Goal: Task Accomplishment & Management: Complete application form

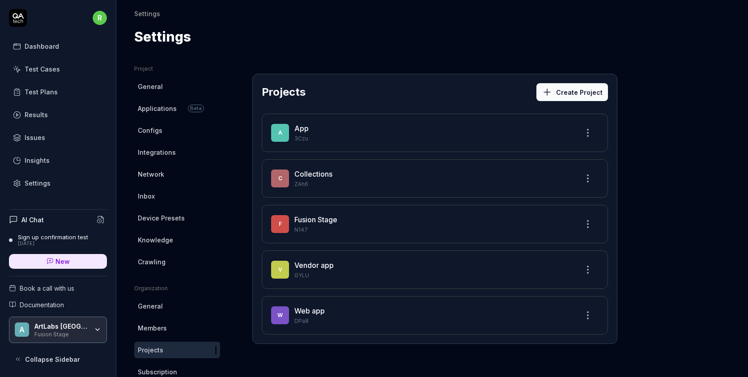
click at [567, 91] on button "Create Project" at bounding box center [572, 92] width 72 height 18
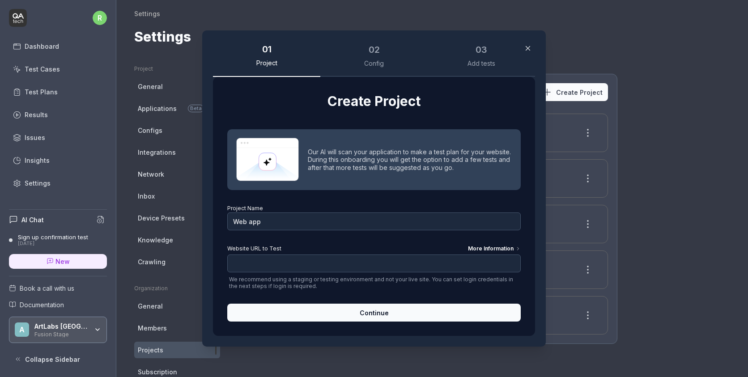
click at [533, 49] on button "button" at bounding box center [527, 48] width 14 height 14
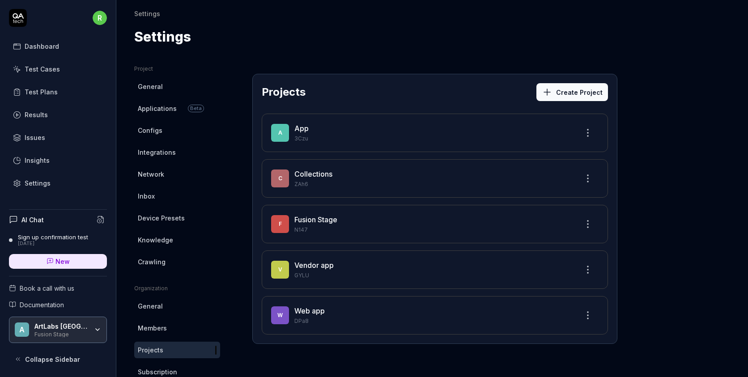
click at [328, 181] on p "ZAh6" at bounding box center [432, 184] width 277 height 8
click at [323, 174] on link "Collections" at bounding box center [313, 173] width 38 height 9
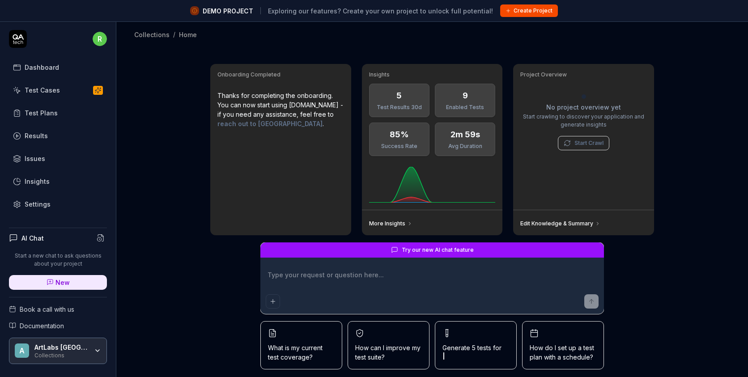
click at [59, 88] on link "Test Cases" at bounding box center [58, 89] width 98 height 17
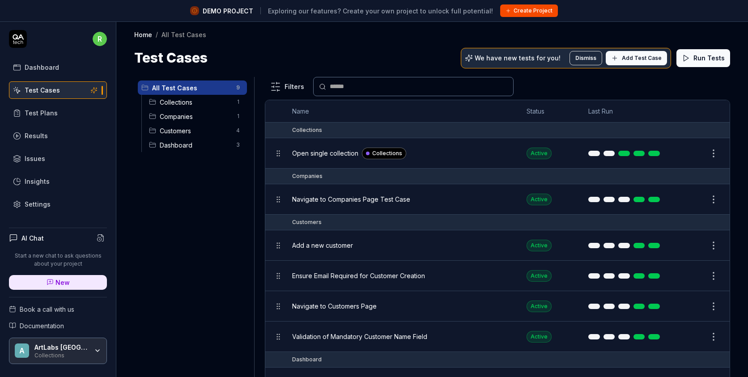
click at [194, 98] on span "Collections" at bounding box center [195, 101] width 71 height 9
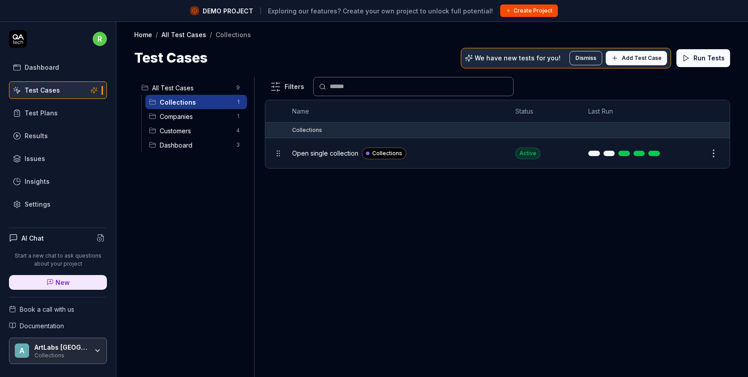
click at [188, 110] on div "Companies 1" at bounding box center [196, 116] width 102 height 14
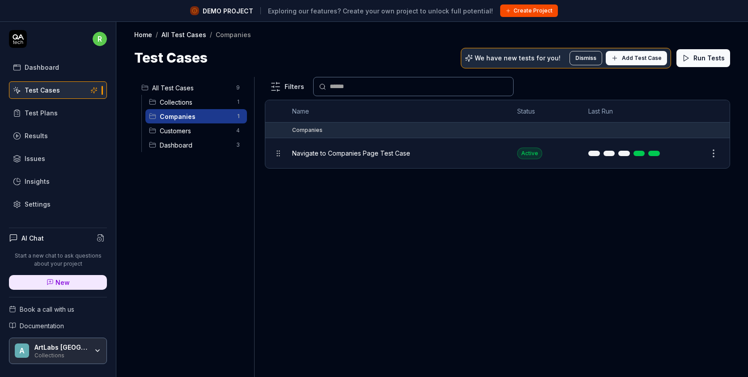
click at [180, 126] on span "Customers" at bounding box center [195, 130] width 71 height 9
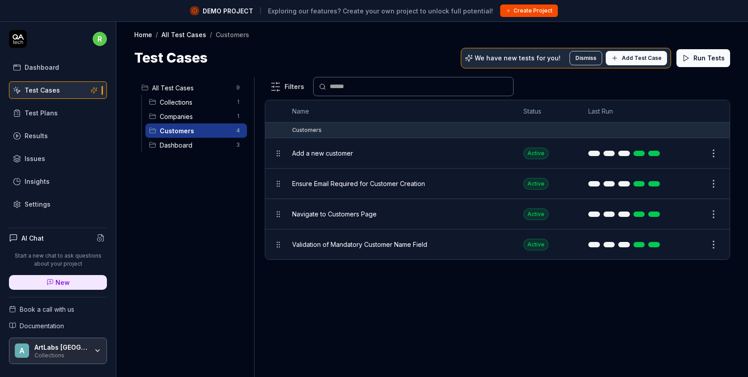
click at [177, 142] on span "Dashboard" at bounding box center [195, 144] width 71 height 9
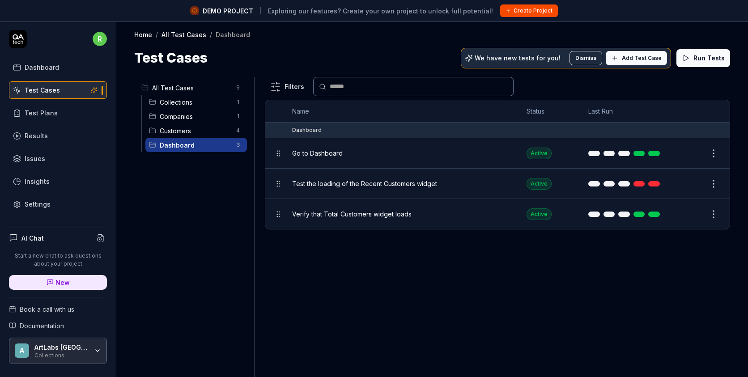
click at [180, 85] on span "All Test Cases" at bounding box center [191, 87] width 79 height 9
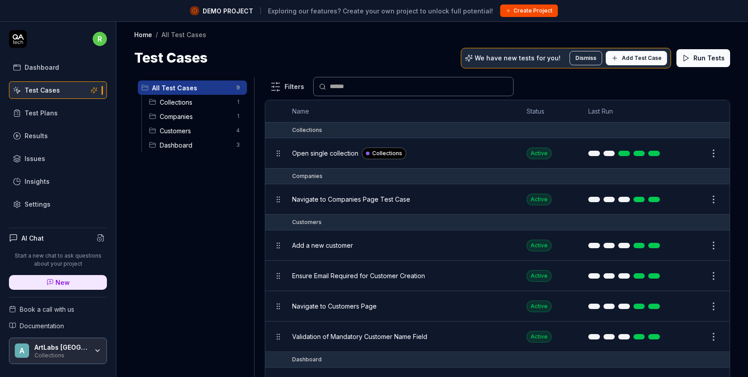
click at [690, 56] on icon at bounding box center [685, 58] width 8 height 8
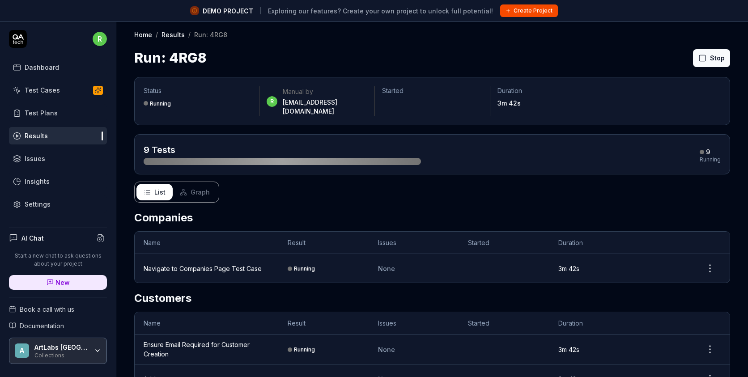
click at [55, 88] on div "Test Cases" at bounding box center [42, 89] width 35 height 9
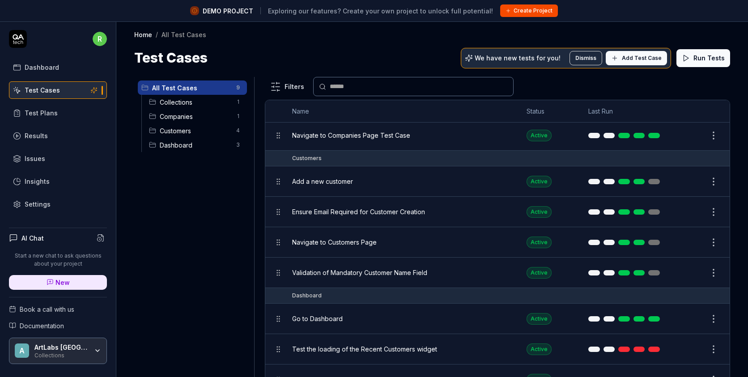
click at [656, 57] on span "Add Test Case" at bounding box center [642, 58] width 40 height 8
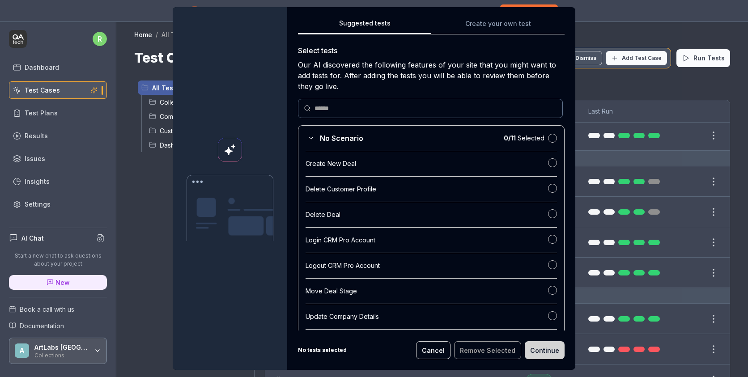
click at [515, 21] on div "Suggested tests Create your own test Select tests Our AI discovered the followi…" at bounding box center [431, 188] width 288 height 363
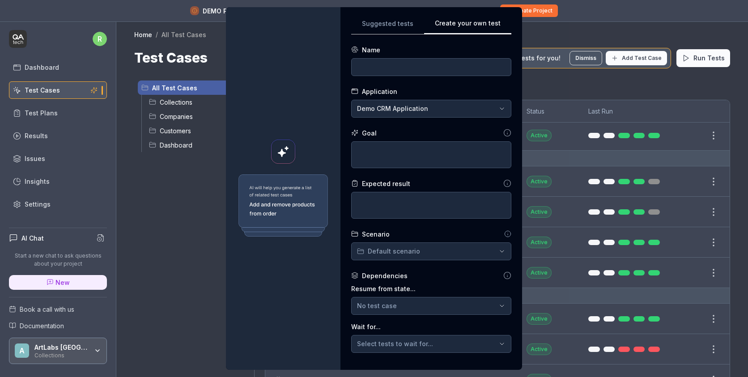
click at [431, 106] on div "**********" at bounding box center [374, 188] width 748 height 377
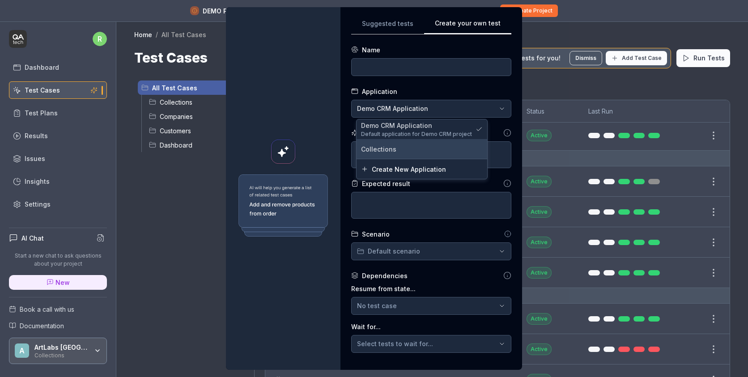
click at [413, 156] on div "Collections" at bounding box center [421, 149] width 131 height 20
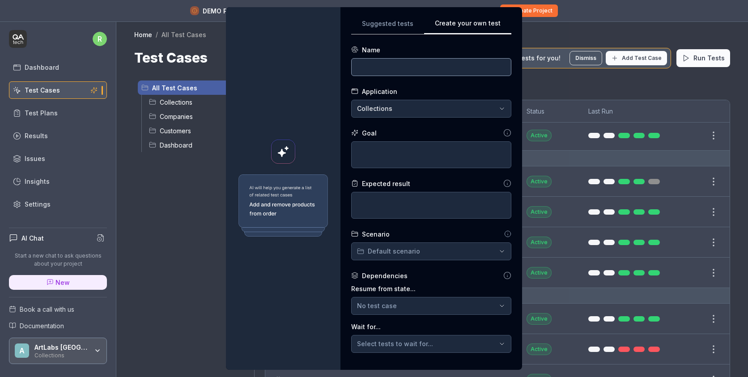
click at [394, 68] on input at bounding box center [431, 67] width 160 height 18
click at [377, 149] on textarea at bounding box center [431, 154] width 160 height 27
type textarea "*"
type textarea "C"
type textarea "*"
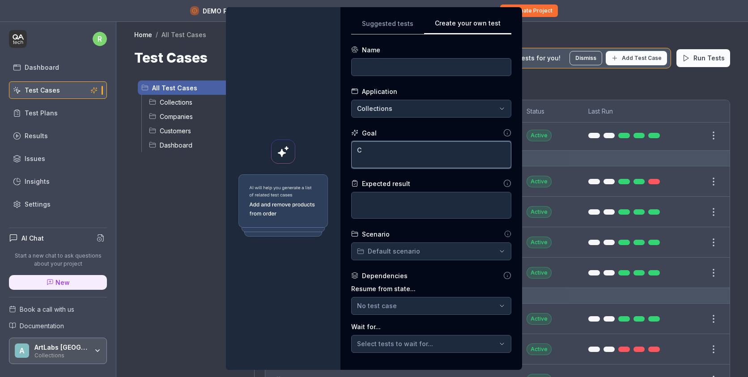
type textarea "Ch"
type textarea "*"
type textarea "Che"
type textarea "*"
type textarea "Chec"
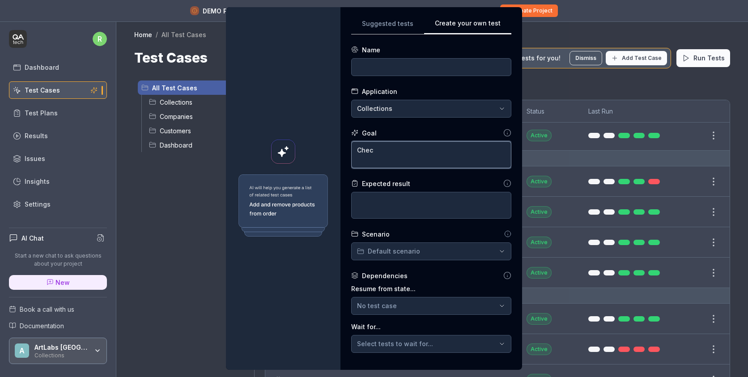
type textarea "*"
type textarea "Check"
type textarea "*"
type textarea "Check"
type textarea "*"
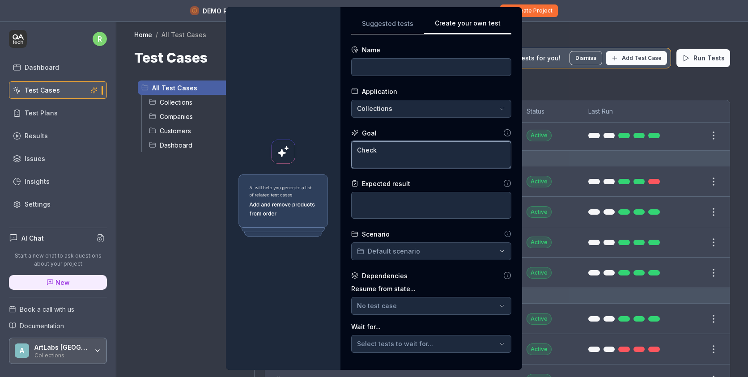
type textarea "Check i"
type textarea "*"
type textarea "Check if"
type textarea "*"
type textarea "Check if"
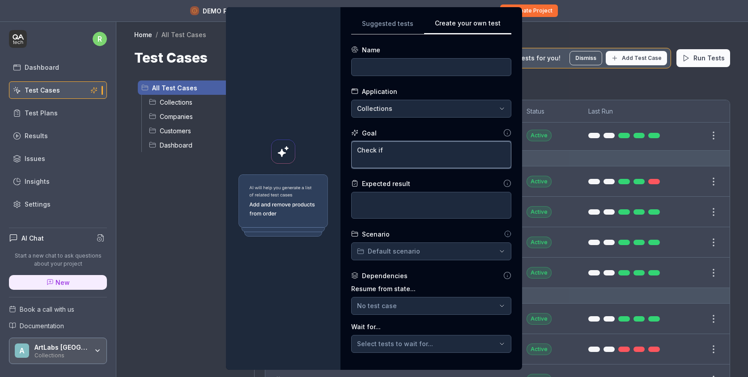
type textarea "*"
type textarea "Check if a"
type textarea "*"
type textarea "Check if ar"
type textarea "*"
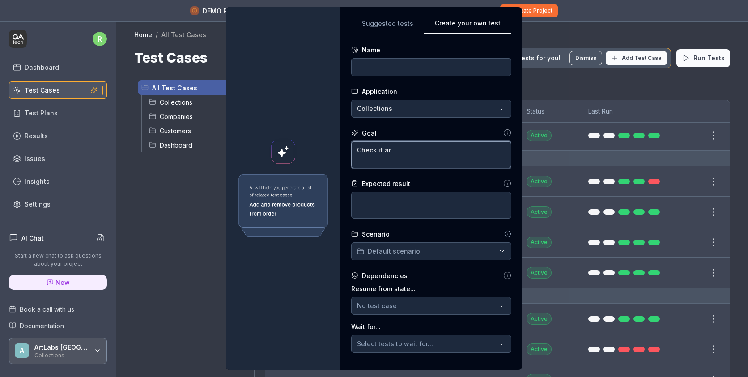
type textarea "Check if art"
type textarea "*"
type textarea "Check if artw"
type textarea "*"
type textarea "Check if artwo"
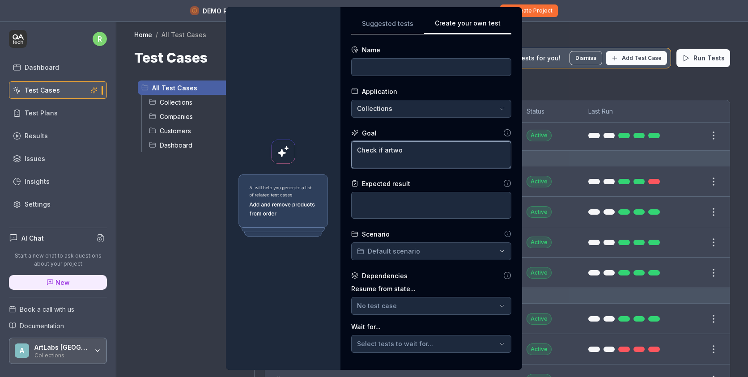
type textarea "*"
type textarea "Check if artwor"
type textarea "*"
type textarea "Check if artwork"
type textarea "*"
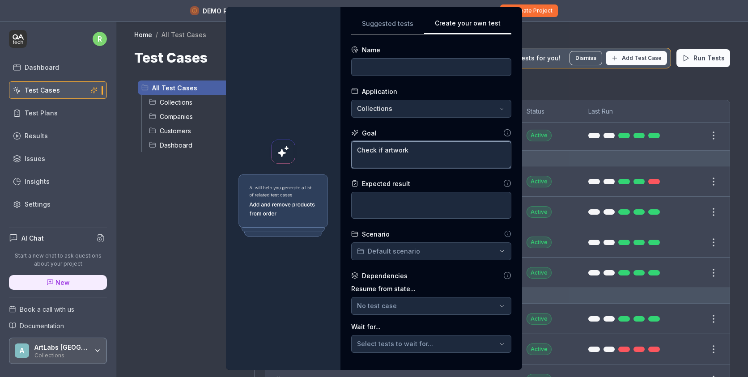
type textarea "Check if artworks"
type textarea "*"
type textarea "Check if artworks"
type textarea "*"
type textarea "Check if artworks a"
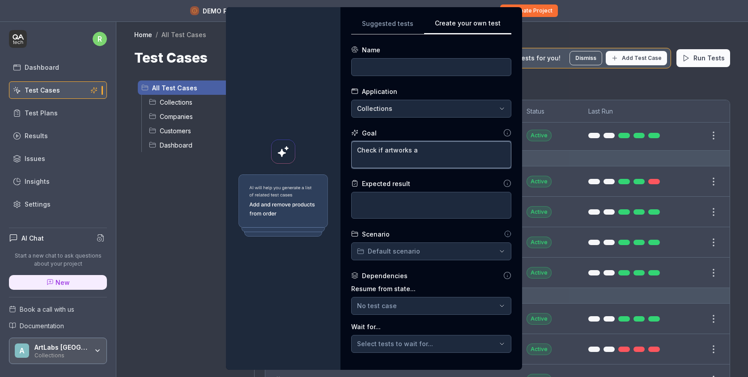
type textarea "*"
type textarea "Check if artworks ar"
type textarea "*"
type textarea "Check if artworks are"
type textarea "*"
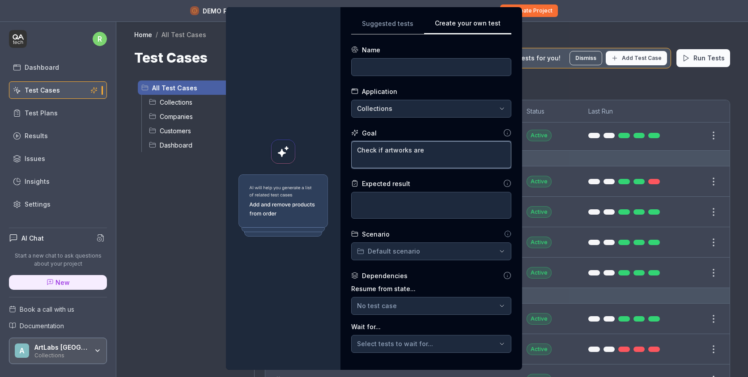
type textarea "Check if artworks are"
type textarea "*"
type textarea "Check if artworks are l"
type textarea "*"
type textarea "Check if artworks are lo"
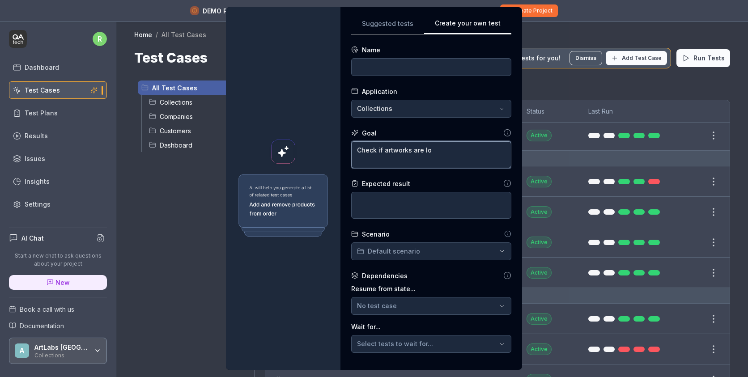
type textarea "*"
type textarea "Check if artworks are loa"
type textarea "*"
type textarea "Check if artworks are load"
type textarea "*"
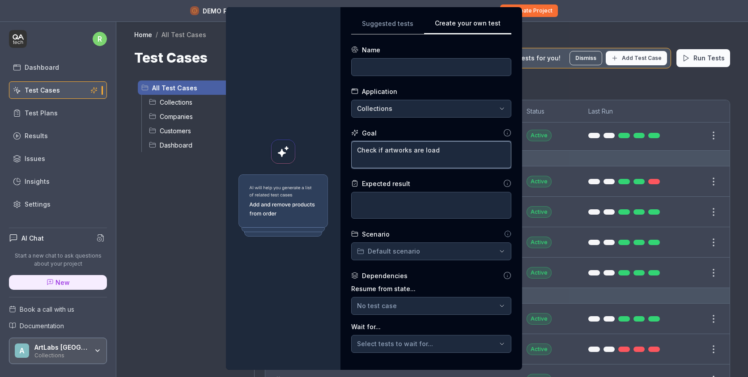
type textarea "Check if artworks are loade"
type textarea "*"
type textarea "Check if artworks are loaded"
type textarea "*"
type textarea "Check if artworks are loaded"
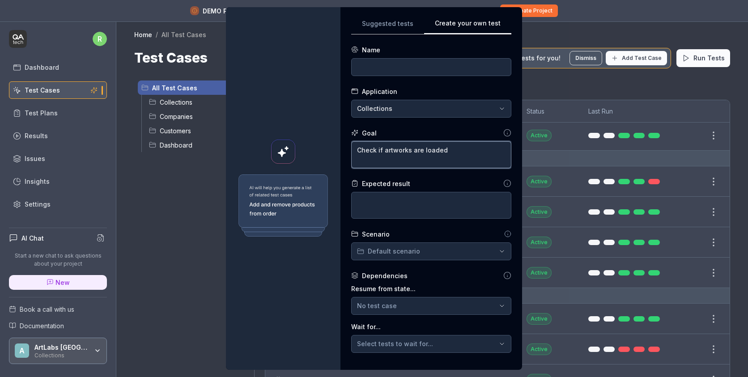
type textarea "*"
type textarea "Check if artworks are loaded i"
type textarea "*"
type textarea "Check if artworks are loaded in"
type textarea "*"
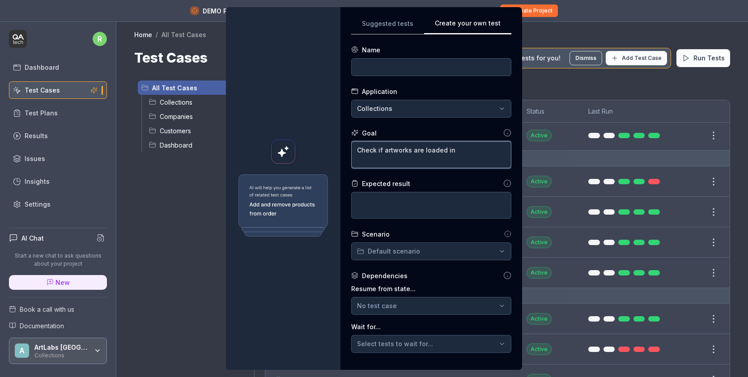
type textarea "Check if artworks are loaded in"
type textarea "*"
type textarea "Check if artworks are loaded in c"
type textarea "*"
type textarea "Check if artworks are loaded in co"
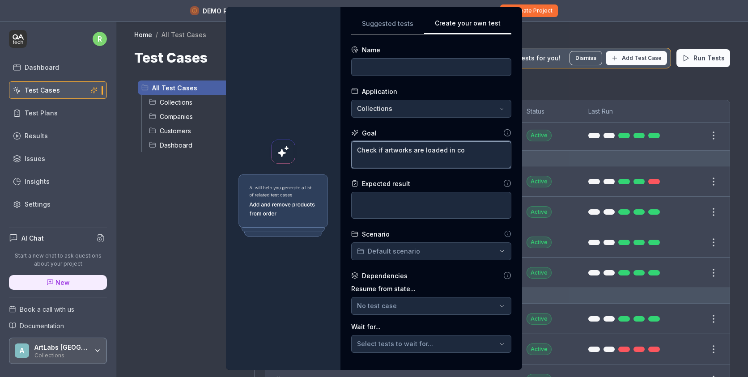
type textarea "*"
type textarea "Check if artworks are loaded in col"
type textarea "*"
type textarea "Check if artworks are loaded in coll"
type textarea "*"
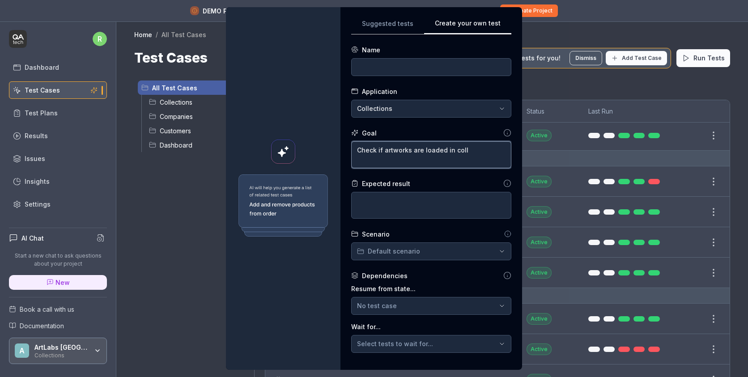
type textarea "Check if artworks are loaded in colle"
type textarea "*"
type textarea "Check if artworks are loaded in collec"
type textarea "*"
type textarea "Check if artworks are loaded in collect"
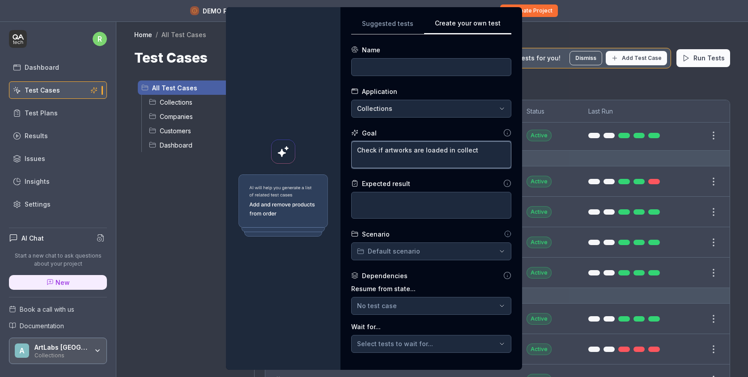
type textarea "*"
type textarea "Check if artworks are loaded in collecti"
type textarea "*"
type textarea "Check if artworks are loaded in collectio"
type textarea "*"
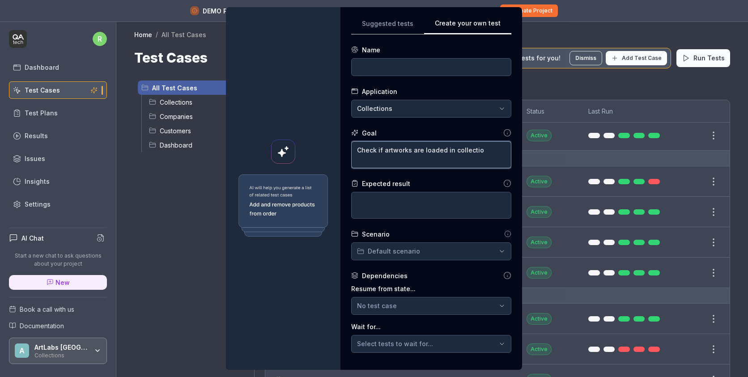
type textarea "Check if artworks are loaded in collection"
type textarea "*"
type textarea "Check if artworks are loaded in collections"
click at [388, 200] on textarea at bounding box center [431, 205] width 160 height 27
type textarea "*"
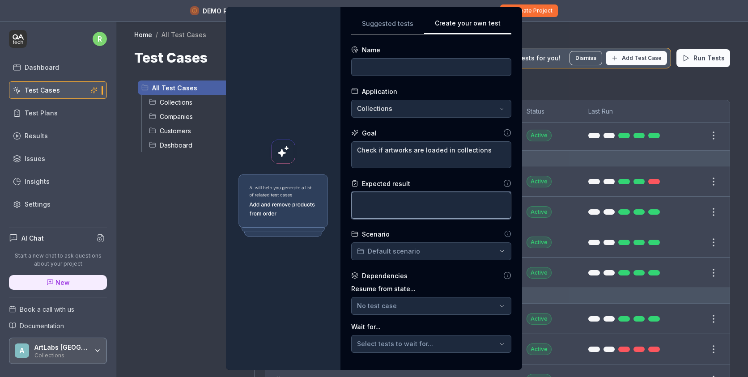
type textarea "O"
type textarea "*"
type textarea "Op"
type textarea "*"
type textarea "Ope"
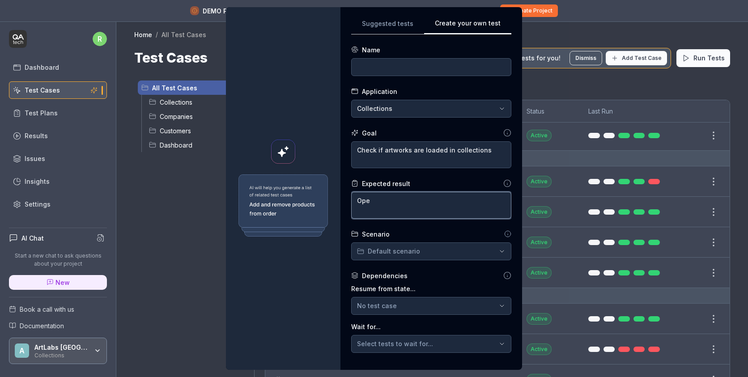
type textarea "*"
type textarea "Open"
type textarea "*"
type textarea "Open"
type textarea "*"
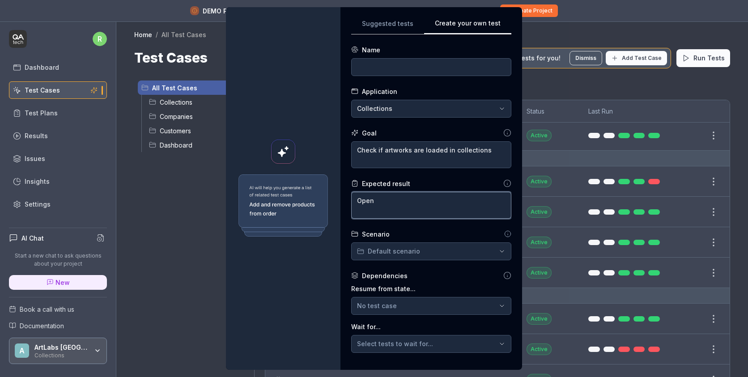
type textarea "Open c"
type textarea "*"
type textarea "Open co"
type textarea "*"
type textarea "Open col"
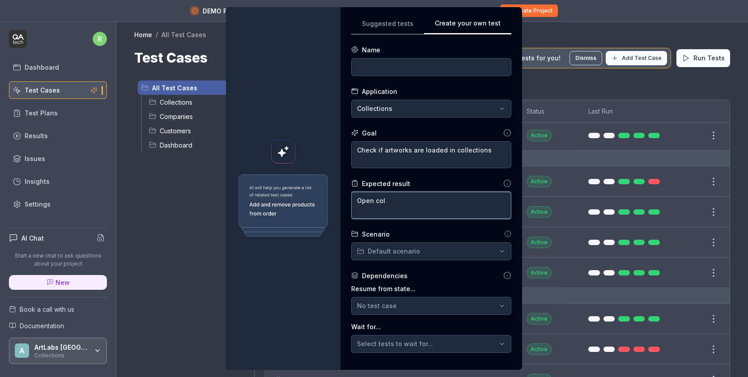
type textarea "*"
type textarea "Open colle"
type textarea "*"
type textarea "Open collec"
type textarea "*"
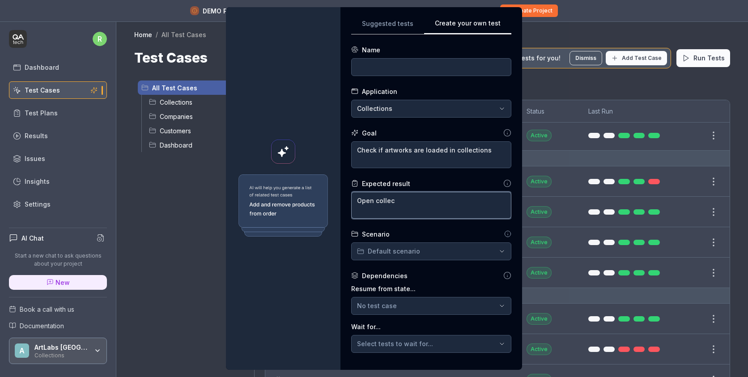
type textarea "Open collect"
type textarea "*"
type textarea "Open collecti"
type textarea "*"
type textarea "Open collectio"
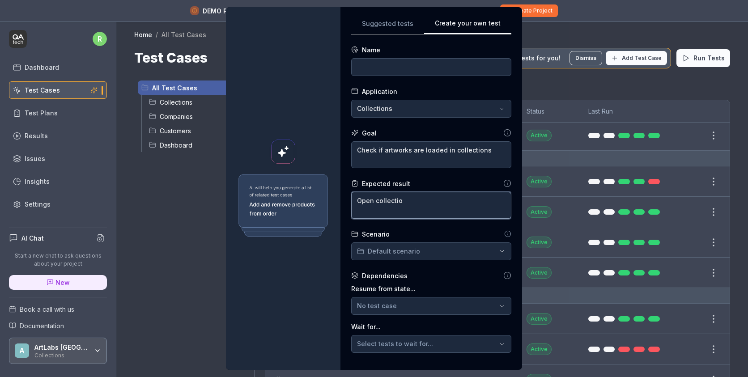
type textarea "*"
type textarea "Open collection"
type textarea "*"
type textarea "Open collection"
type textarea "*"
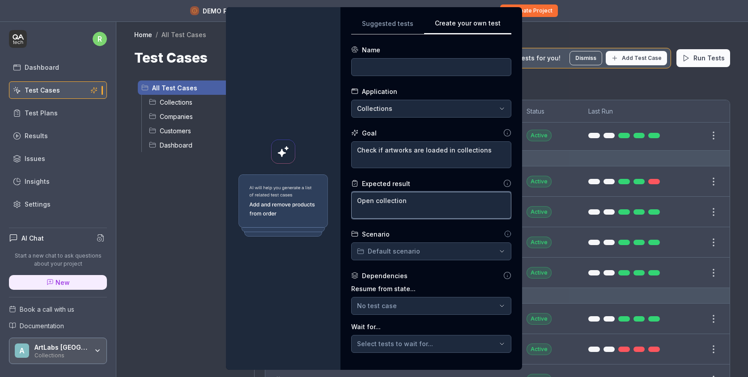
type textarea "Open collection n"
type textarea "*"
type textarea "Open collection"
type textarea "*"
type textarea "Open collection a"
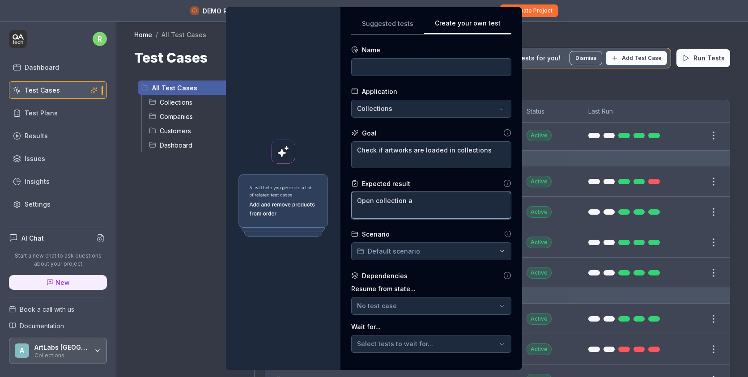
type textarea "*"
type textarea "Open collection an"
type textarea "*"
type textarea "Open collection and"
type textarea "*"
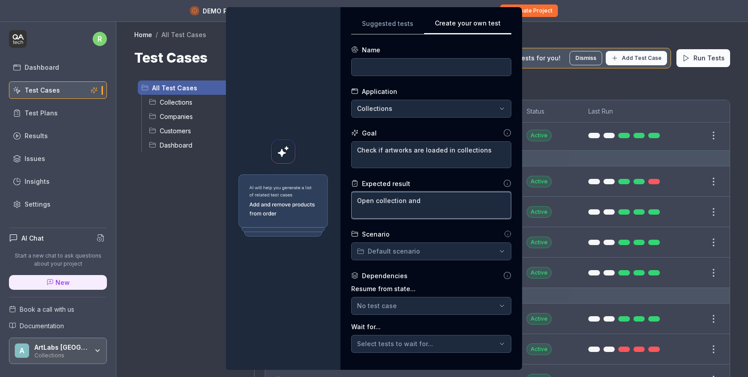
type textarea "Open collection and"
click at [377, 76] on form "**********" at bounding box center [431, 244] width 160 height 399
click at [380, 68] on input at bounding box center [431, 67] width 160 height 18
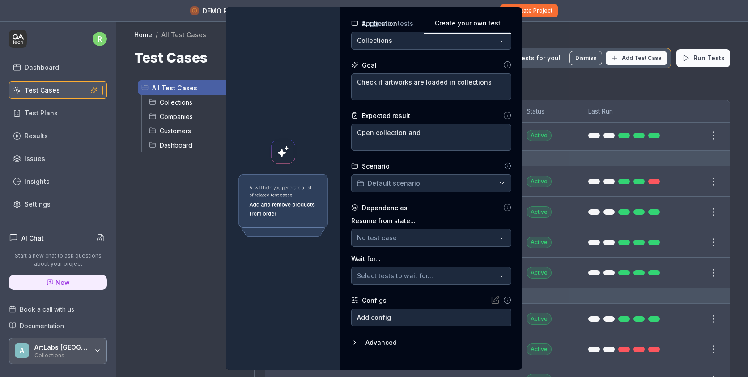
scroll to position [85, 0]
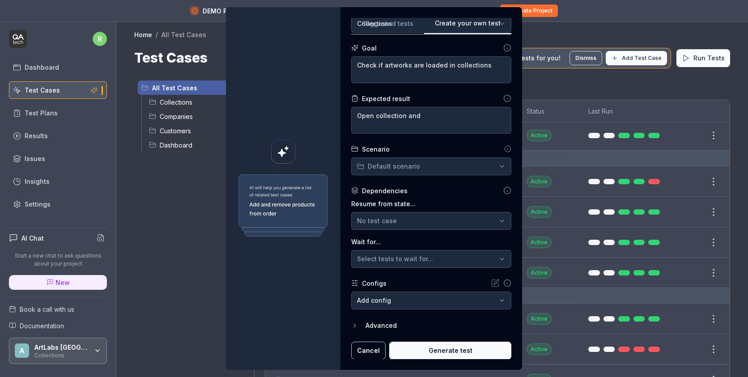
type input "Collection Artworks review"
click at [413, 256] on span "Select tests to wait for..." at bounding box center [395, 259] width 76 height 8
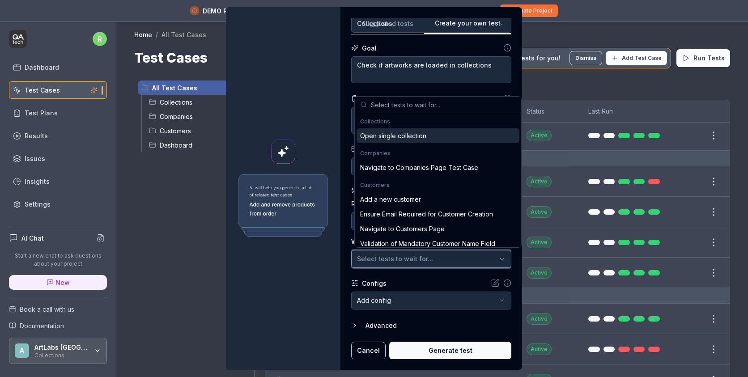
click at [413, 256] on span "Select tests to wait for..." at bounding box center [395, 259] width 76 height 8
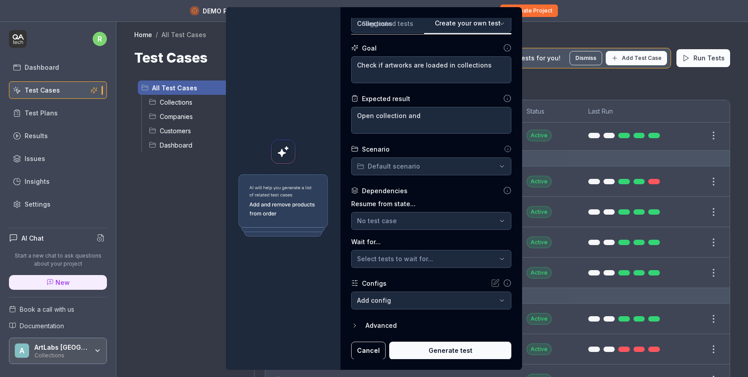
click at [358, 322] on icon "button" at bounding box center [354, 325] width 7 height 7
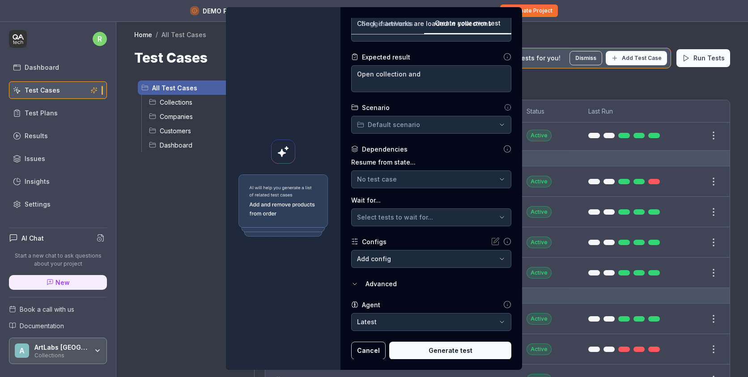
click at [405, 256] on body "DEMO PROJECT Exploring our features? Create your own project to unlock full pot…" at bounding box center [374, 199] width 748 height 398
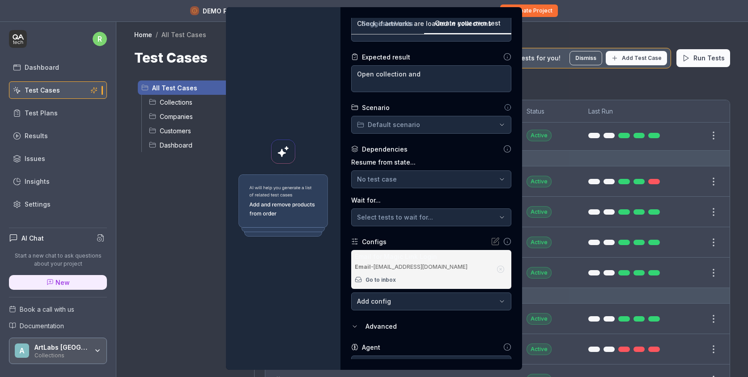
click at [421, 268] on div "Email - [EMAIL_ADDRESS][DOMAIN_NAME]" at bounding box center [423, 267] width 137 height 8
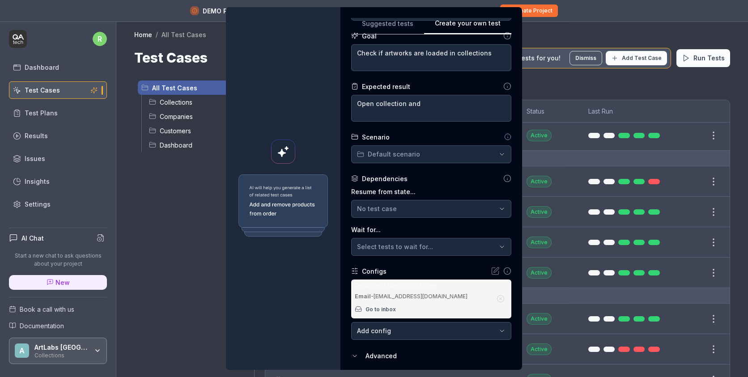
scroll to position [91, 0]
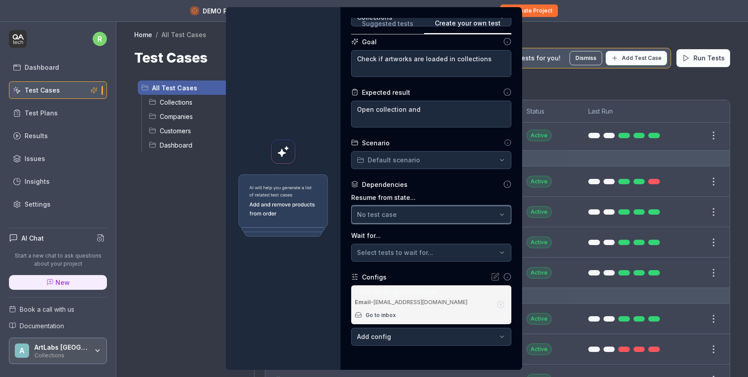
click at [409, 218] on div "No test case" at bounding box center [427, 214] width 140 height 9
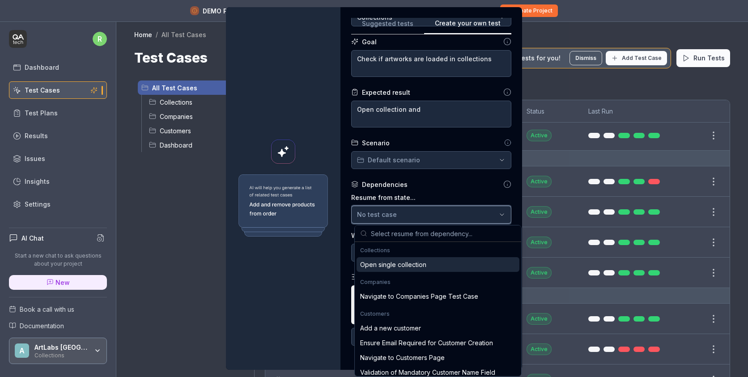
click at [409, 218] on div "No test case" at bounding box center [427, 214] width 140 height 9
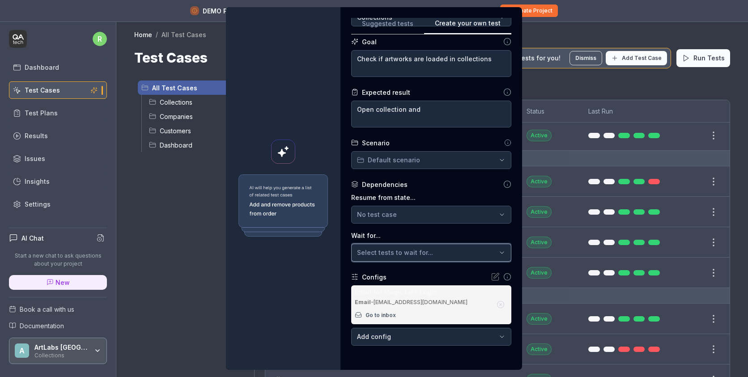
click at [394, 249] on span "Select tests to wait for..." at bounding box center [395, 253] width 76 height 8
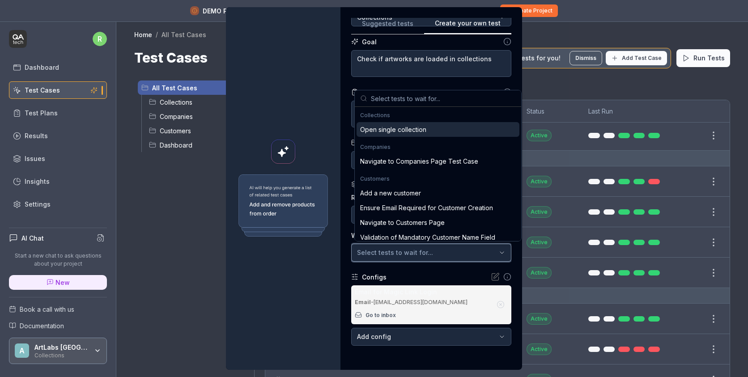
click at [394, 249] on span "Select tests to wait for..." at bounding box center [395, 253] width 76 height 8
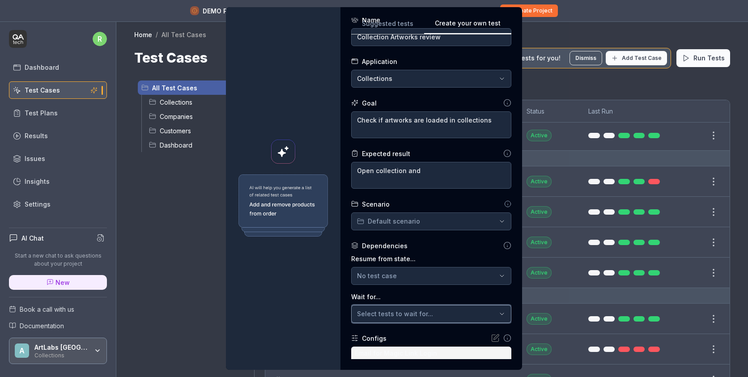
scroll to position [29, 0]
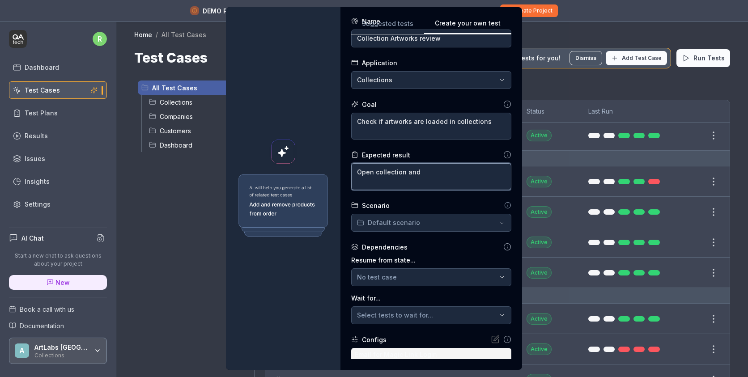
click at [425, 169] on textarea "Open collection and" at bounding box center [431, 176] width 160 height 27
type textarea "*"
type textarea "Open collection and r"
type textarea "*"
type textarea "Open collection and re"
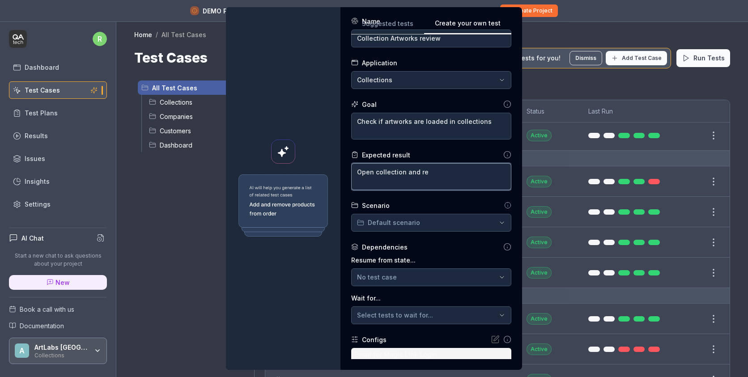
type textarea "*"
type textarea "Open collection and rev"
type textarea "*"
type textarea "Open collection and revi"
type textarea "*"
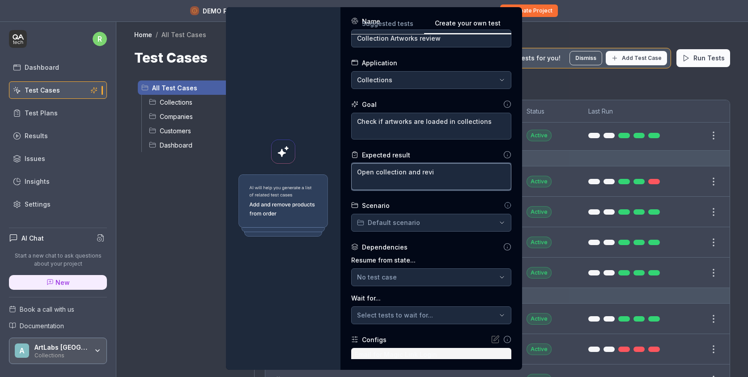
type textarea "Open collection and revie"
type textarea "*"
type textarea "Open collection and review"
type textarea "*"
type textarea "Open collection and review"
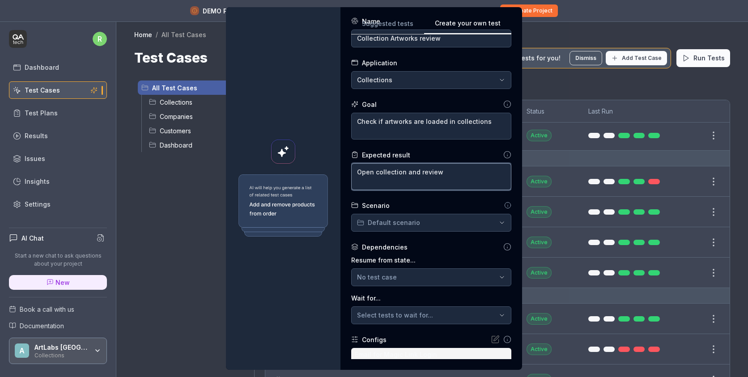
type textarea "*"
type textarea "Open collection and review i"
type textarea "*"
type textarea "Open collection and review if"
type textarea "*"
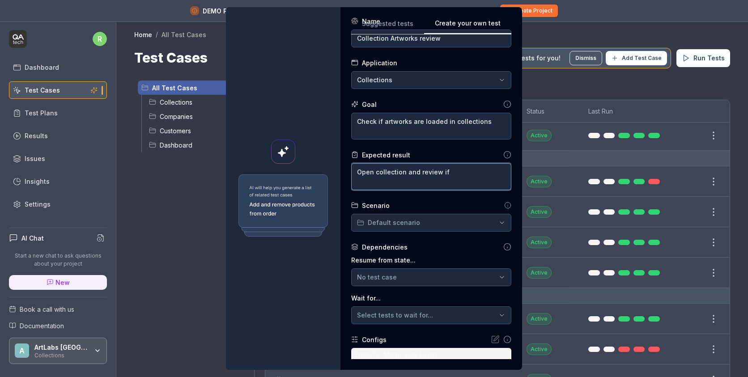
type textarea "Open collection and review if"
type textarea "*"
type textarea "Open collection and review if a"
type textarea "*"
type textarea "Open collection and review if ar"
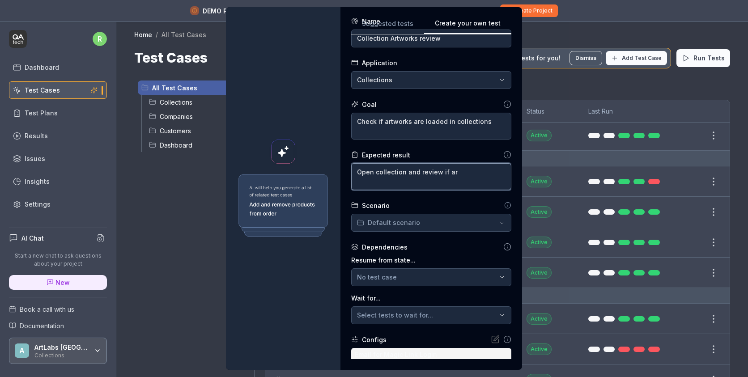
type textarea "*"
type textarea "Open collection and review if arw"
type textarea "*"
type textarea "Open collection and review if ar"
type textarea "*"
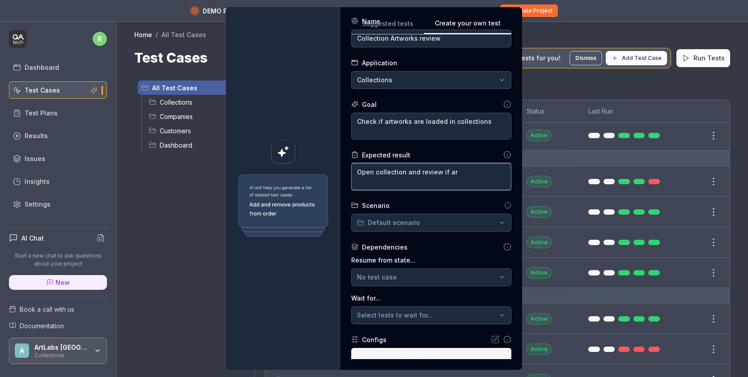
type textarea "Open collection and review if art"
type textarea "*"
type textarea "Open collection and review if artr"
type textarea "*"
type textarea "Open collection and review if artrw"
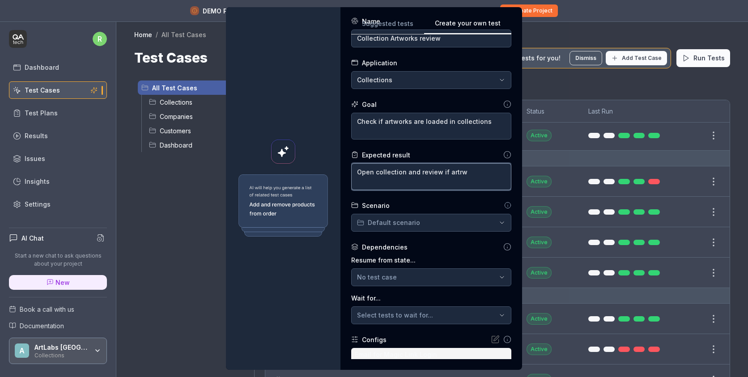
type textarea "*"
type textarea "Open collection and review if artrwo"
type textarea "*"
type textarea "Open collection and review if artrw"
type textarea "*"
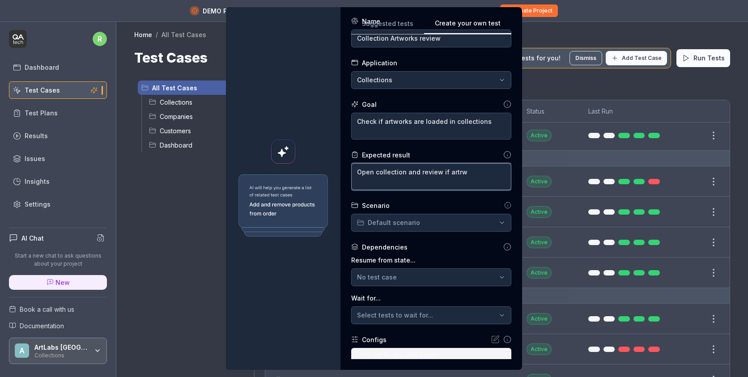
type textarea "Open collection and review if artr"
type textarea "*"
type textarea "Open collection and review if art"
type textarea "*"
type textarea "Open collection and review if artw"
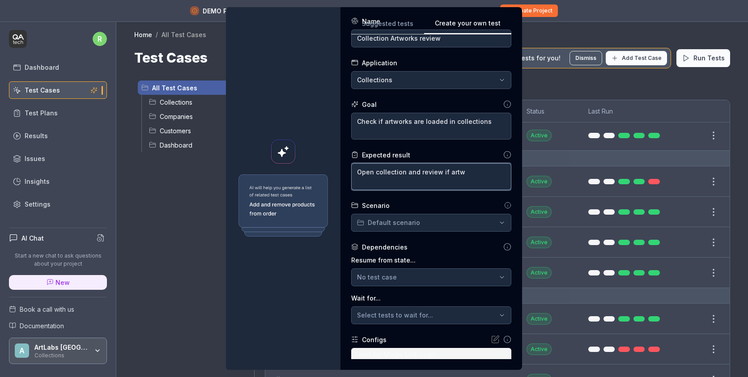
type textarea "*"
type textarea "Open collection and review if artwo"
type textarea "*"
type textarea "Open collection and review if artwor"
type textarea "*"
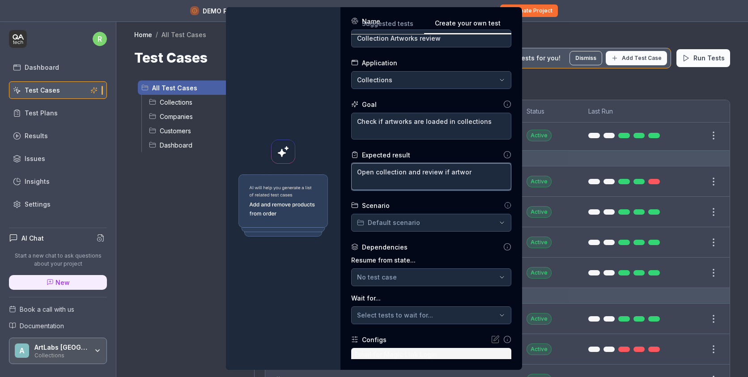
type textarea "Open collection and review if artwork"
type textarea "*"
type textarea "Open collection and review if artworks"
type textarea "*"
type textarea "Open collection and review if artworks"
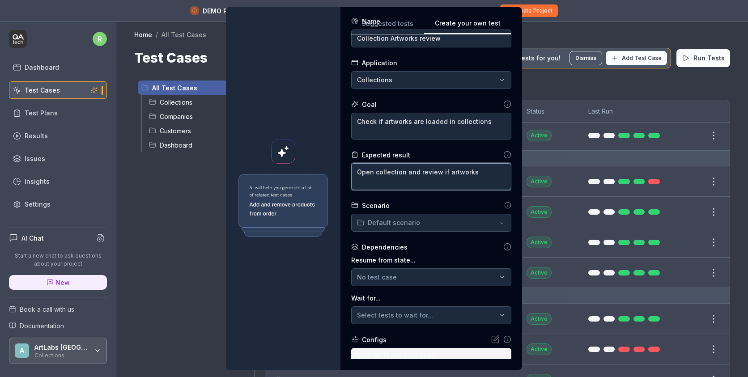
type textarea "*"
type textarea "Open collection and review if artworks p"
type textarea "*"
type textarea "Open collection and review if artworks pr"
type textarea "*"
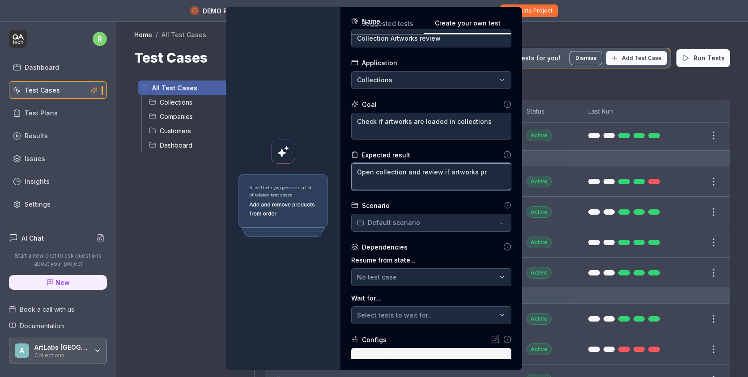
type textarea "Open collection and review if artworks pre"
type textarea "*"
type textarea "Open collection and review if artworks pree"
type textarea "*"
type textarea "Open collection and review if artworks prees"
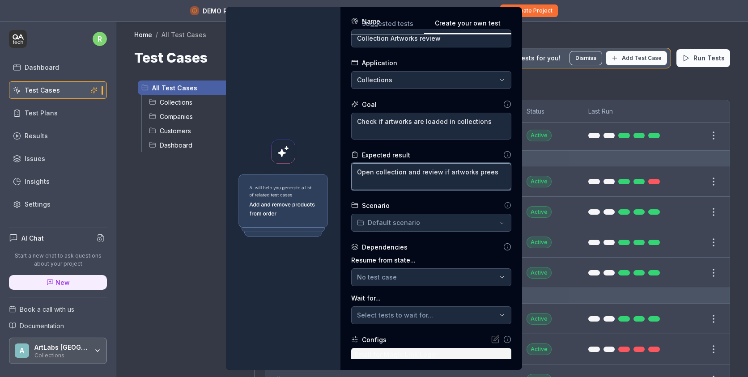
type textarea "*"
type textarea "Open collection and review if artworks pree"
type textarea "*"
type textarea "Open collection and review if artworks pre"
type textarea "*"
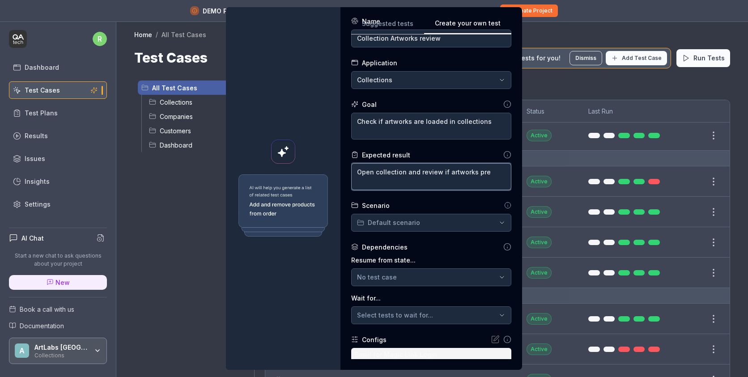
type textarea "Open collection and review if artworks pres"
type textarea "*"
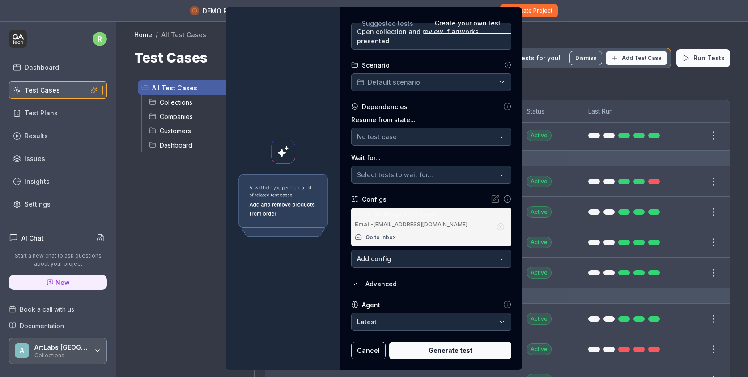
click at [452, 348] on button "Generate test" at bounding box center [450, 351] width 122 height 18
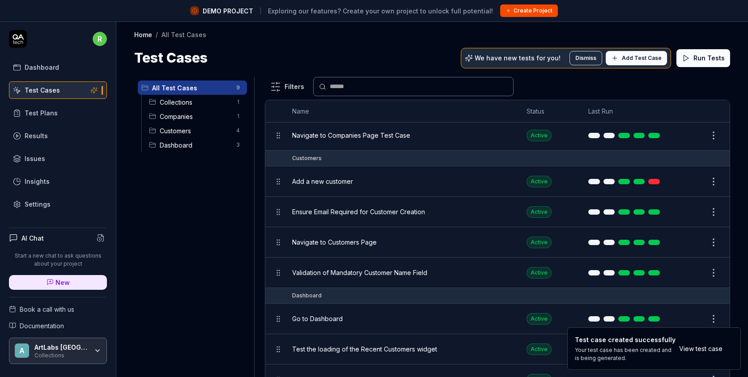
scroll to position [94, 0]
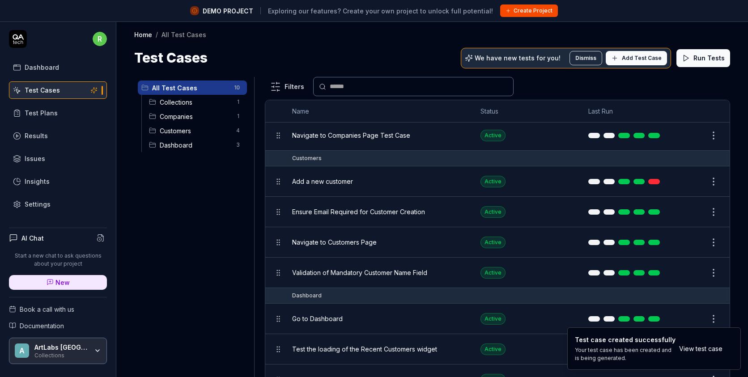
click at [199, 89] on span "All Test Cases" at bounding box center [190, 87] width 76 height 9
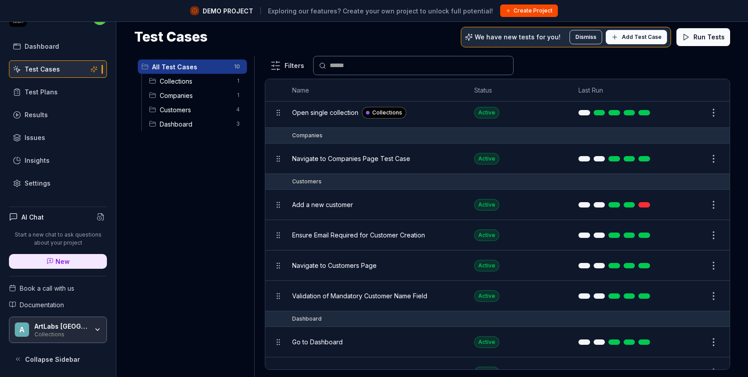
scroll to position [0, 0]
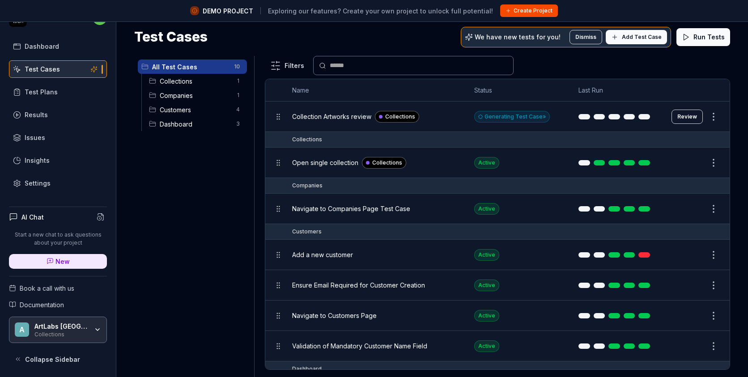
click at [686, 116] on button "Review" at bounding box center [686, 117] width 31 height 14
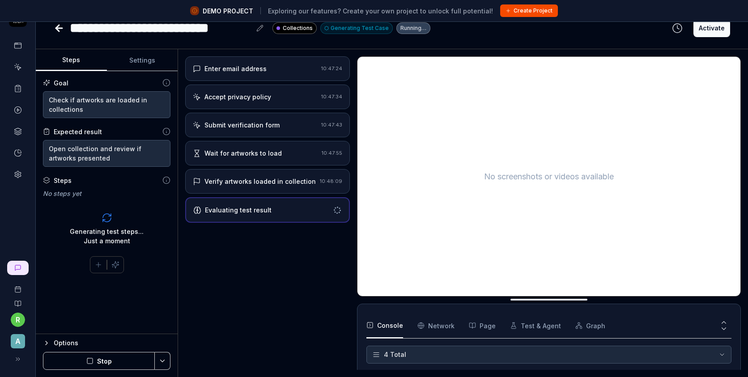
click at [315, 181] on div "Verify artworks loaded in collection" at bounding box center [254, 181] width 123 height 9
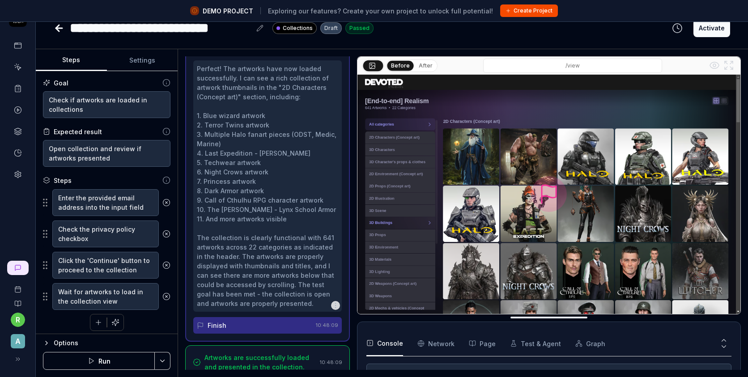
scroll to position [4, 0]
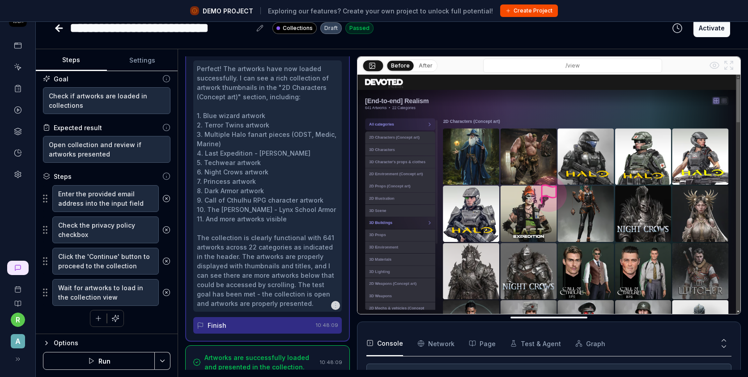
click at [102, 318] on icon "button" at bounding box center [98, 318] width 8 height 8
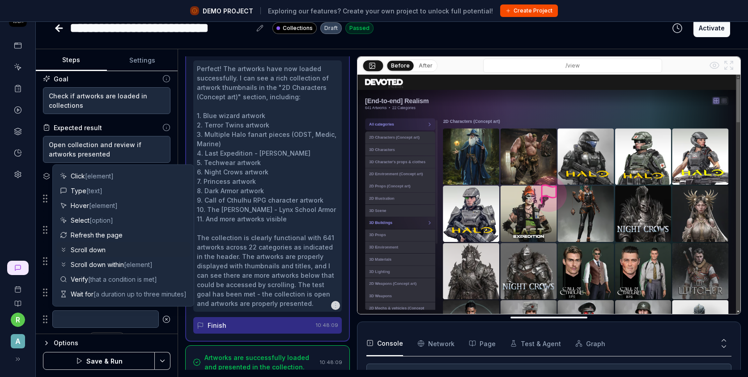
click at [98, 251] on span "Scroll down" at bounding box center [88, 249] width 35 height 9
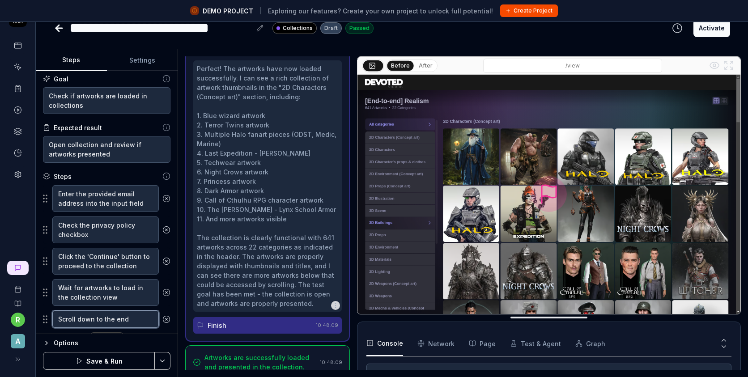
scroll to position [26, 0]
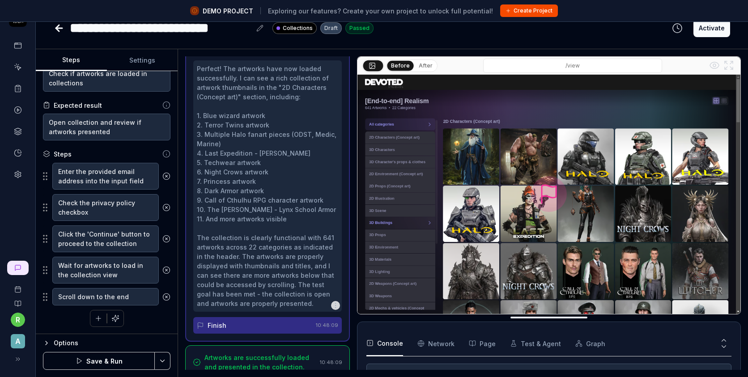
click at [100, 318] on icon "button" at bounding box center [98, 318] width 5 height 0
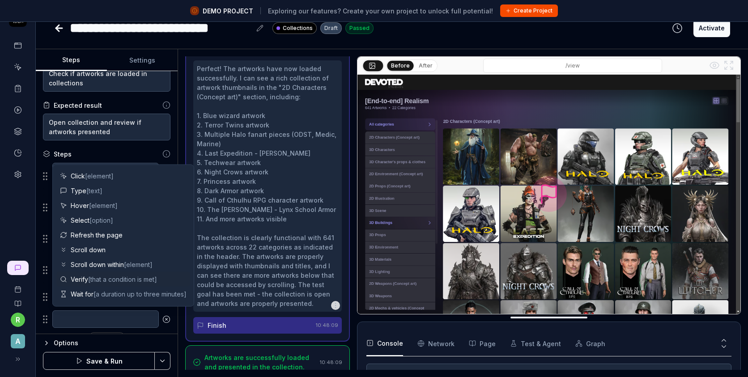
click at [104, 281] on span "[that a condition is met]" at bounding box center [122, 279] width 69 height 8
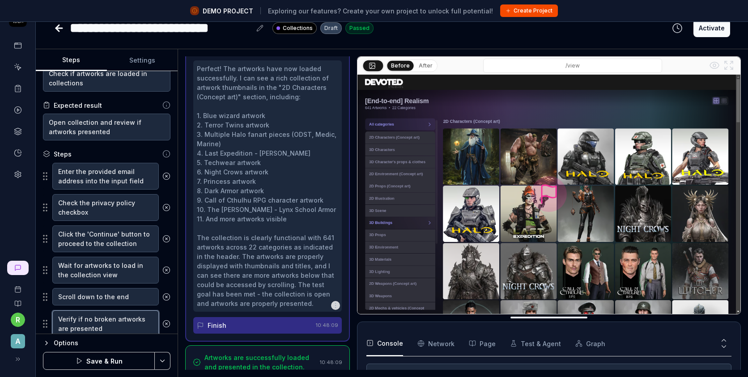
scroll to position [58, 0]
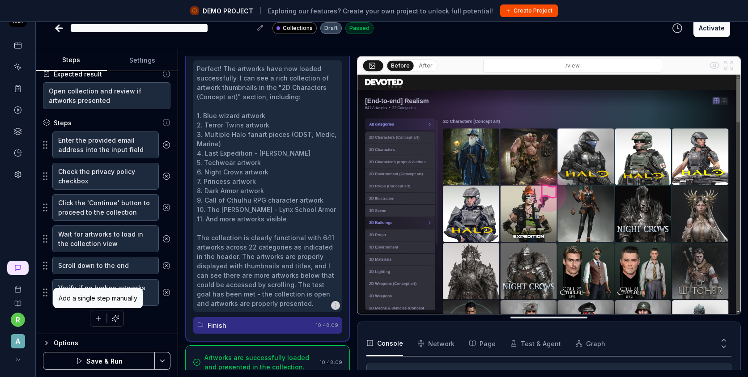
click at [98, 314] on icon "button" at bounding box center [98, 318] width 8 height 8
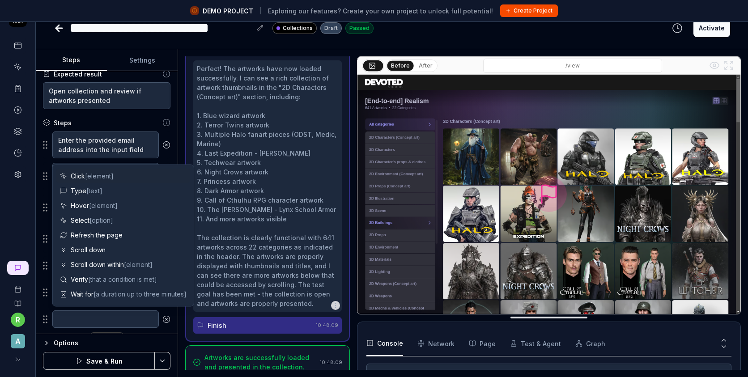
click at [85, 177] on span "Click [element]" at bounding box center [92, 175] width 43 height 9
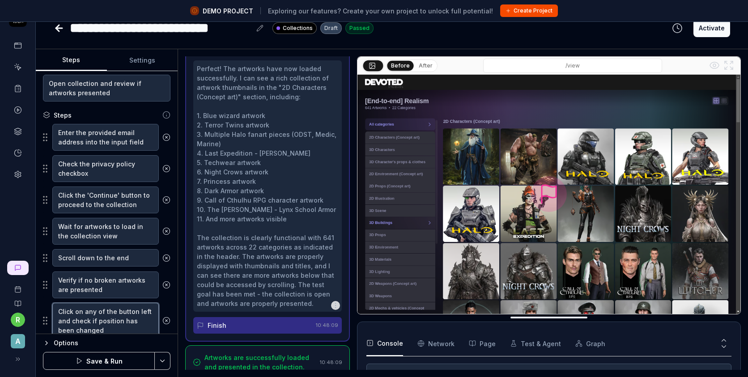
scroll to position [98, 0]
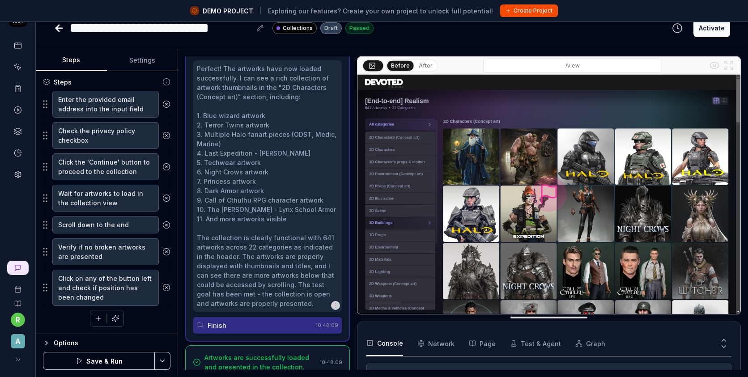
click at [102, 317] on icon "button" at bounding box center [98, 318] width 8 height 8
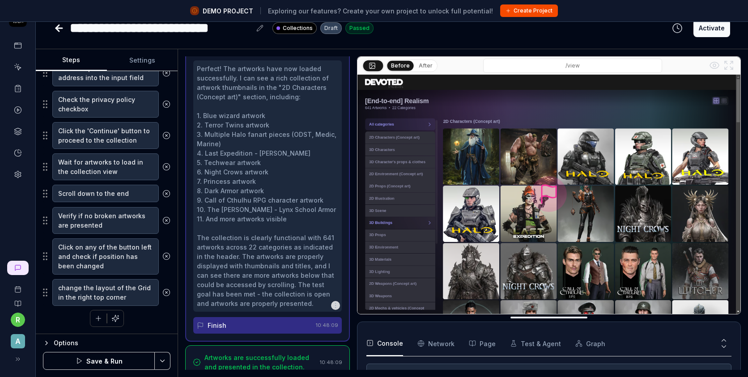
click at [159, 353] on html "**********" at bounding box center [374, 178] width 748 height 398
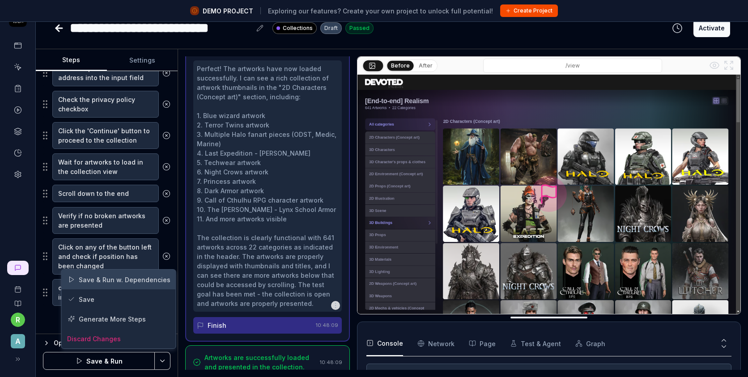
click at [139, 282] on div "Save & Run w. Dependencies" at bounding box center [119, 280] width 114 height 20
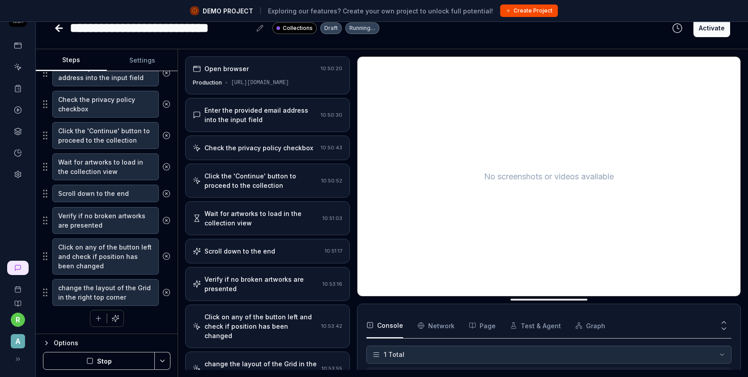
click at [474, 320] on div "No screenshots or videos available Console Network Page Test & Agent Graph 1 To…" at bounding box center [549, 212] width 384 height 313
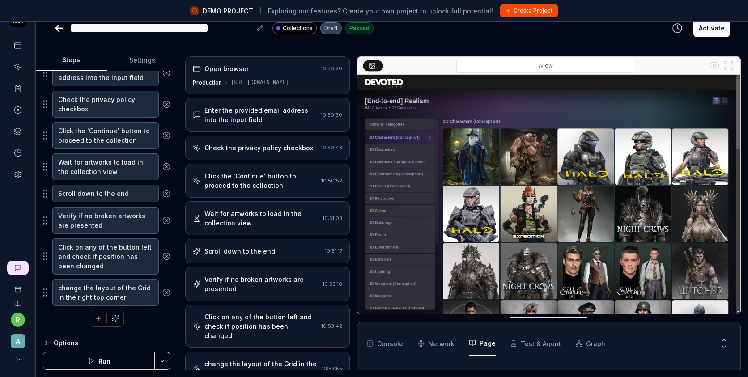
click at [589, 347] on button "Graph" at bounding box center [590, 343] width 30 height 25
click at [544, 340] on button "Test & Agent" at bounding box center [535, 343] width 51 height 25
click at [469, 341] on icon "button" at bounding box center [472, 343] width 7 height 7
click at [427, 342] on Requests "Network" at bounding box center [435, 343] width 37 height 25
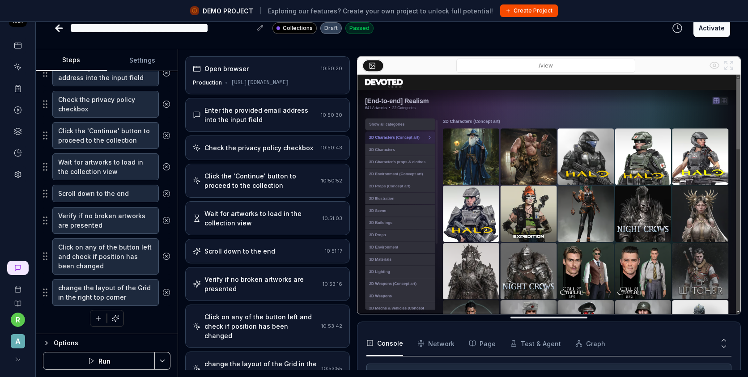
click at [380, 341] on button "Console" at bounding box center [384, 343] width 37 height 25
click at [509, 16] on button "Create Project" at bounding box center [529, 10] width 58 height 13
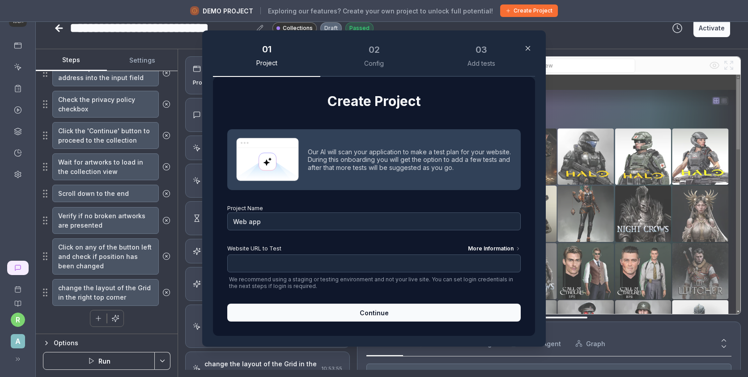
click at [526, 46] on icon "button" at bounding box center [528, 48] width 8 height 8
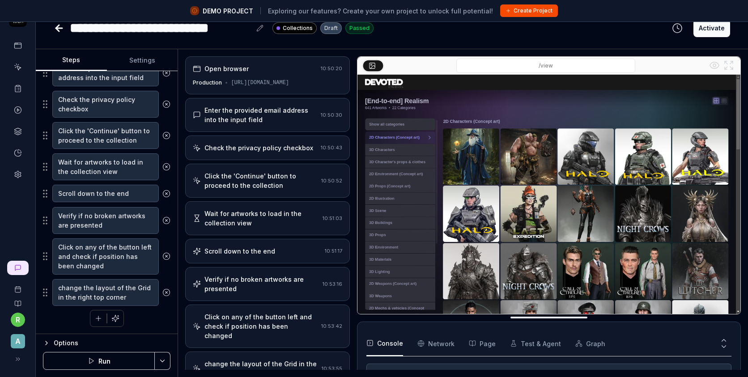
scroll to position [0, 0]
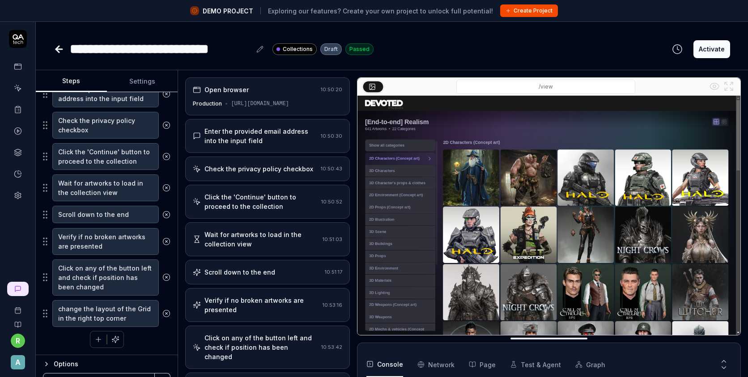
click at [715, 51] on button "Activate" at bounding box center [711, 49] width 37 height 18
click at [690, 54] on button "Convert to draft" at bounding box center [699, 49] width 62 height 18
click at [690, 54] on div "Activate" at bounding box center [697, 49] width 63 height 20
click at [703, 49] on button "Activate" at bounding box center [711, 49] width 37 height 18
click at [21, 67] on rect at bounding box center [17, 66] width 7 height 5
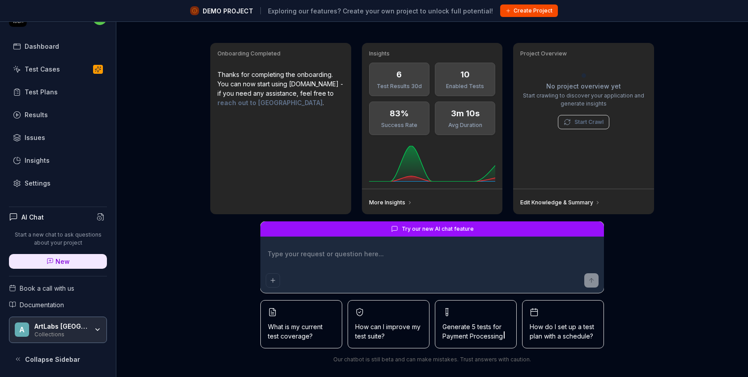
click at [51, 91] on div "Test Plans" at bounding box center [41, 91] width 33 height 9
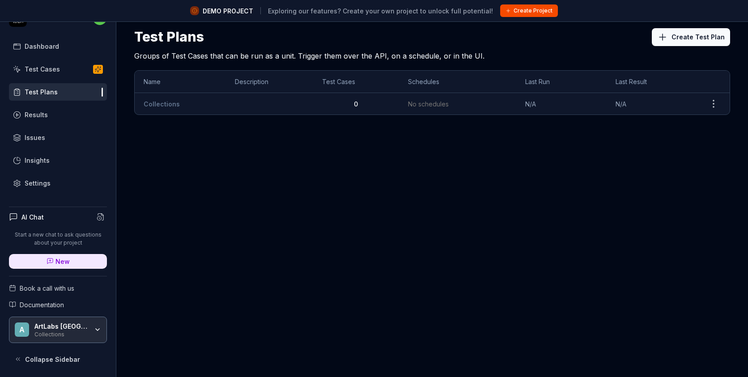
click at [168, 101] on link "Collections" at bounding box center [162, 104] width 36 height 8
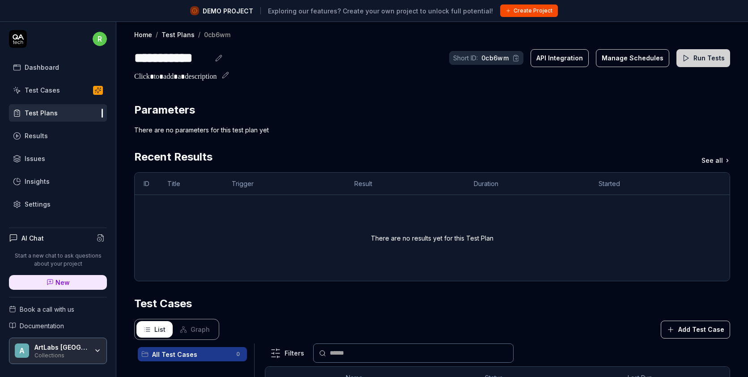
scroll to position [186, 0]
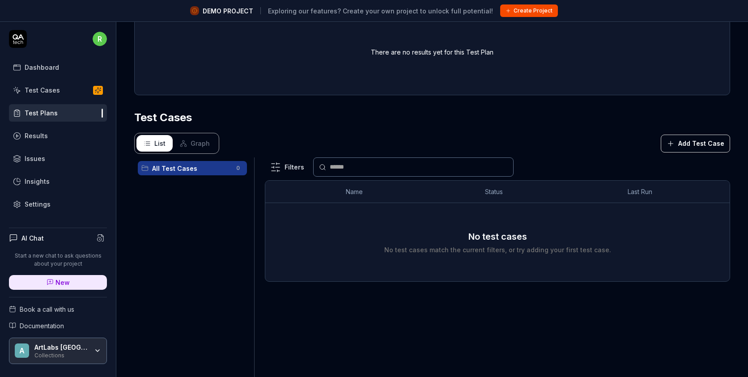
click at [693, 143] on button "Add Test Case" at bounding box center [694, 144] width 69 height 18
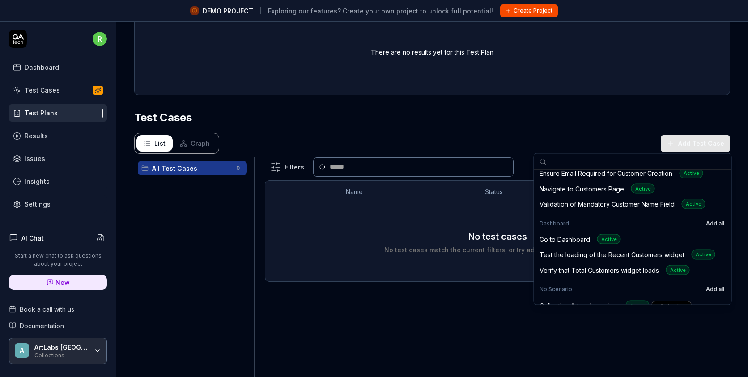
scroll to position [119, 0]
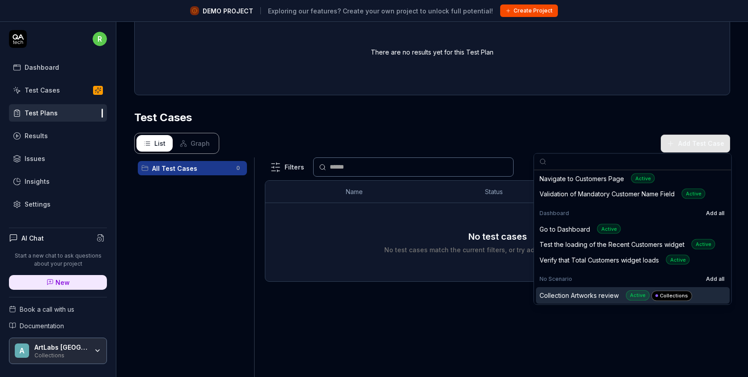
click at [585, 292] on div "Collection Artworks review Active Collections" at bounding box center [615, 295] width 152 height 11
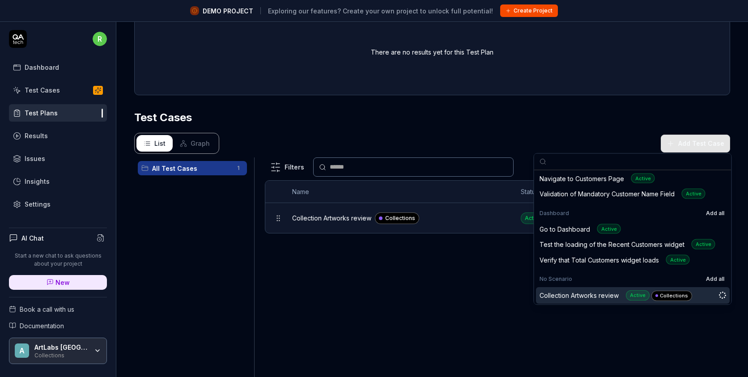
scroll to position [235, 0]
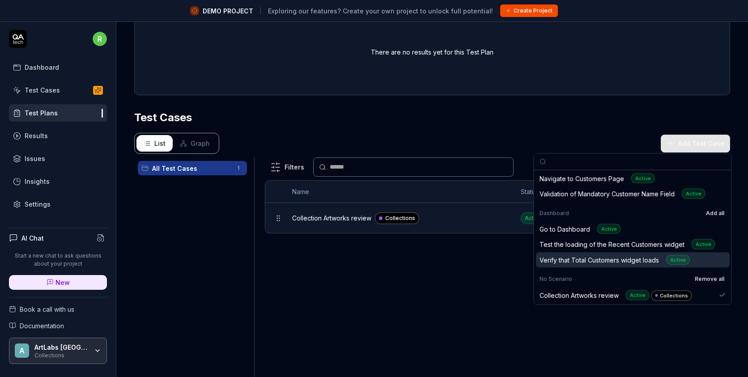
click at [547, 254] on div "Verify that Total Customers widget loads Active" at bounding box center [633, 260] width 194 height 16
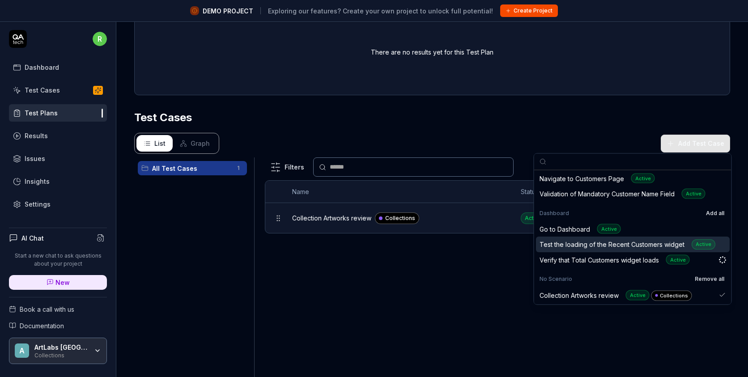
click at [549, 243] on div "Test the loading of the Recent Customers widget Active" at bounding box center [627, 244] width 176 height 10
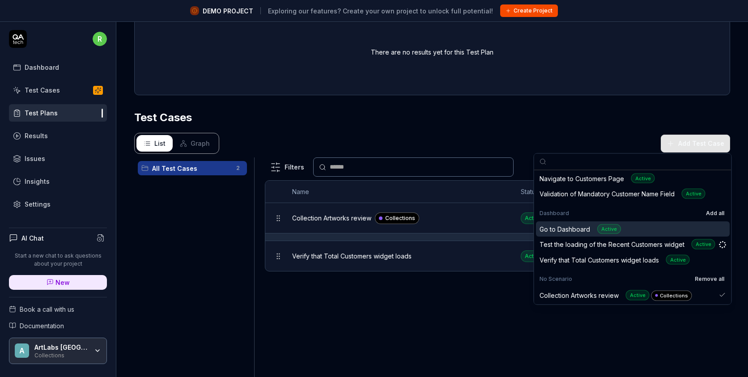
click at [546, 231] on div "Go to Dashboard Active" at bounding box center [579, 229] width 81 height 10
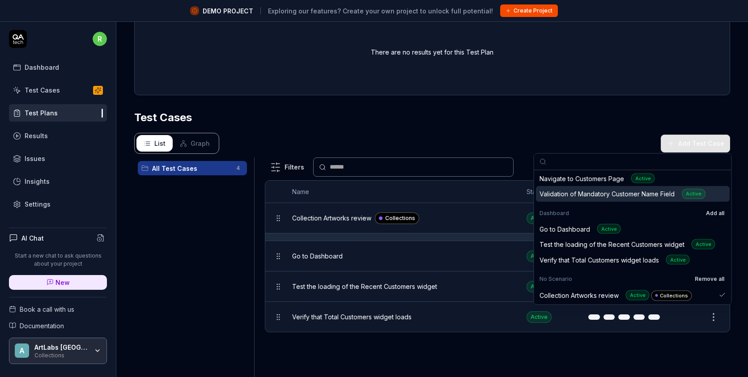
click at [561, 195] on div "Validation of Mandatory Customer Name Field Active" at bounding box center [622, 194] width 166 height 10
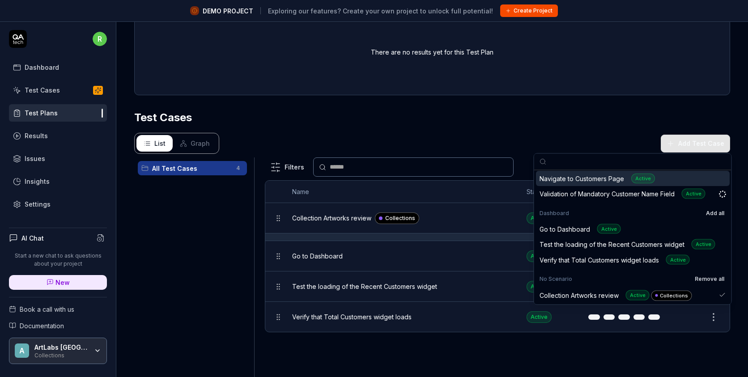
click at [560, 176] on div "Navigate to Customers Page Active" at bounding box center [596, 178] width 115 height 10
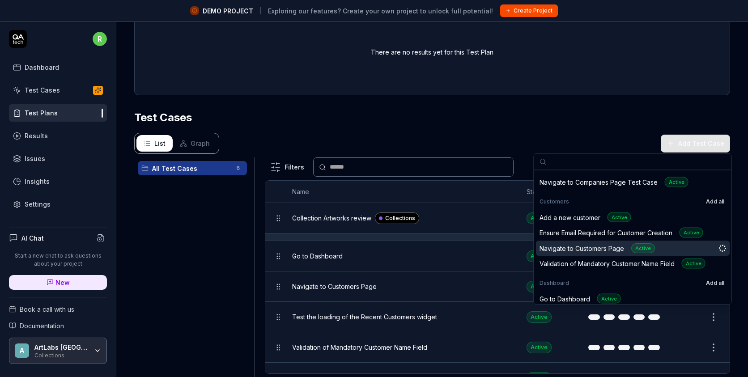
scroll to position [45, 0]
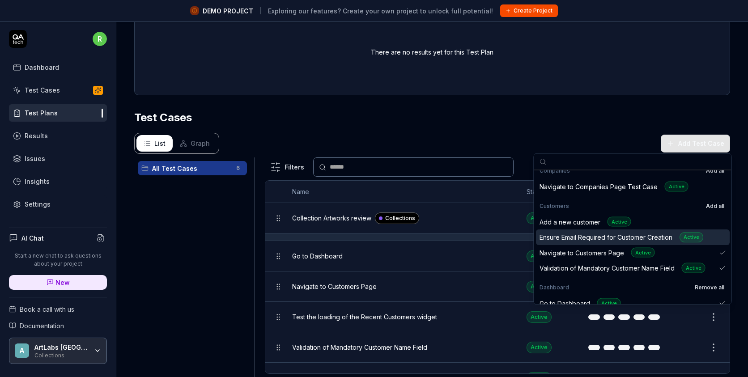
click at [567, 233] on div "Ensure Email Required for Customer Creation Active" at bounding box center [621, 237] width 164 height 10
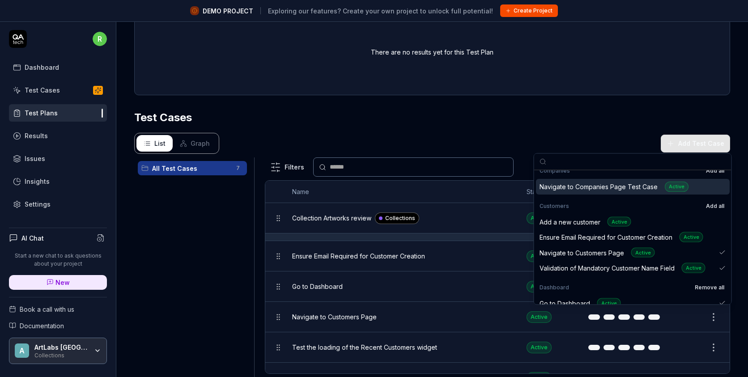
click at [576, 187] on div "Navigate to Companies Page Test Case Active" at bounding box center [613, 187] width 149 height 10
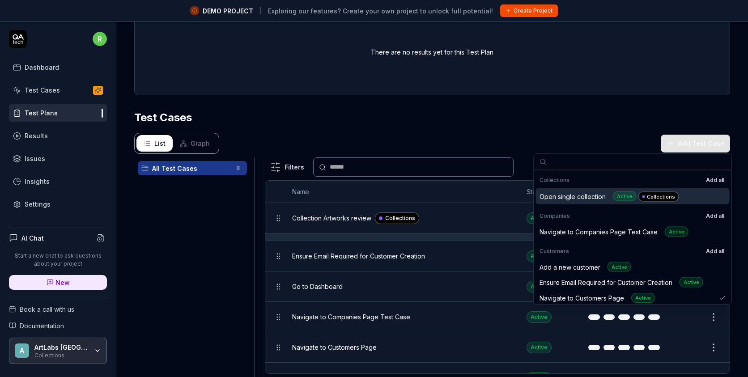
click at [574, 198] on div "Open single collection Active Collections" at bounding box center [609, 196] width 140 height 11
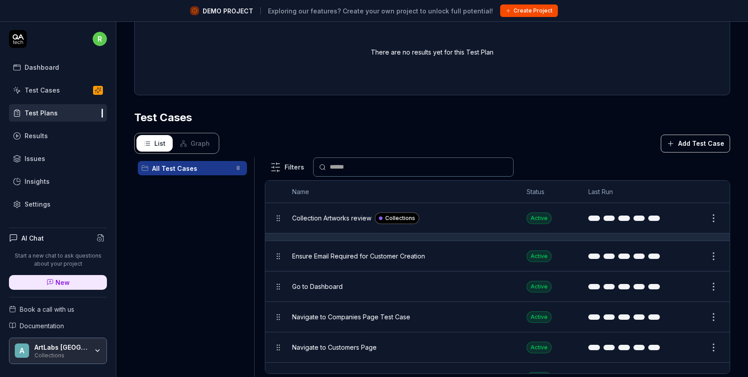
click at [454, 140] on div "List Graph Add Test Case" at bounding box center [432, 143] width 596 height 21
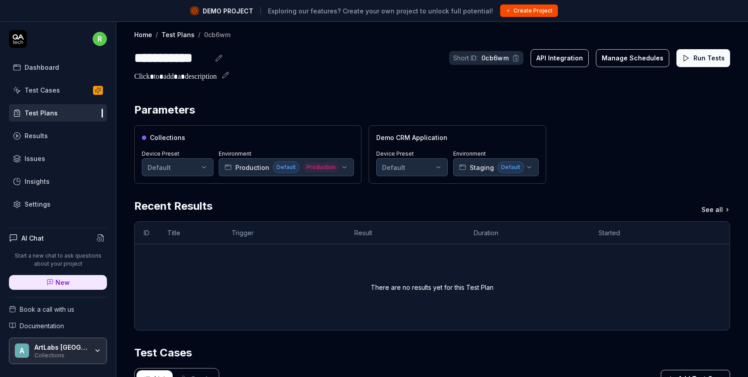
click at [695, 60] on button "Run Tests" at bounding box center [703, 58] width 54 height 18
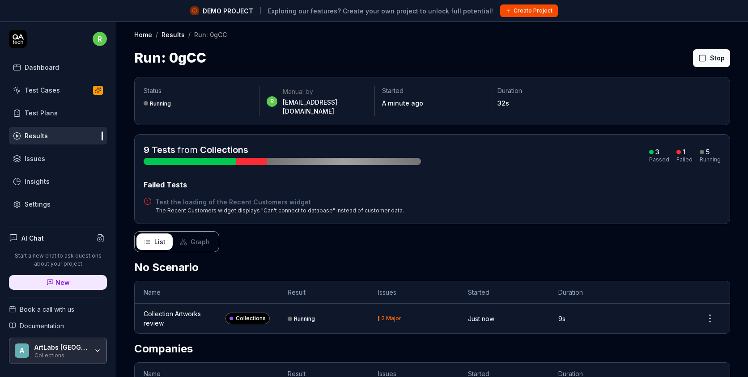
click at [200, 309] on div "Collection Artworks review" at bounding box center [183, 318] width 78 height 19
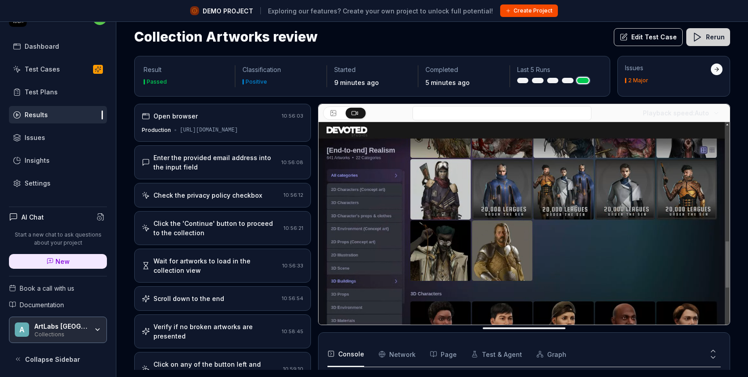
click at [41, 115] on div "Results" at bounding box center [36, 114] width 23 height 9
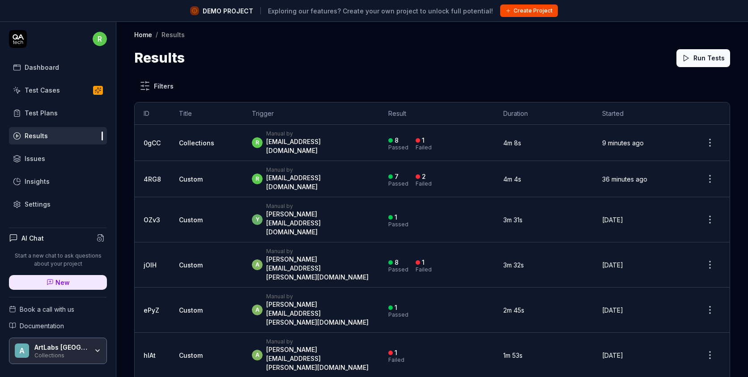
click at [76, 119] on link "Test Plans" at bounding box center [58, 112] width 98 height 17
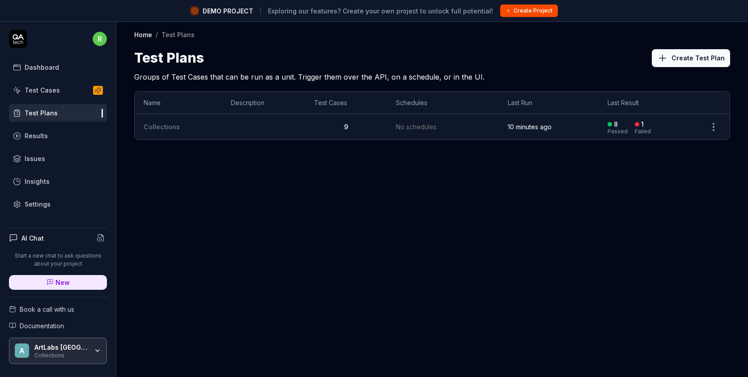
click at [162, 124] on link "Collections" at bounding box center [162, 127] width 36 height 8
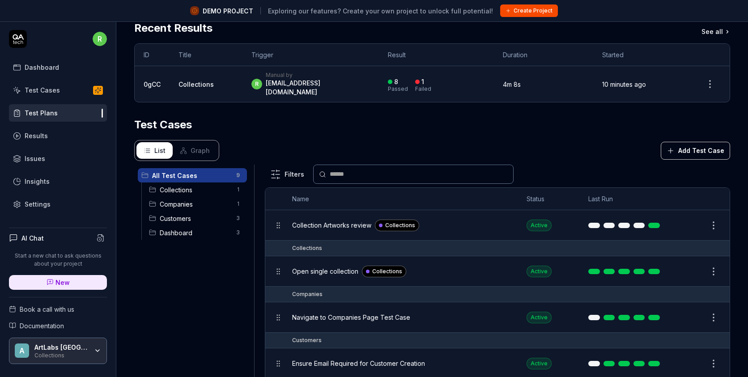
click at [427, 313] on div "Navigate to Companies Page Test Case" at bounding box center [400, 317] width 216 height 9
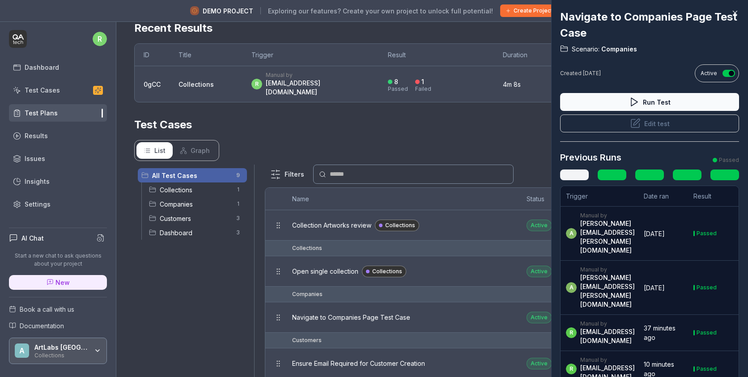
click at [738, 10] on icon at bounding box center [735, 13] width 8 height 8
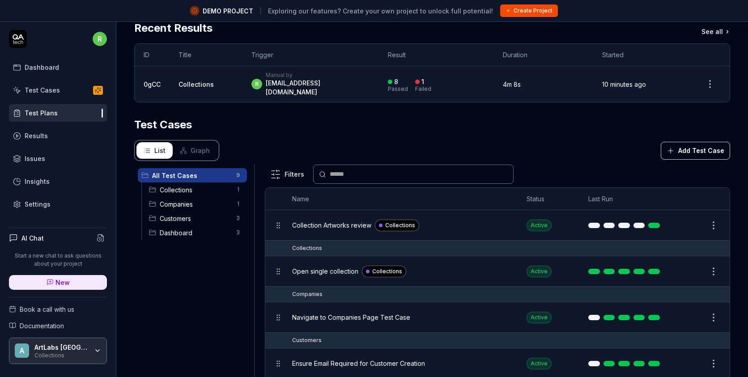
click at [448, 268] on div "Open single collection Collections" at bounding box center [400, 271] width 216 height 19
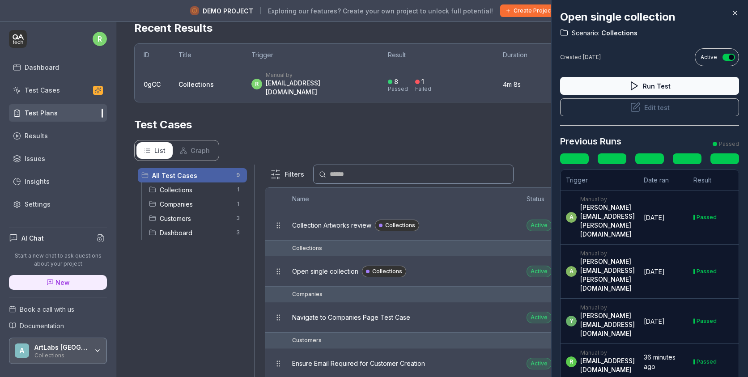
click at [735, 10] on icon at bounding box center [735, 13] width 8 height 8
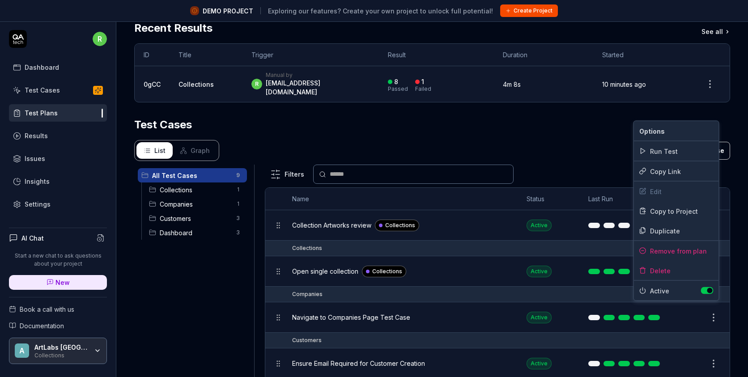
click at [713, 309] on html "**********" at bounding box center [374, 199] width 748 height 398
click at [681, 254] on div "Remove from plan" at bounding box center [676, 251] width 85 height 20
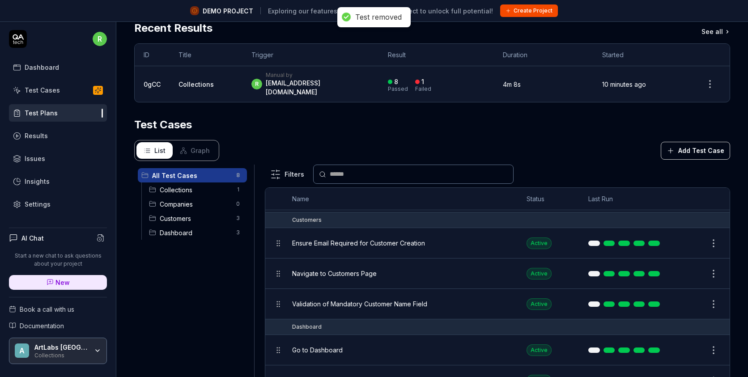
scroll to position [116, 0]
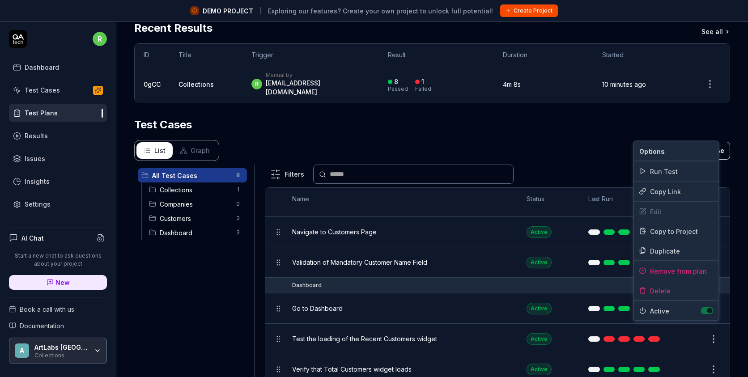
click at [715, 329] on html "**********" at bounding box center [374, 199] width 748 height 398
click at [665, 271] on div "Remove from plan" at bounding box center [676, 271] width 85 height 20
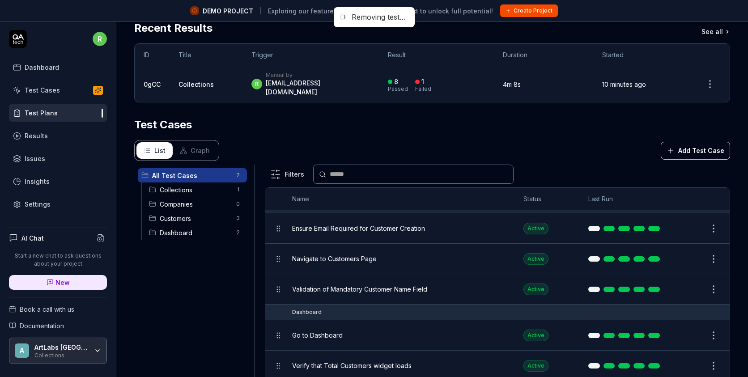
scroll to position [86, 0]
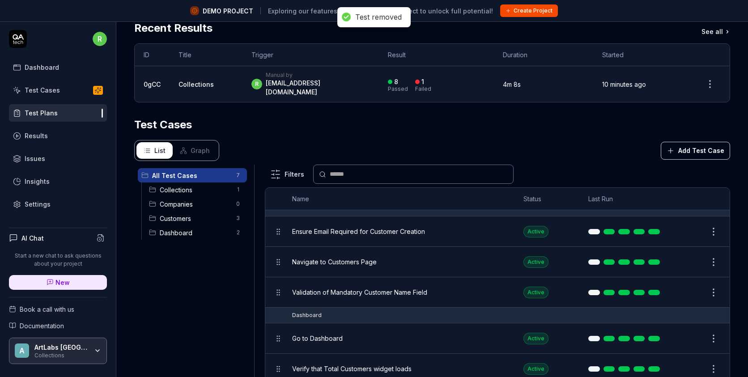
click at [713, 353] on html "**********" at bounding box center [374, 199] width 748 height 398
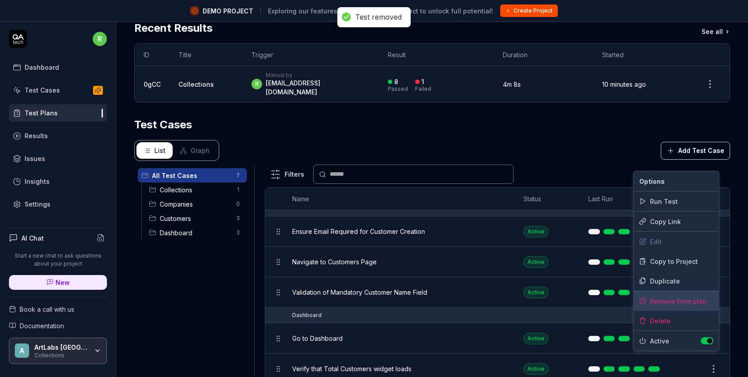
click at [676, 305] on div "Remove from plan" at bounding box center [676, 301] width 85 height 20
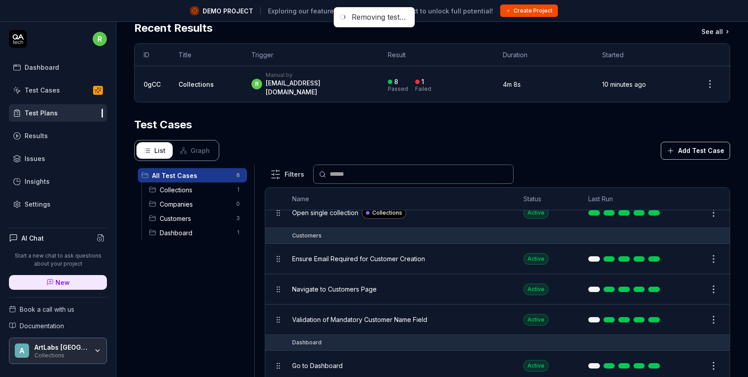
scroll to position [55, 0]
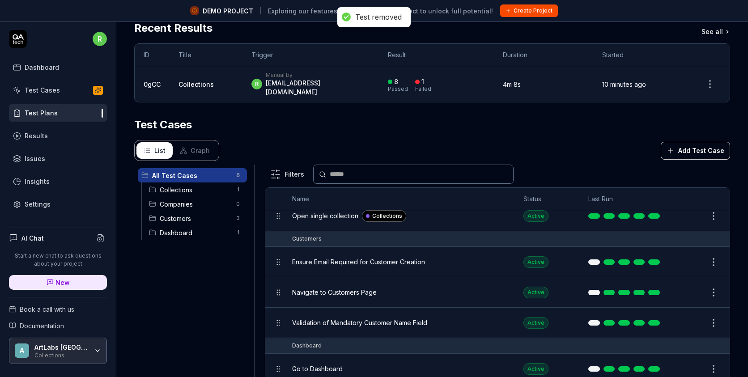
click at [714, 354] on html "**********" at bounding box center [374, 199] width 748 height 398
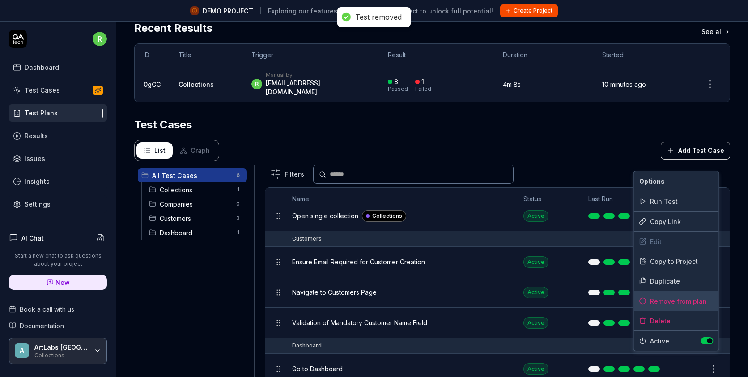
click at [687, 306] on div "Remove from plan" at bounding box center [676, 301] width 85 height 20
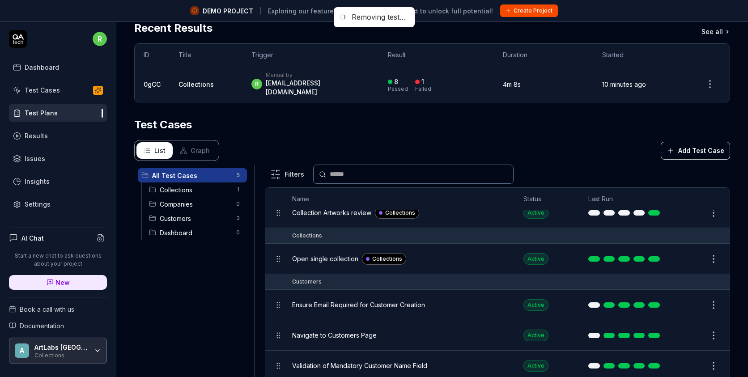
scroll to position [10, 0]
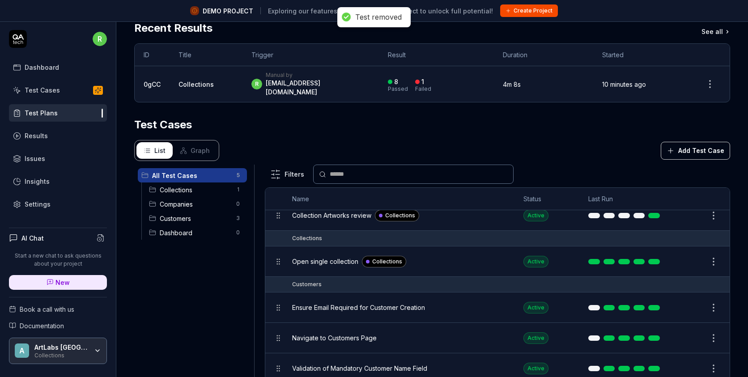
click at [717, 360] on html "**********" at bounding box center [374, 199] width 748 height 398
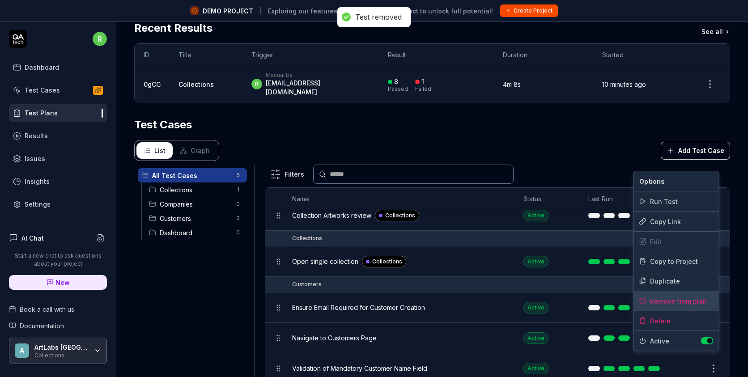
click at [684, 304] on div "Remove from plan" at bounding box center [676, 301] width 85 height 20
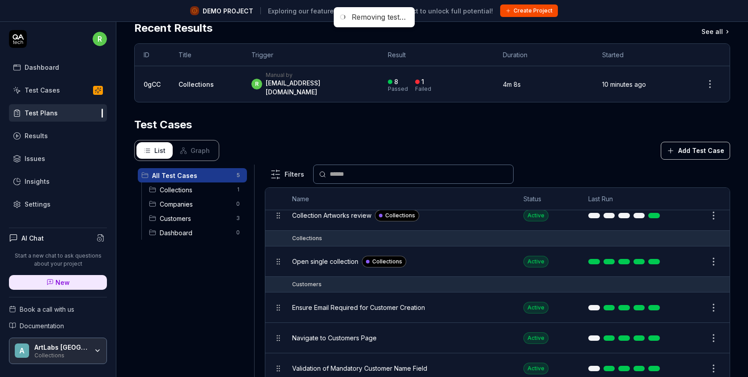
scroll to position [0, 0]
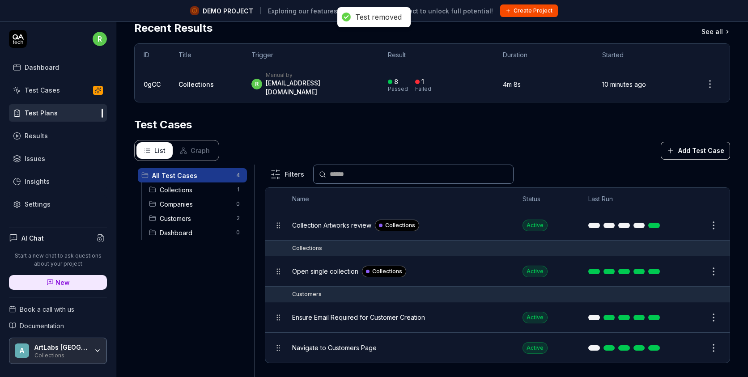
click at [712, 338] on html "**********" at bounding box center [374, 199] width 748 height 398
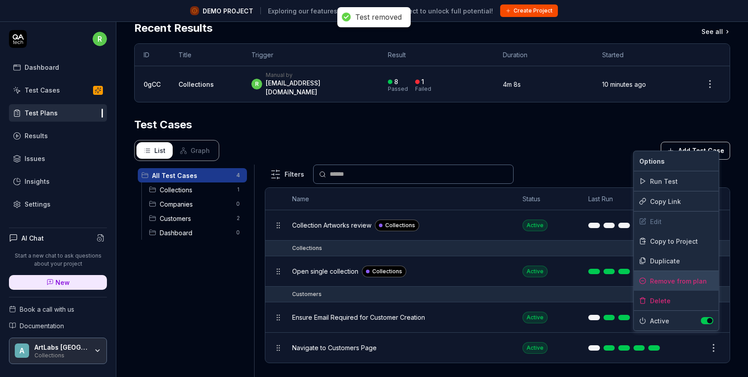
click at [673, 288] on div "Remove from plan" at bounding box center [676, 281] width 85 height 20
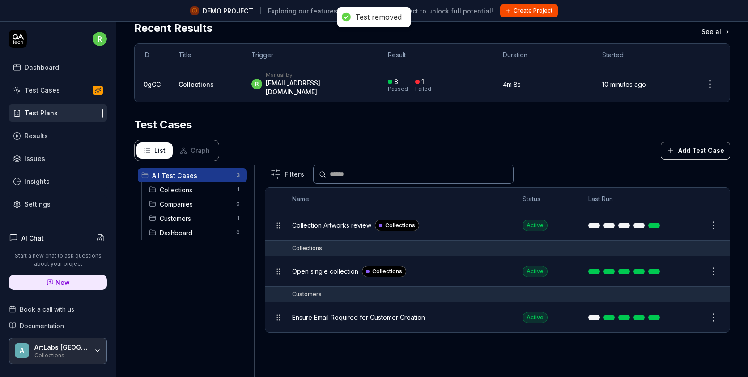
click at [712, 311] on html "**********" at bounding box center [374, 199] width 748 height 398
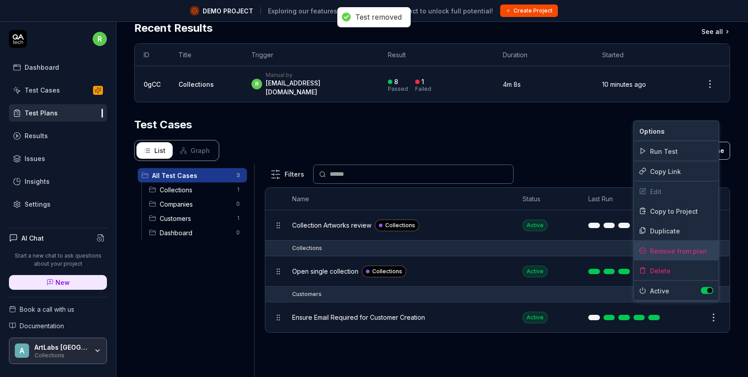
click at [661, 255] on div "Remove from plan" at bounding box center [676, 251] width 85 height 20
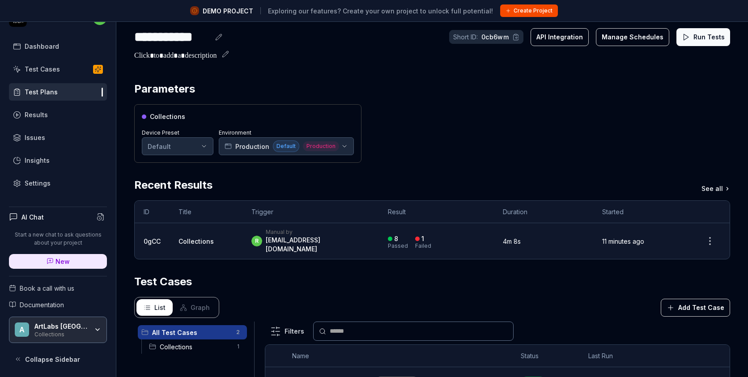
click at [713, 238] on html "**********" at bounding box center [374, 178] width 748 height 398
click at [674, 127] on html "**********" at bounding box center [374, 178] width 748 height 398
click at [634, 43] on button "Manage Schedules" at bounding box center [632, 37] width 73 height 18
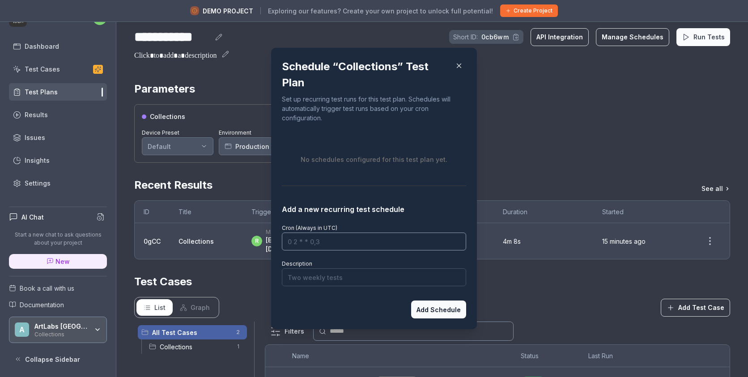
drag, startPoint x: 331, startPoint y: 239, endPoint x: 291, endPoint y: 239, distance: 40.2
click at [291, 239] on input "Cron (Always in UTC)" at bounding box center [374, 242] width 184 height 18
click at [330, 228] on label "Cron (Always in UTC)" at bounding box center [309, 227] width 55 height 7
click at [330, 233] on input "Cron (Always in UTC)" at bounding box center [374, 242] width 184 height 18
click at [330, 228] on label "Cron (Always in UTC)" at bounding box center [309, 227] width 55 height 7
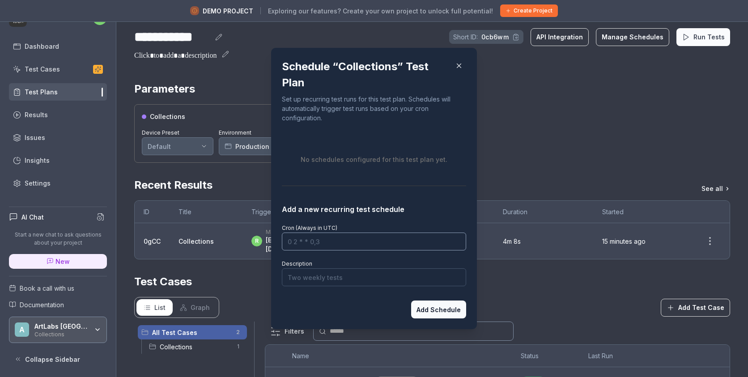
click at [330, 233] on input "Cron (Always in UTC)" at bounding box center [374, 242] width 184 height 18
click at [330, 228] on label "Cron (Always in UTC)" at bounding box center [309, 227] width 55 height 7
click at [330, 233] on input "Cron (Always in UTC)" at bounding box center [374, 242] width 184 height 18
paste input "0 */2 * * *"
type input "0 */2 * * *"
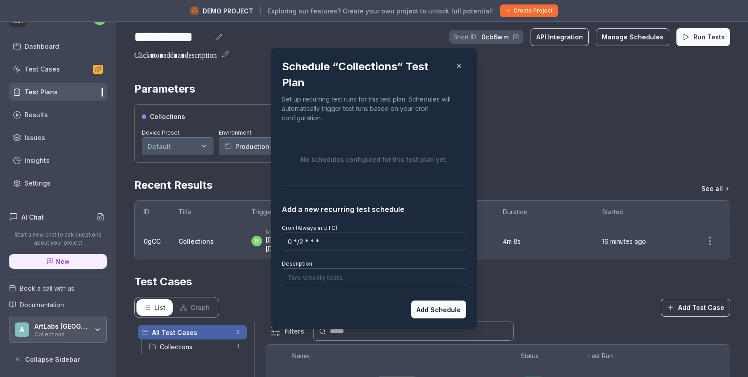
click at [447, 308] on button "Add Schedule" at bounding box center [438, 309] width 55 height 18
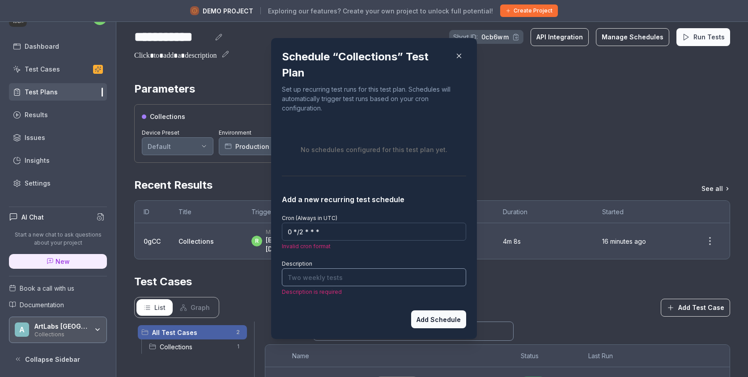
click at [329, 277] on input "Description" at bounding box center [374, 277] width 184 height 18
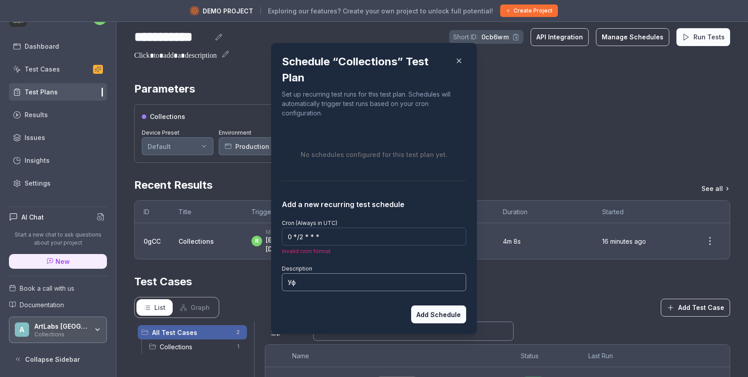
type input "У"
type input "Each two hours"
click at [435, 318] on button "Add Schedule" at bounding box center [438, 314] width 55 height 18
click at [325, 237] on input "0 */2 * * *" at bounding box center [374, 237] width 184 height 18
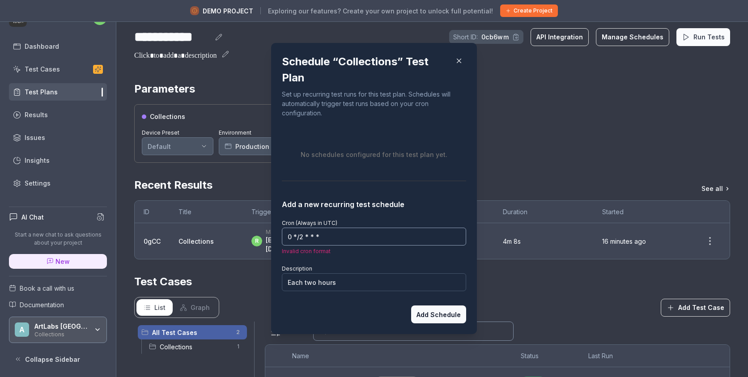
click at [340, 233] on input "0 */2 * * *" at bounding box center [374, 237] width 184 height 18
click at [321, 232] on input "0 */2 * * *" at bounding box center [374, 237] width 184 height 18
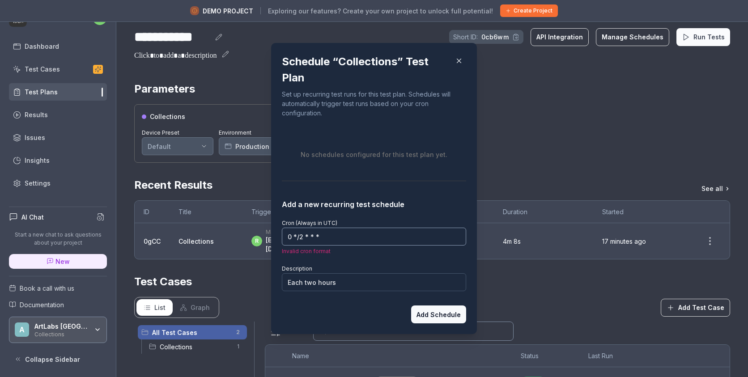
click at [321, 232] on input "0 */2 * * *" at bounding box center [374, 237] width 184 height 18
paste input "0"
click at [440, 314] on button "Add Schedule" at bounding box center [438, 314] width 55 height 18
click at [346, 232] on input "0 0 */2 * * *" at bounding box center [374, 237] width 184 height 18
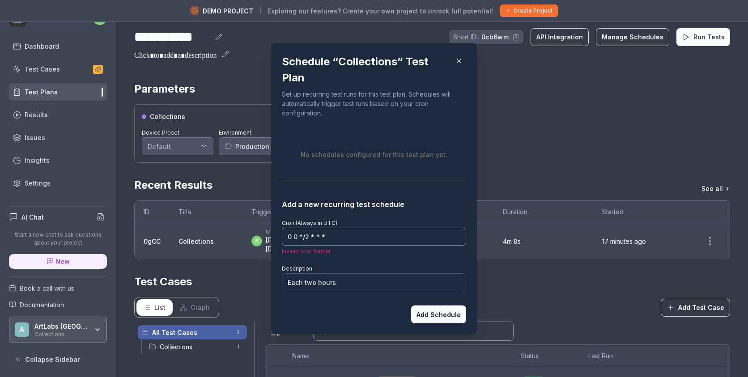
click at [346, 232] on input "0 0 */2 * * *" at bounding box center [374, 237] width 184 height 18
click at [320, 235] on input "0 0 */2 * * *" at bounding box center [374, 237] width 184 height 18
paste input
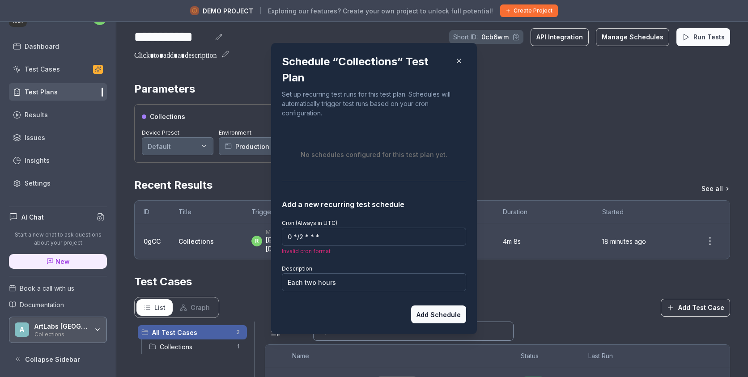
click at [436, 318] on button "Add Schedule" at bounding box center [438, 314] width 55 height 18
click at [324, 240] on input "0 */2 * * *" at bounding box center [374, 237] width 184 height 18
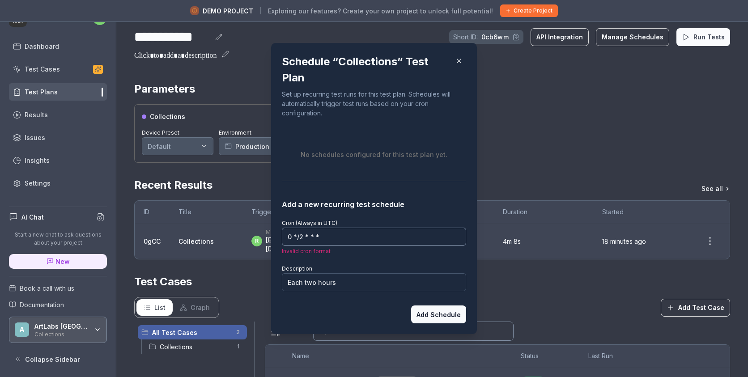
paste input
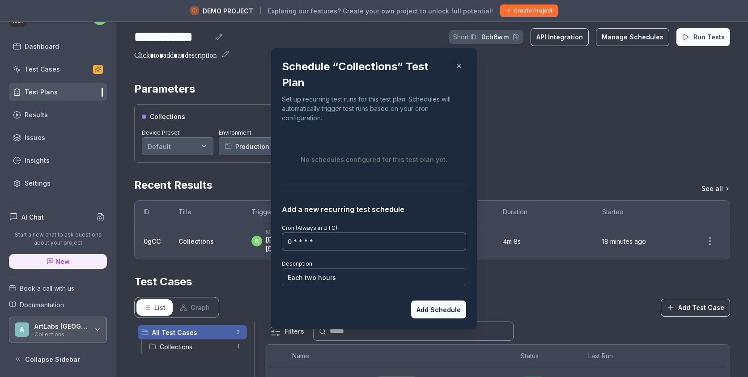
type input "0 * * * *"
click at [430, 309] on button "Add Schedule" at bounding box center [438, 309] width 55 height 18
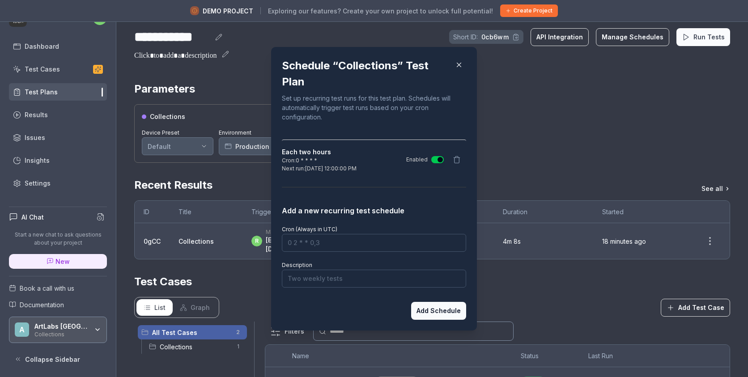
click at [455, 159] on icon at bounding box center [457, 160] width 8 height 8
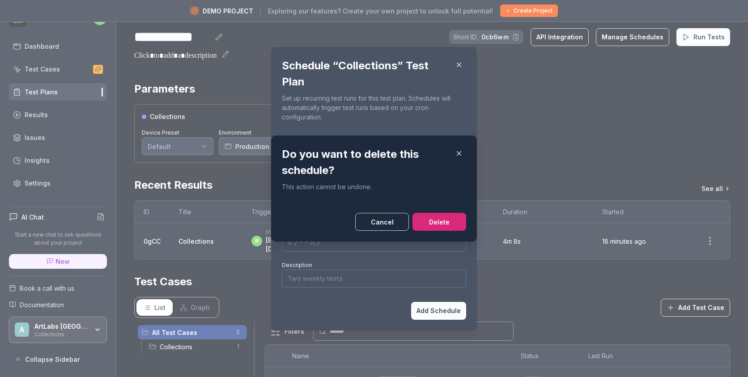
click at [431, 225] on button "Delete" at bounding box center [439, 222] width 54 height 18
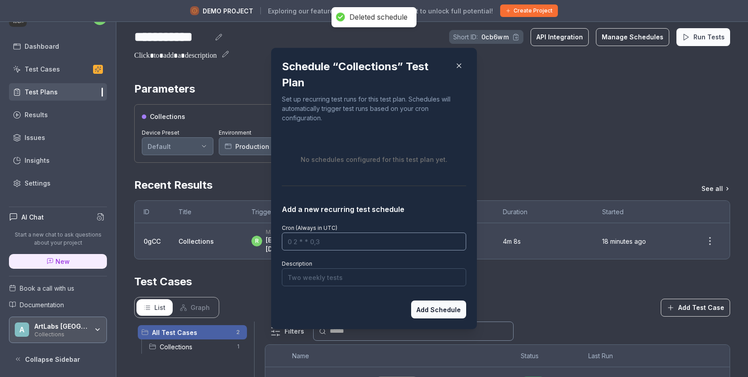
click at [300, 242] on input "Cron (Always in UTC)" at bounding box center [374, 242] width 184 height 18
paste input "0 * * * *"
type input "0 * * * *"
click at [304, 275] on input "Description" at bounding box center [374, 277] width 184 height 18
type input "Every hour"
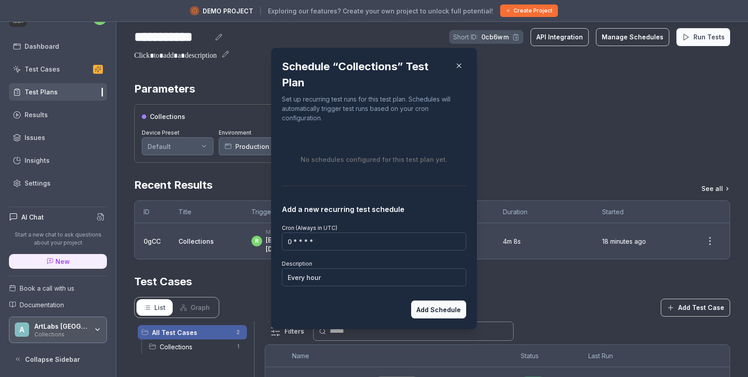
click at [444, 313] on button "Add Schedule" at bounding box center [438, 309] width 55 height 18
click at [342, 244] on input "Cron (Always in UTC)" at bounding box center [374, 243] width 184 height 18
click at [459, 62] on icon "button" at bounding box center [459, 65] width 8 height 8
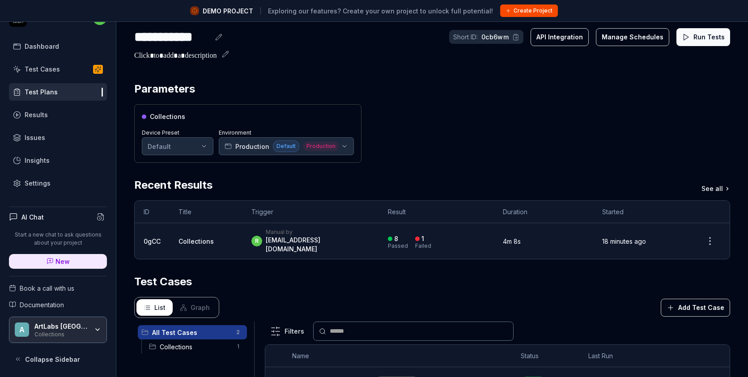
click at [191, 142] on html "**********" at bounding box center [374, 178] width 748 height 398
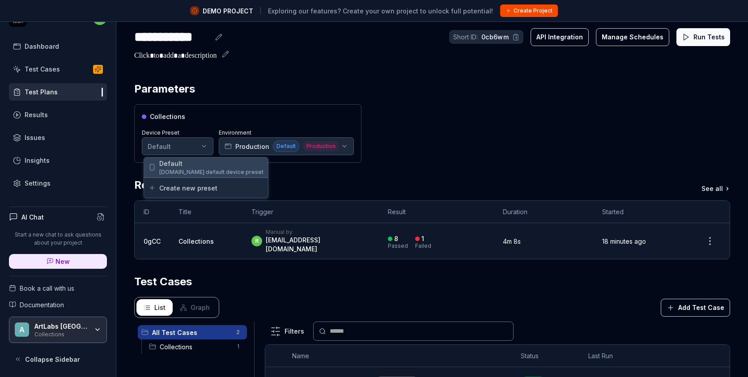
click at [189, 167] on span "Default" at bounding box center [211, 163] width 104 height 9
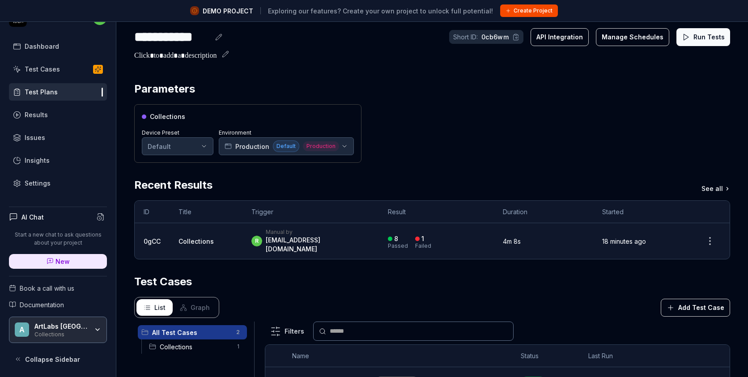
click at [550, 127] on div "Collections Device Preset Default Environment Production Default Production" at bounding box center [432, 133] width 596 height 59
click at [620, 38] on button "Manage Schedules" at bounding box center [632, 37] width 73 height 18
click at [575, 41] on button "API Integration" at bounding box center [559, 37] width 58 height 18
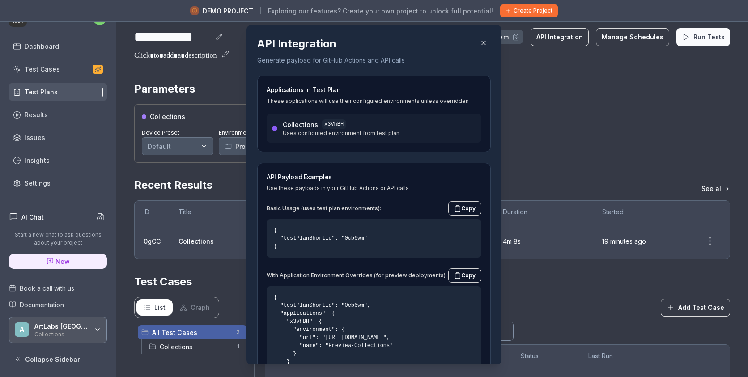
click at [484, 40] on icon "button" at bounding box center [483, 43] width 8 height 8
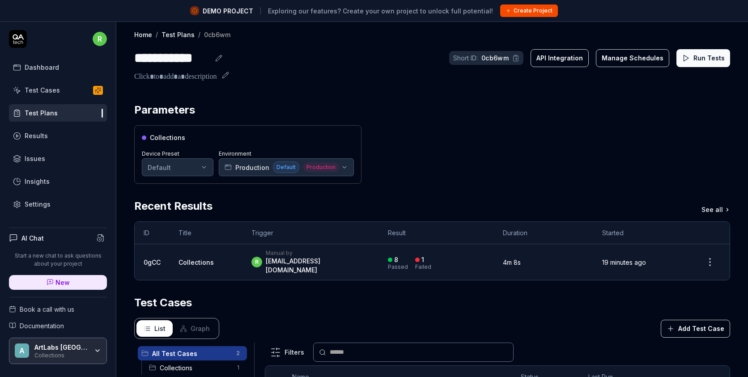
click at [198, 73] on div at bounding box center [175, 77] width 82 height 11
click at [236, 16] on div "DEMO PROJECT Exploring our features? Create your own project to unlock full pot…" at bounding box center [374, 10] width 368 height 13
click at [638, 63] on button "Manage Schedules" at bounding box center [632, 58] width 73 height 18
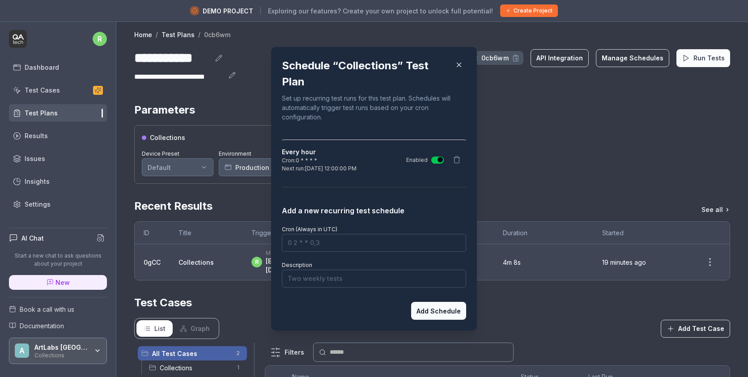
click at [461, 63] on icon "button" at bounding box center [459, 65] width 4 height 4
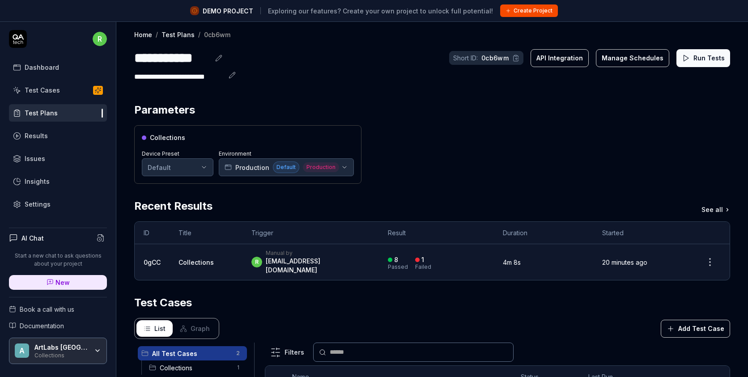
click at [51, 207] on link "Settings" at bounding box center [58, 203] width 98 height 17
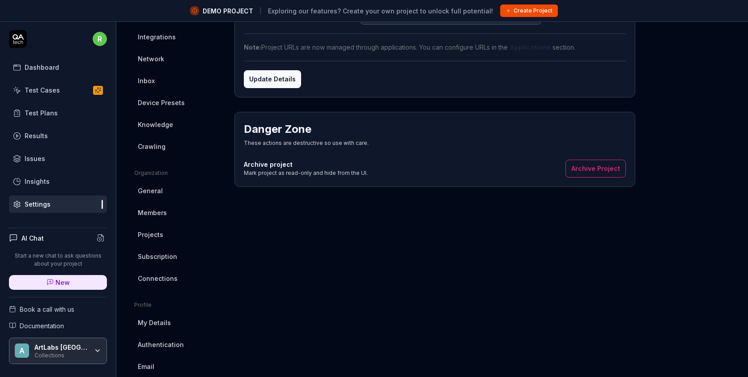
scroll to position [153, 0]
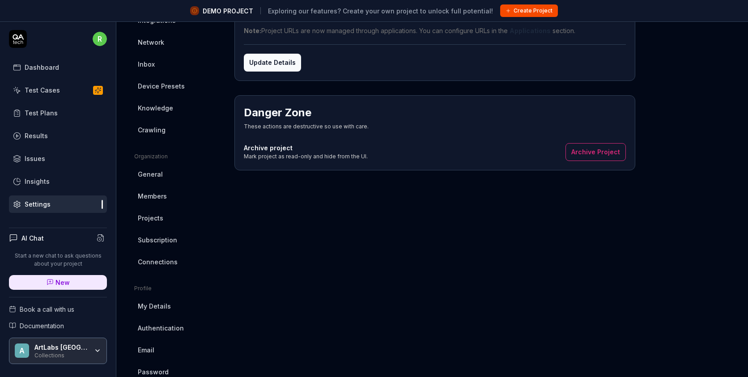
click at [184, 267] on link "Connections" at bounding box center [177, 262] width 86 height 17
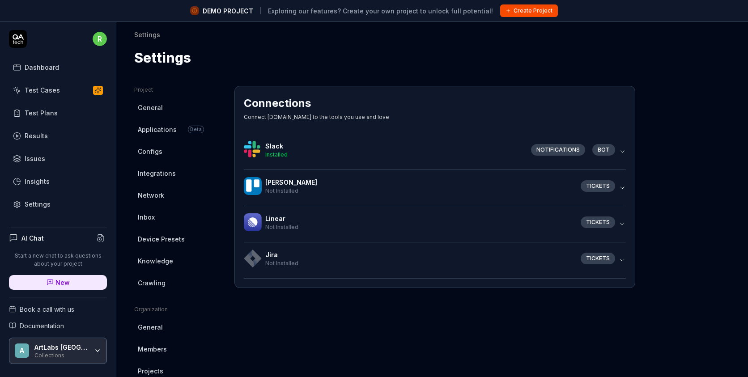
click at [617, 150] on div "Notifications bot" at bounding box center [571, 150] width 95 height 12
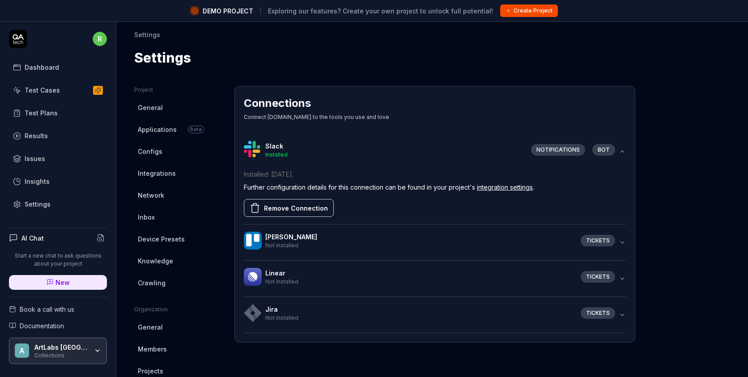
click at [623, 148] on icon "button" at bounding box center [621, 151] width 7 height 7
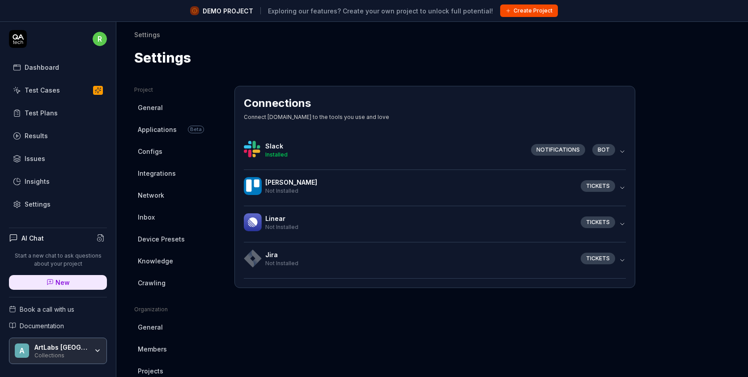
click at [260, 330] on div "Connections Connect QA.tech to the tools you use and love Slack Installed Notif…" at bounding box center [434, 309] width 401 height 447
click at [164, 113] on link "General" at bounding box center [177, 107] width 86 height 17
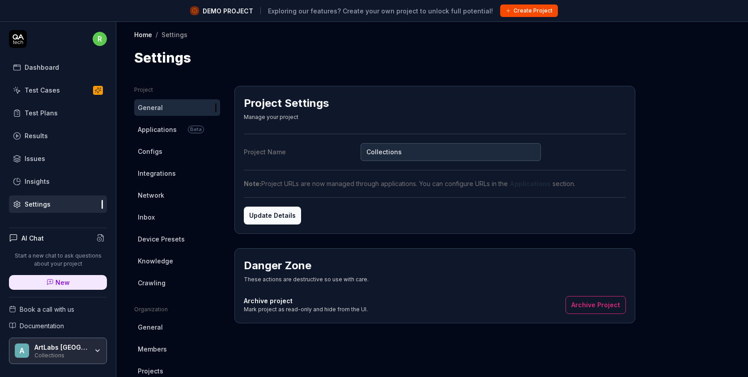
click at [164, 125] on span "Applications" at bounding box center [157, 129] width 39 height 9
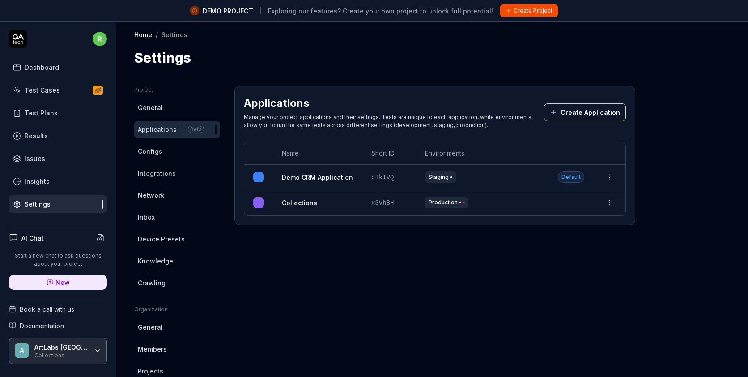
click at [164, 148] on link "Configs" at bounding box center [177, 151] width 86 height 17
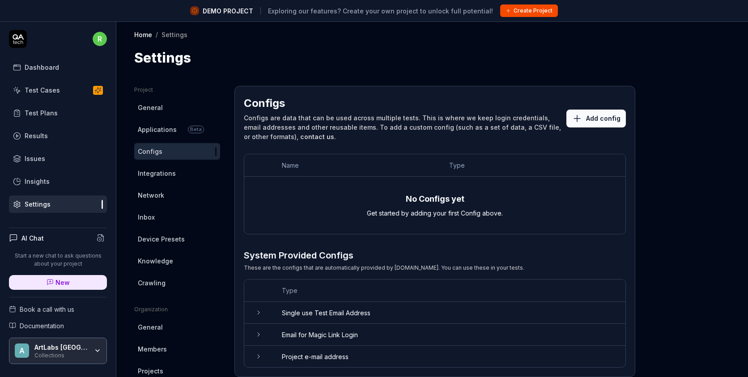
click at [164, 175] on span "Integrations" at bounding box center [157, 173] width 38 height 9
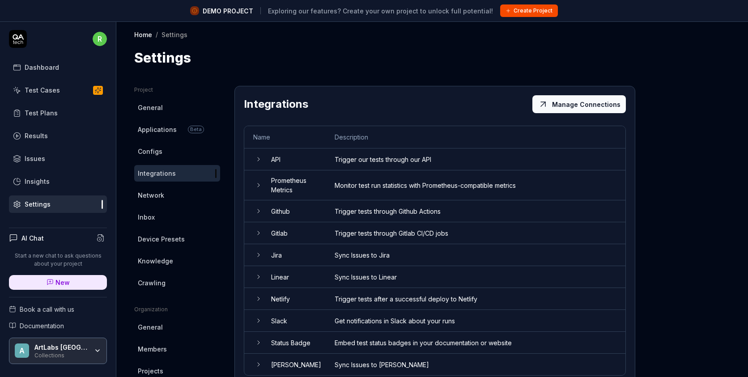
click at [164, 193] on link "Network" at bounding box center [177, 195] width 86 height 17
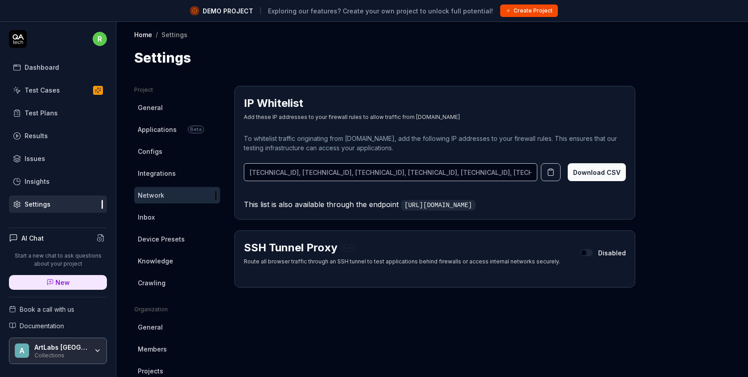
click at [166, 180] on link "Integrations" at bounding box center [177, 173] width 86 height 17
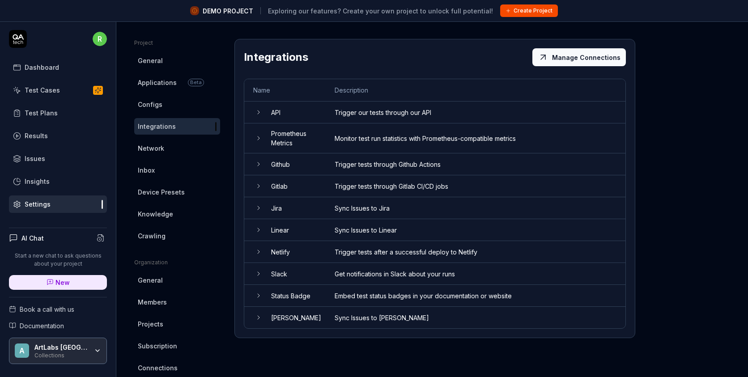
scroll to position [51, 0]
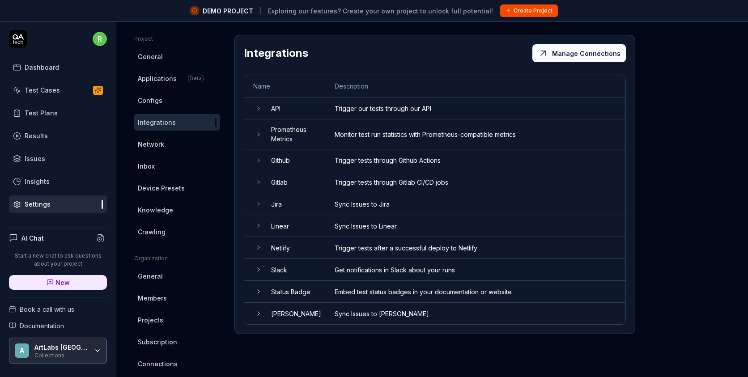
click at [194, 165] on link "Inbox" at bounding box center [177, 166] width 86 height 17
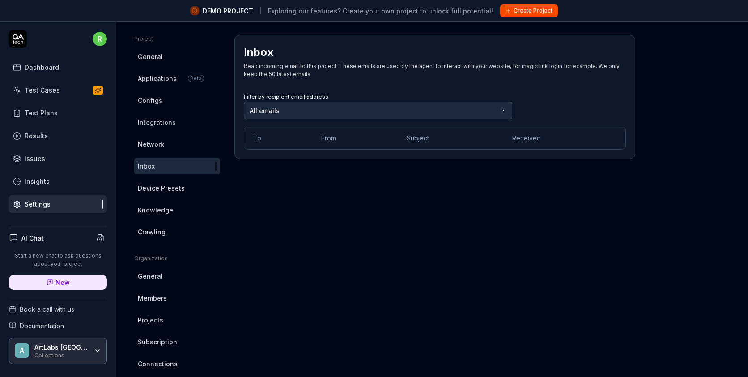
click at [287, 113] on body "DEMO PROJECT Exploring our features? Create your own project to unlock full pot…" at bounding box center [374, 199] width 748 height 398
click at [181, 184] on html "DEMO PROJECT Exploring our features? Create your own project to unlock full pot…" at bounding box center [374, 199] width 748 height 398
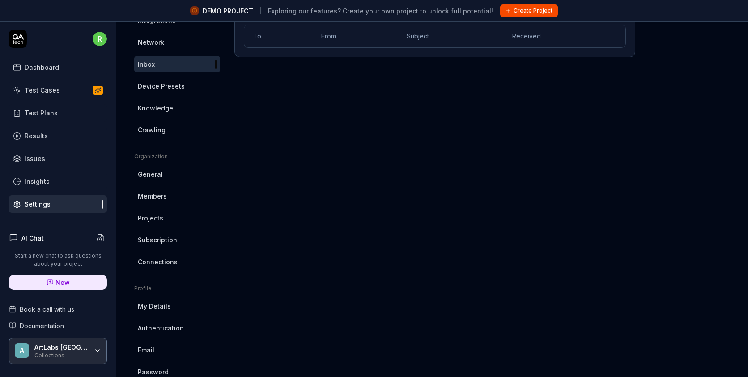
click at [172, 349] on link "Email" at bounding box center [177, 350] width 86 height 17
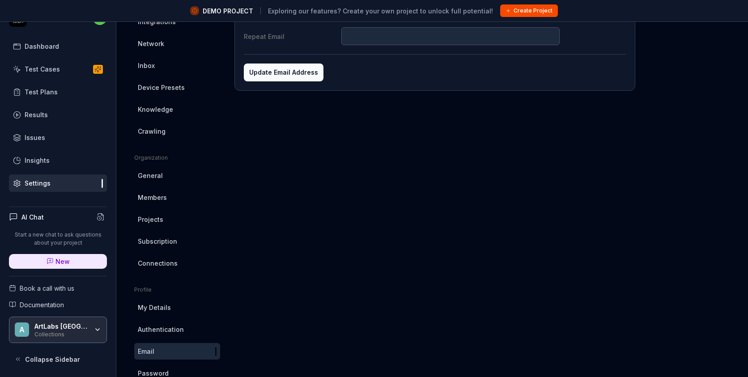
scroll to position [130, 0]
click at [185, 180] on link "General" at bounding box center [177, 176] width 86 height 17
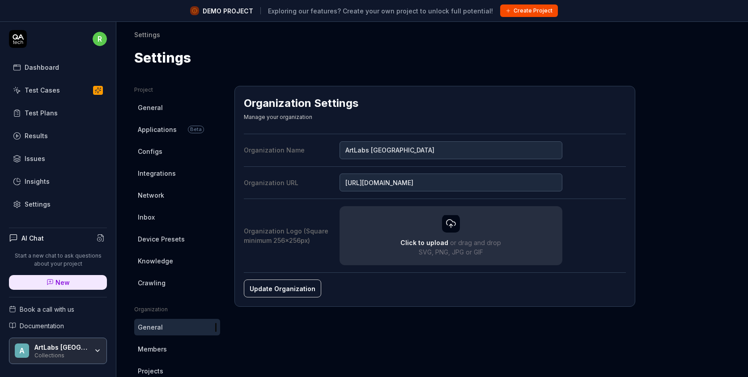
click at [158, 151] on span "Configs" at bounding box center [150, 151] width 25 height 9
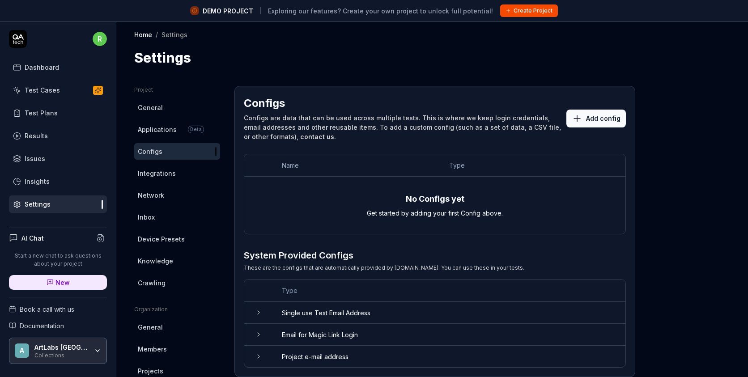
click at [153, 110] on span "General" at bounding box center [150, 107] width 25 height 9
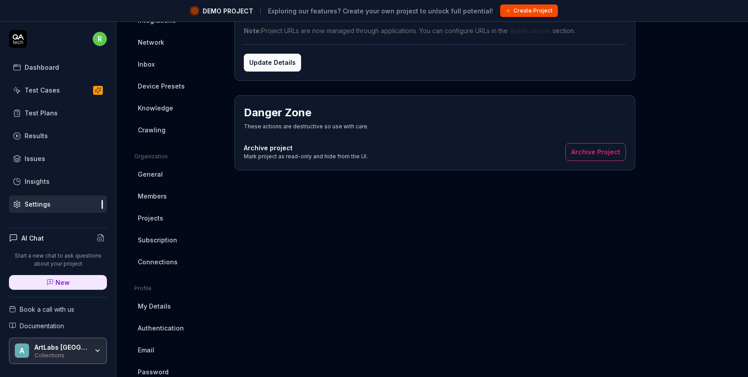
click at [57, 66] on link "Dashboard" at bounding box center [58, 67] width 98 height 17
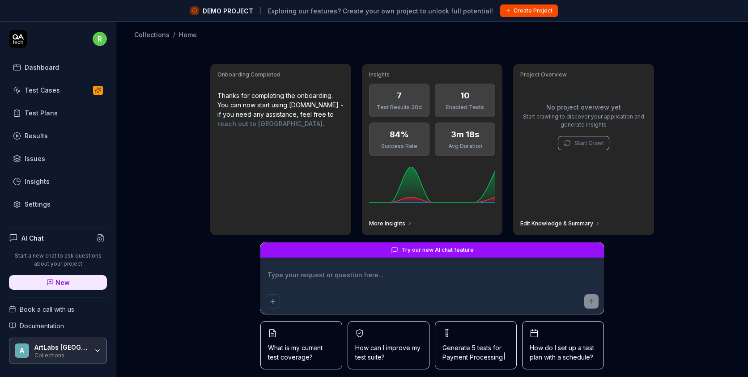
type textarea "*"
click at [55, 93] on div "Test Cases" at bounding box center [42, 89] width 35 height 9
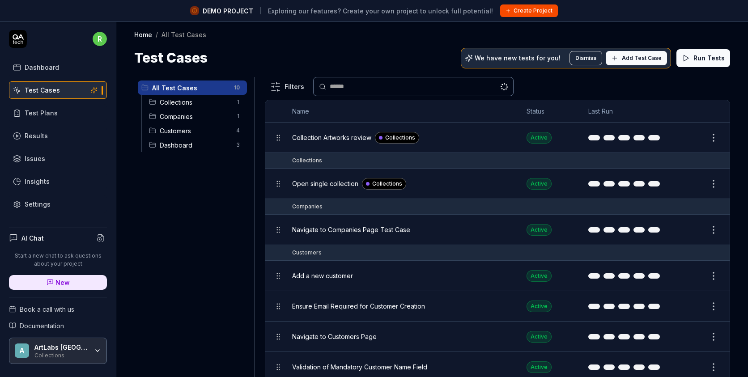
click at [53, 115] on div "Test Plans" at bounding box center [41, 112] width 33 height 9
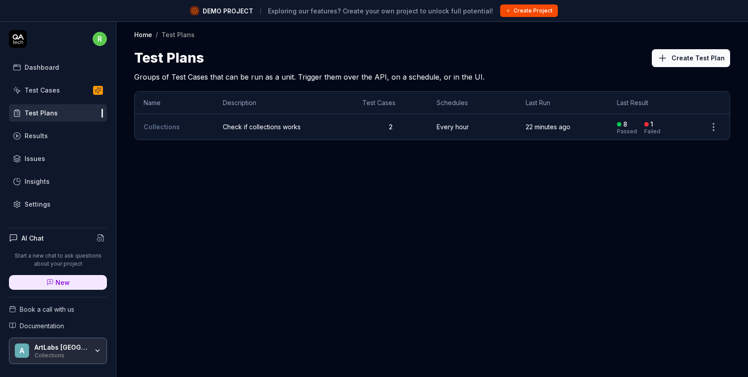
click at [48, 88] on div "Test Cases" at bounding box center [42, 89] width 35 height 9
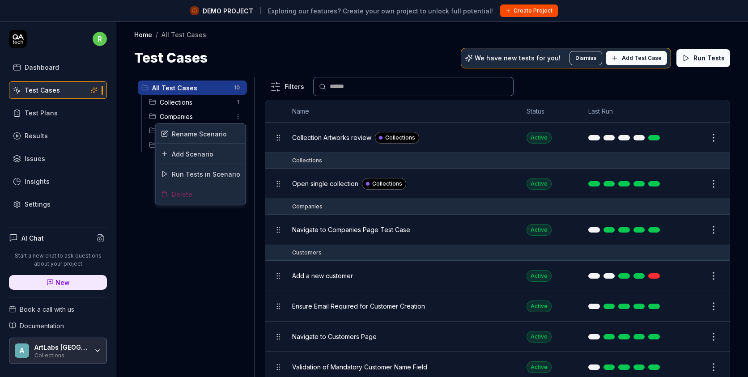
click at [238, 115] on html "DEMO PROJECT Exploring our features? Create your own project to unlock full pot…" at bounding box center [374, 199] width 748 height 398
click at [207, 199] on div "Delete" at bounding box center [201, 194] width 90 height 20
click at [305, 51] on html "DEMO PROJECT Exploring our features? Create your own project to unlock full pot…" at bounding box center [374, 199] width 748 height 398
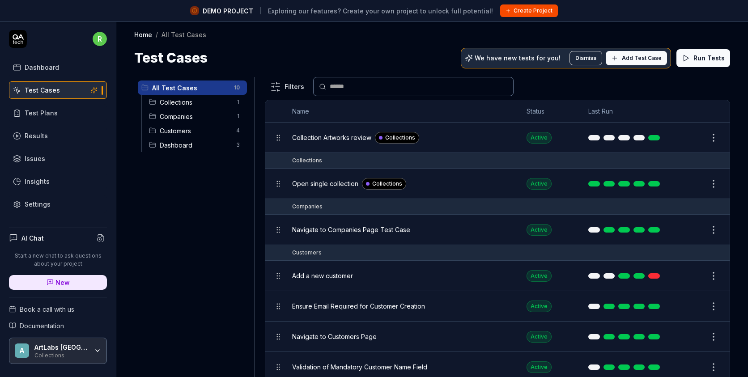
click at [43, 201] on div "Settings" at bounding box center [38, 203] width 26 height 9
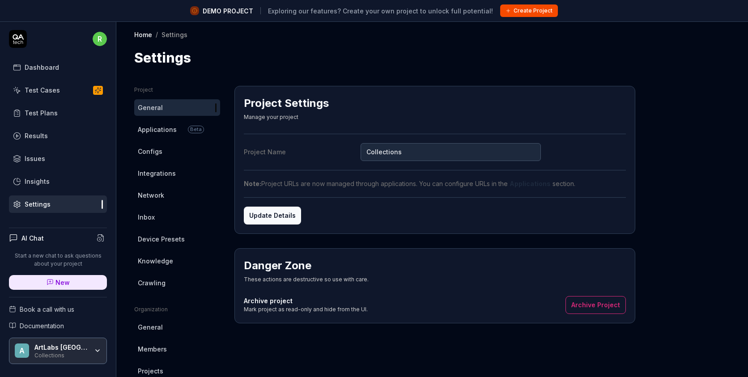
click at [67, 89] on link "Test Cases" at bounding box center [58, 89] width 98 height 17
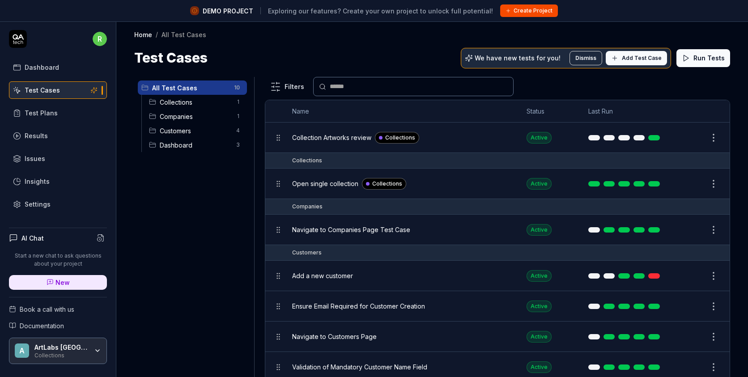
click at [628, 61] on span "Add Test Case" at bounding box center [642, 58] width 40 height 8
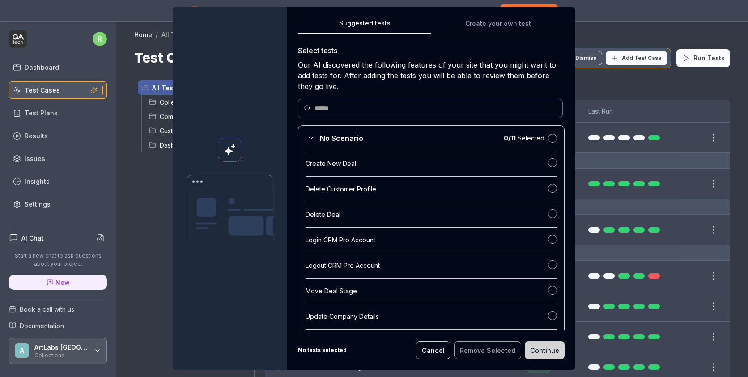
click at [500, 24] on button "Create your own test" at bounding box center [497, 26] width 133 height 16
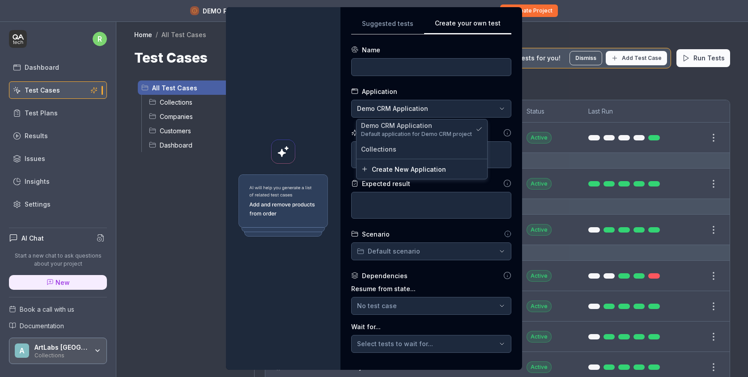
click at [422, 109] on div "**********" at bounding box center [374, 188] width 748 height 377
click at [406, 151] on div "Collections" at bounding box center [422, 148] width 122 height 9
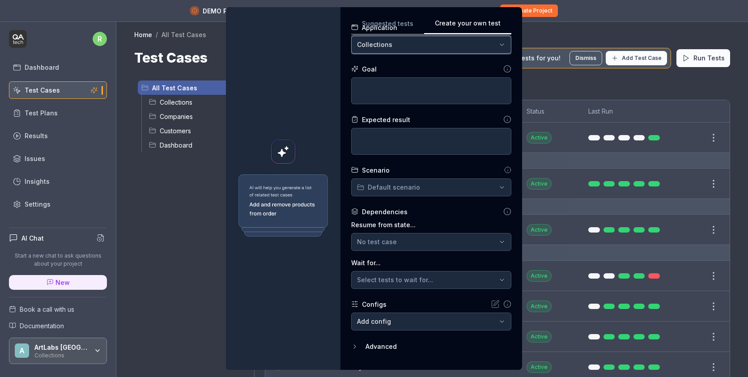
scroll to position [65, 0]
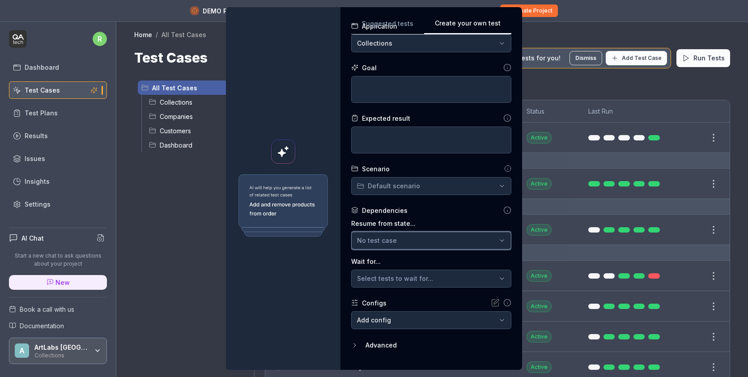
click at [389, 248] on button "No test case" at bounding box center [431, 241] width 160 height 18
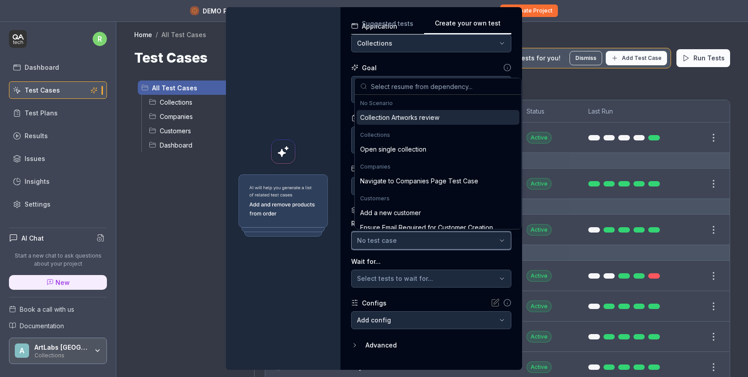
click at [389, 248] on button "No test case" at bounding box center [431, 241] width 160 height 18
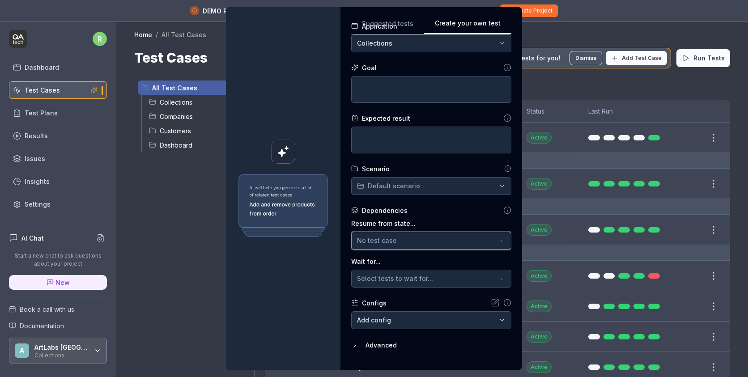
scroll to position [0, 0]
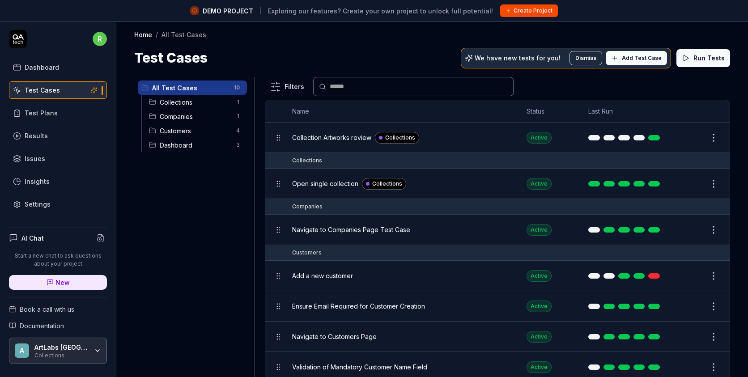
click at [637, 54] on span "Add Test Case" at bounding box center [642, 58] width 40 height 8
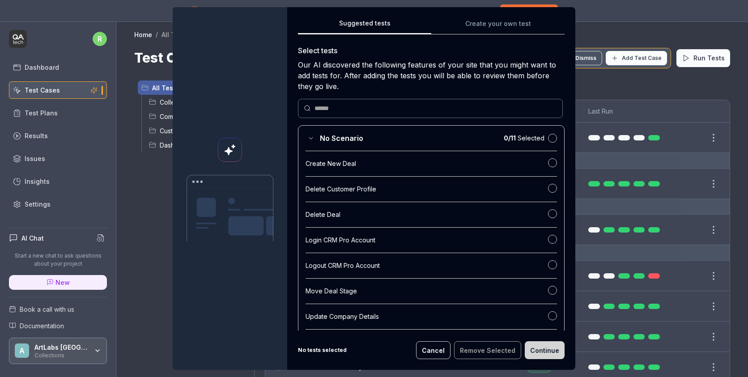
click at [397, 20] on button "Suggested tests" at bounding box center [364, 26] width 133 height 16
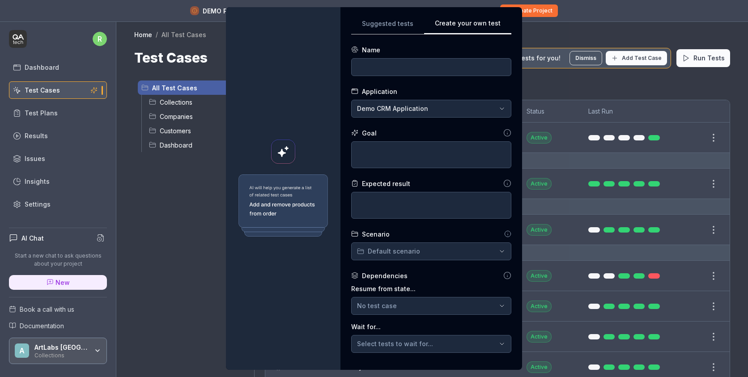
click at [495, 29] on button "Create your own test" at bounding box center [467, 26] width 87 height 16
click at [428, 62] on input at bounding box center [431, 67] width 160 height 18
type input "С"
type input "І"
type input "Ш"
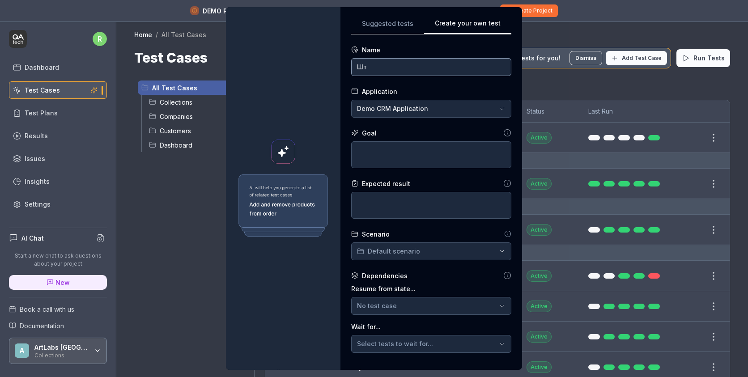
type input "Ш"
type input "Check if artworks are clickable"
click at [388, 150] on textarea at bounding box center [431, 154] width 160 height 27
type textarea "*"
type textarea "T"
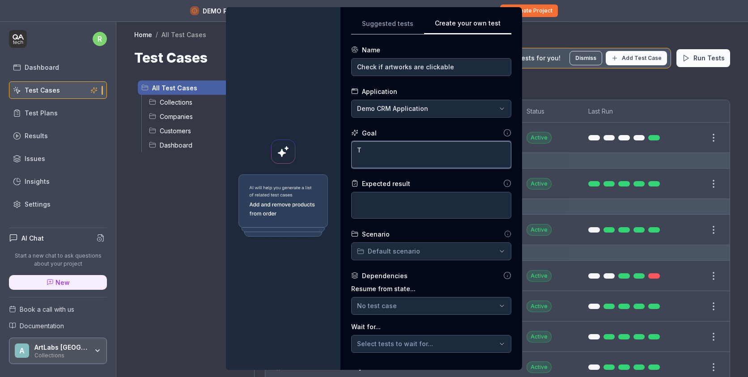
type textarea "*"
type textarea "Th"
type textarea "*"
type textarea "The"
type textarea "*"
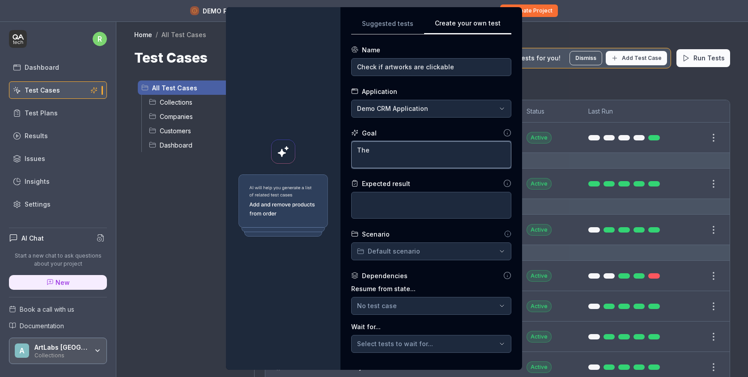
type textarea "The"
type textarea "*"
type textarea "The o"
type textarea "*"
type textarea "The op"
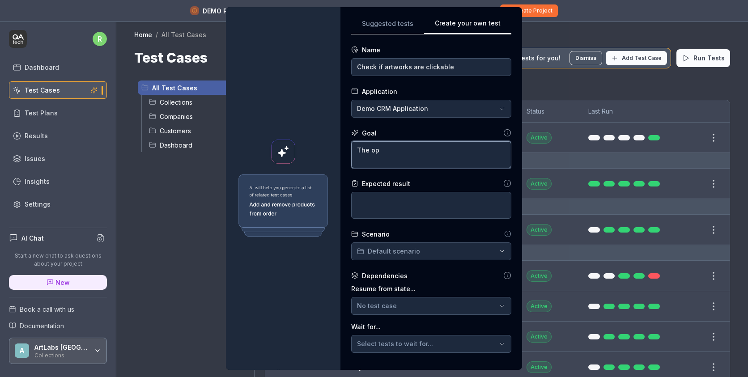
type textarea "*"
type textarea "The ope"
type textarea "*"
type textarea "The open"
type textarea "*"
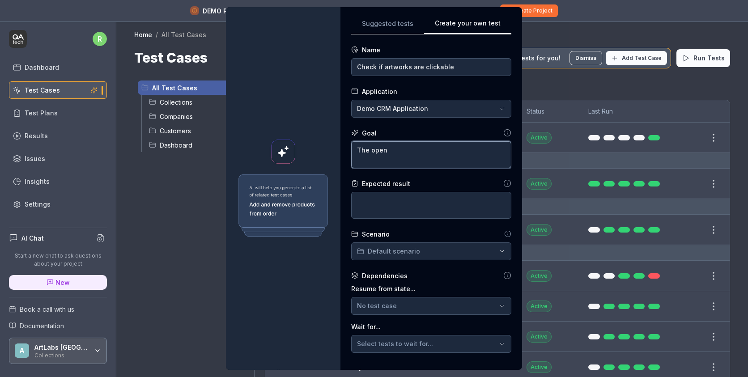
type textarea "The open"
type textarea "*"
type textarea "The open c"
type textarea "*"
type textarea "The open co"
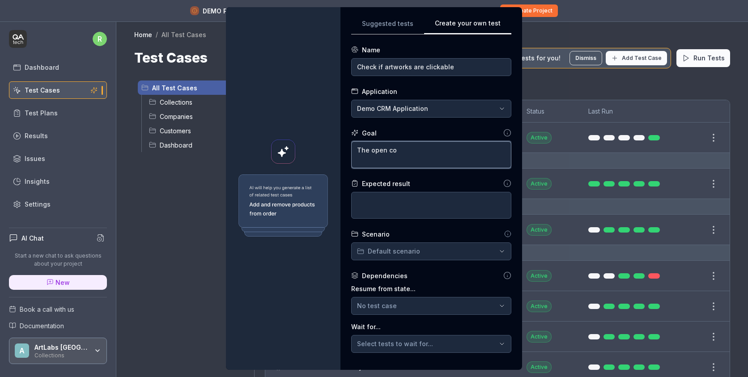
type textarea "*"
type textarea "The open col"
type textarea "*"
type textarea "The open coll"
type textarea "*"
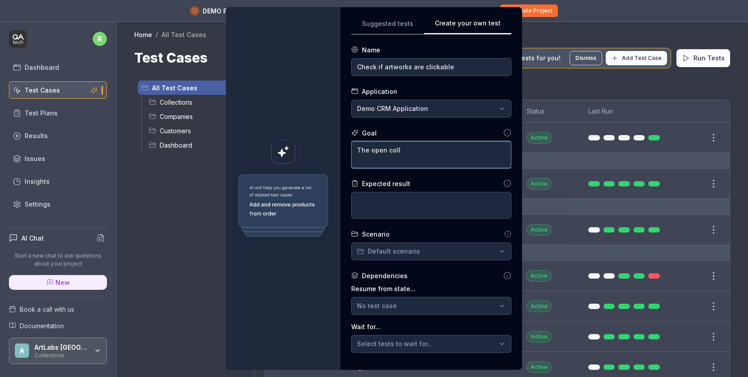
type textarea "The open colle"
type textarea "*"
type textarea "The open collec"
type textarea "*"
type textarea "The open collecti"
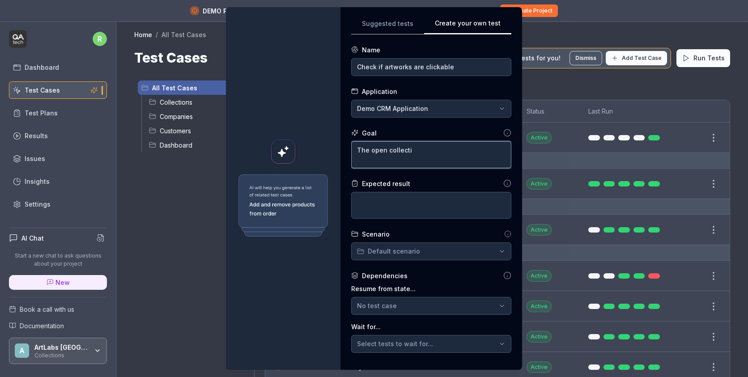
type textarea "*"
type textarea "The open collectio"
type textarea "*"
type textarea "The open collection"
type textarea "*"
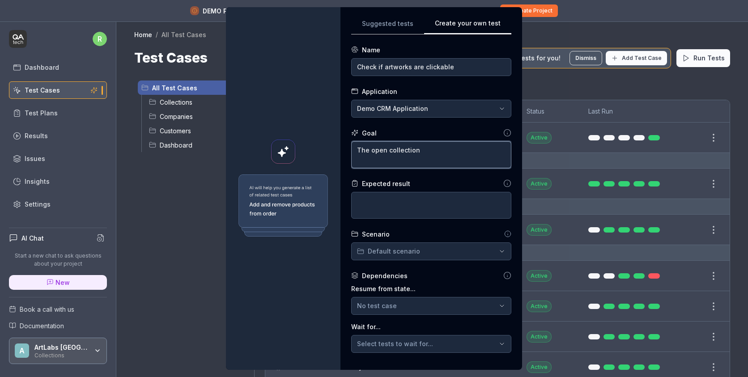
type textarea "The open collection,"
type textarea "*"
type textarea "The open collection,"
type textarea "*"
type textarea "The open collection, c"
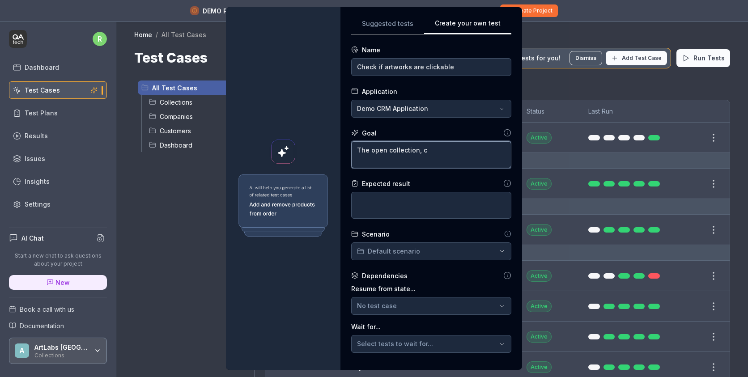
type textarea "*"
type textarea "The open collection, cl"
type textarea "*"
type textarea "The open collection, cli"
type textarea "*"
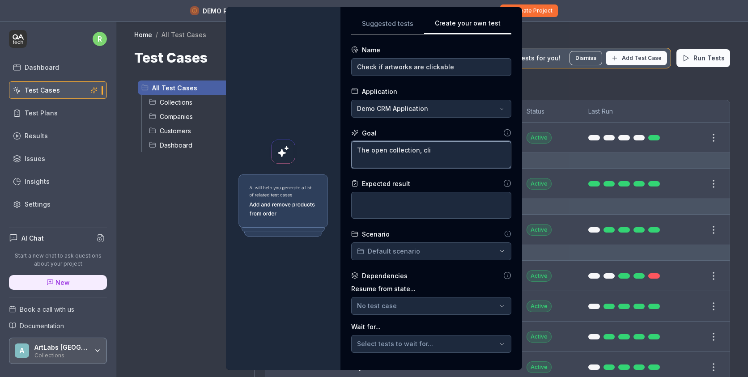
type textarea "The open collection, clic"
type textarea "*"
type textarea "The open collection, click"
type textarea "*"
type textarea "The open collection, click"
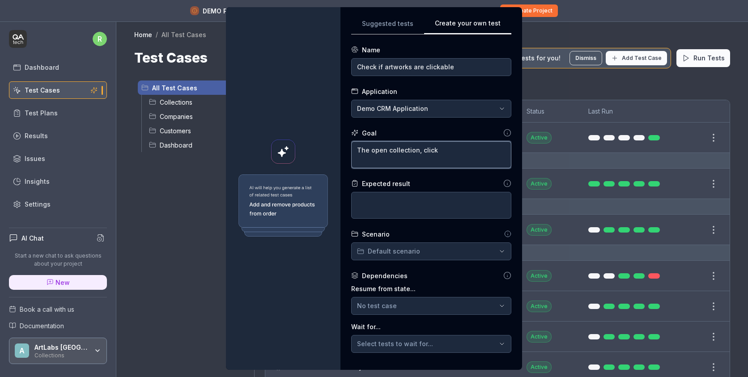
type textarea "*"
type textarea "The open collection, click o"
type textarea "*"
type textarea "The open collection, click on"
type textarea "*"
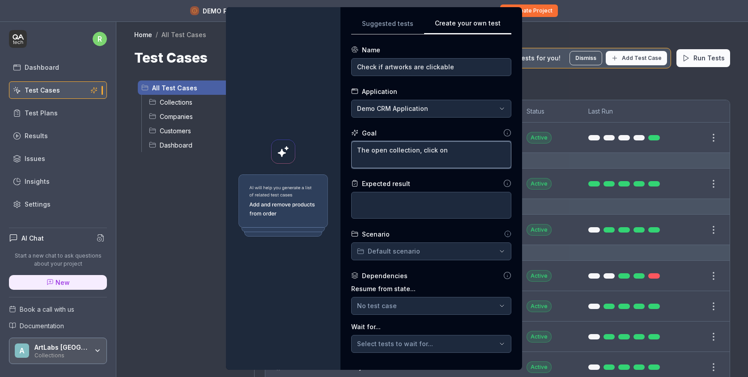
type textarea "The open collection, click on"
type textarea "*"
type textarea "The open collection, click on a"
type textarea "*"
type textarea "The open collection, click on an"
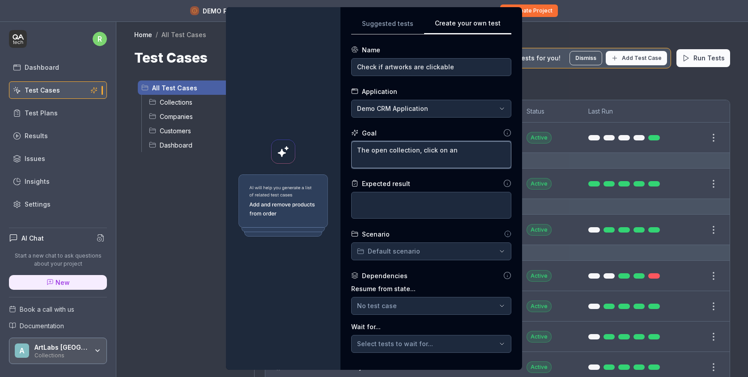
type textarea "*"
type textarea "The open collection, click on any"
type textarea "*"
type textarea "The open collection, click on any"
type textarea "*"
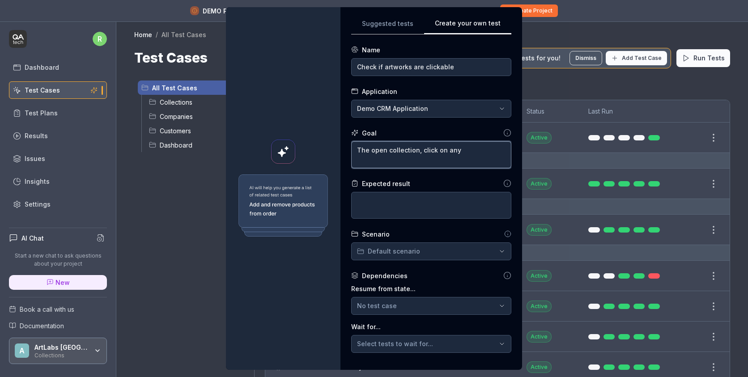
type textarea "The open collection, click on any w"
type textarea "*"
type textarea "The open collection, click on any"
type textarea "*"
type textarea "The open collection, click on any a"
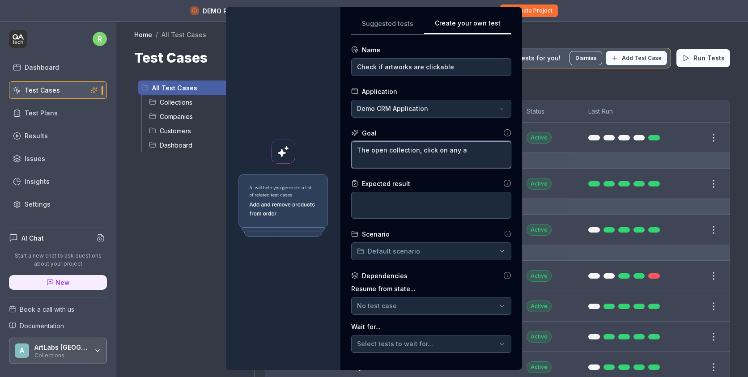
type textarea "*"
type textarea "The open collection, click on any ar"
type textarea "*"
type textarea "The open collection, click on any art"
type textarea "*"
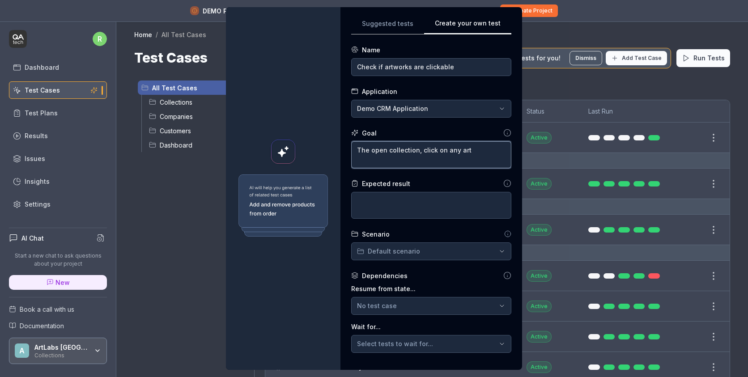
type textarea "The open collection, click on any artw"
type textarea "*"
type textarea "The open collection, click on any artwo"
type textarea "*"
type textarea "The open collection, click on any artwor"
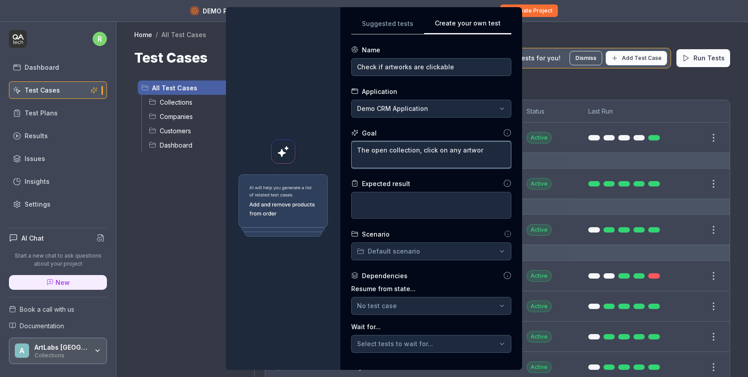
type textarea "*"
type textarea "The open collection, click on any artwork"
type textarea "*"
type textarea "The open collection, click on any artwork"
type textarea "*"
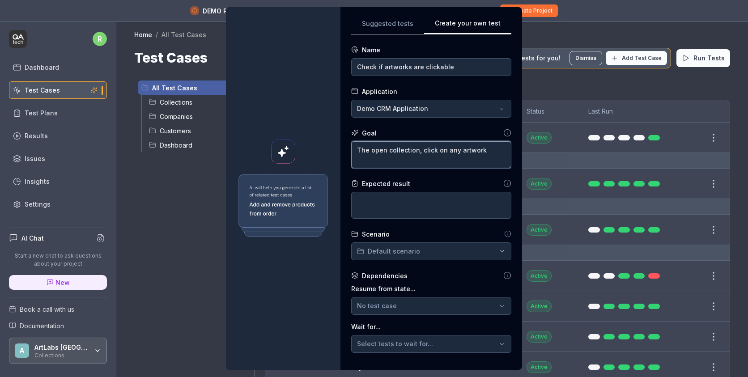
type textarea "The open collection, click on any artwork a"
type textarea "*"
type textarea "The open collection, click on any artwork an"
type textarea "*"
type textarea "The open collection, click on any artwork and"
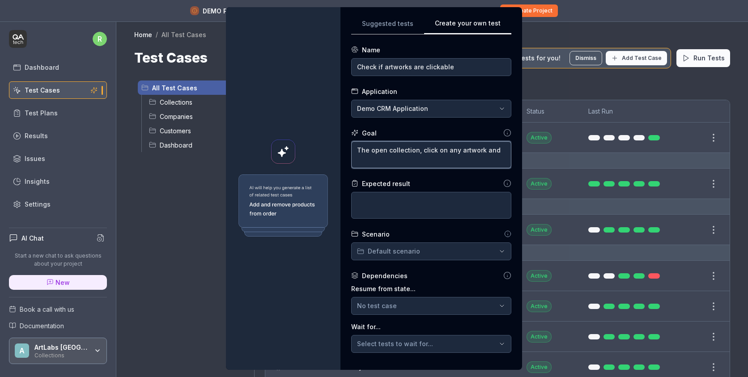
type textarea "*"
type textarea "The open collection, click on any artwork and"
type textarea "*"
type textarea "The open collection, click on any artwork and i"
type textarea "*"
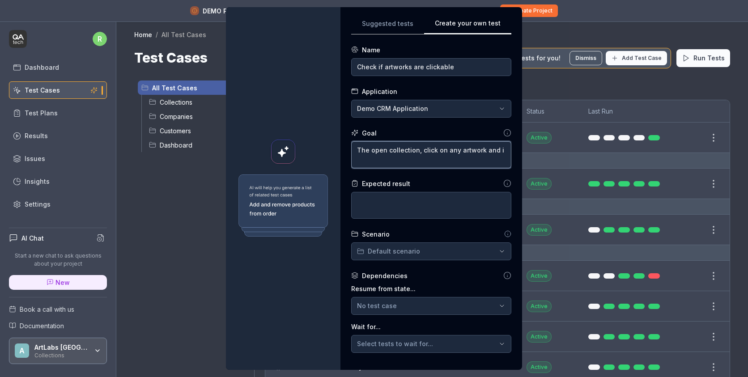
type textarea "The open collection, click on any artwork and it"
type textarea "*"
type textarea "The open collection, click on any artwork and it"
type textarea "*"
type textarea "The open collection, click on any artwork and it s"
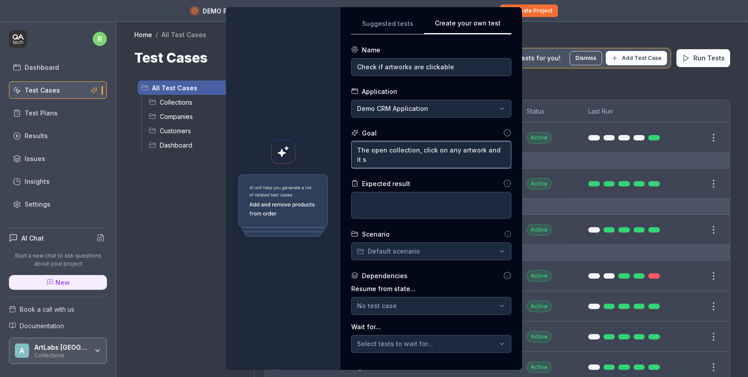
type textarea "*"
type textarea "The open collection, click on any artwork and it sh"
type textarea "*"
type textarea "The open collection, click on any artwork and it sho"
type textarea "*"
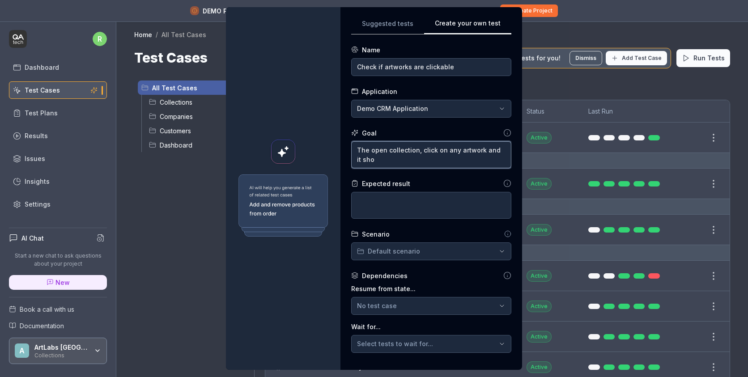
type textarea "The open collection, click on any artwork and it shou"
type textarea "*"
type textarea "The open collection, click on any artwork and it shoul"
type textarea "*"
type textarea "The open collection, click on any artwork and it should"
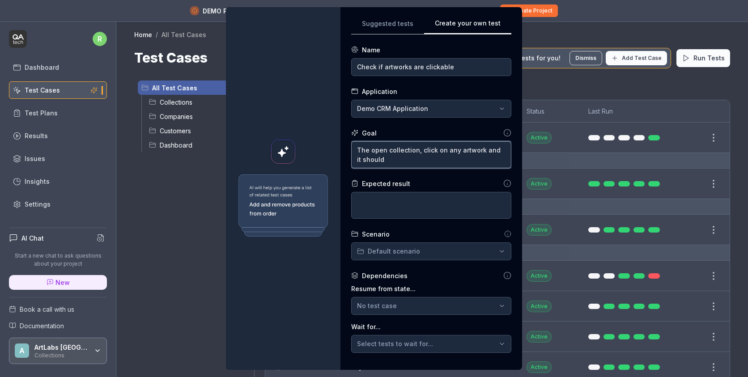
type textarea "*"
type textarea "The open collection, click on any artwork and it should"
type textarea "*"
type textarea "The open collection, click on any artwork and it should b"
type textarea "*"
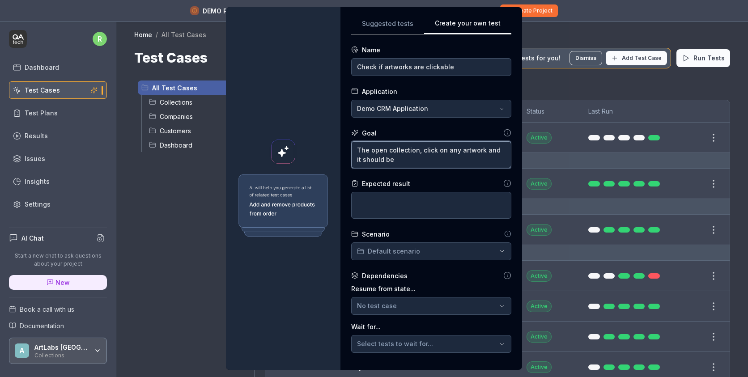
type textarea "The open collection, click on any artwork and it should be"
type textarea "*"
type textarea "The open collection, click on any artwork and it should be l"
type textarea "*"
type textarea "The open collection, click on any artwork and it should be lo"
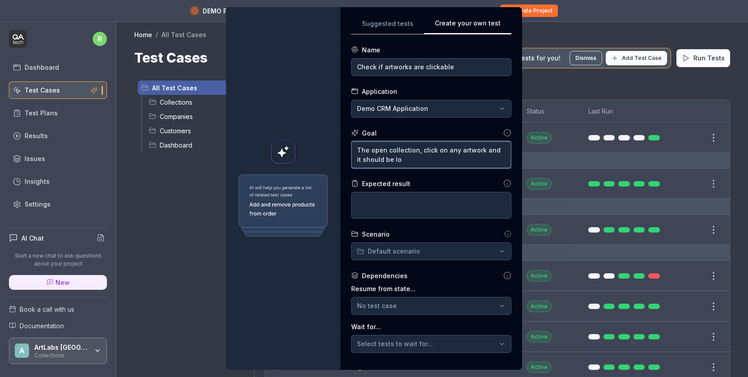
type textarea "*"
type textarea "The open collection, click on any artwork and it should be loa"
type textarea "*"
type textarea "The open collection, click on any artwork and it should be load"
type textarea "*"
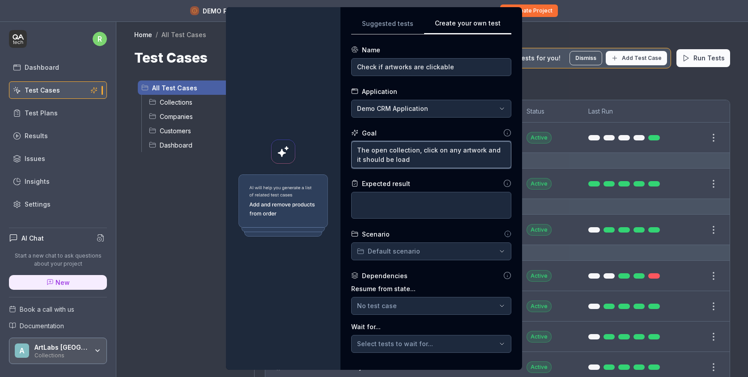
type textarea "The open collection, click on any artwork and it should be loade"
type textarea "*"
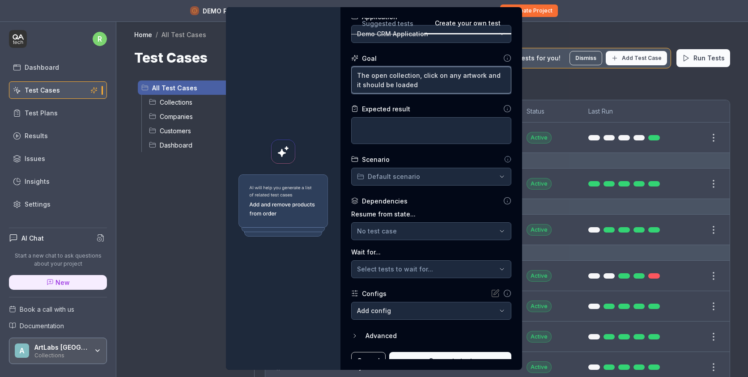
scroll to position [79, 0]
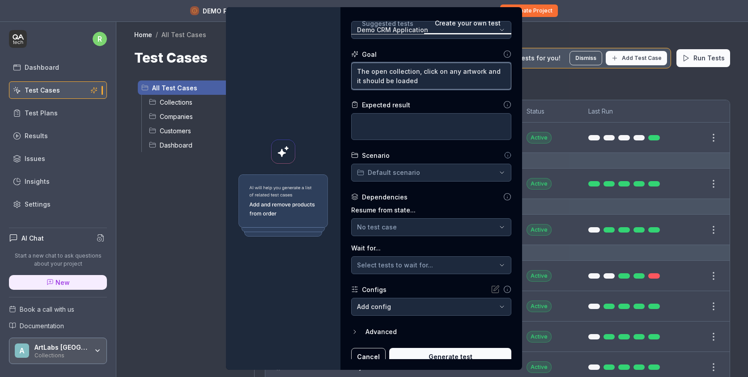
type textarea "The open collection, click on any artwork and it should be loaded"
click at [419, 172] on div "**********" at bounding box center [374, 188] width 748 height 377
click at [440, 200] on div "**********" at bounding box center [374, 188] width 748 height 377
click at [443, 223] on div "No test case" at bounding box center [427, 226] width 140 height 9
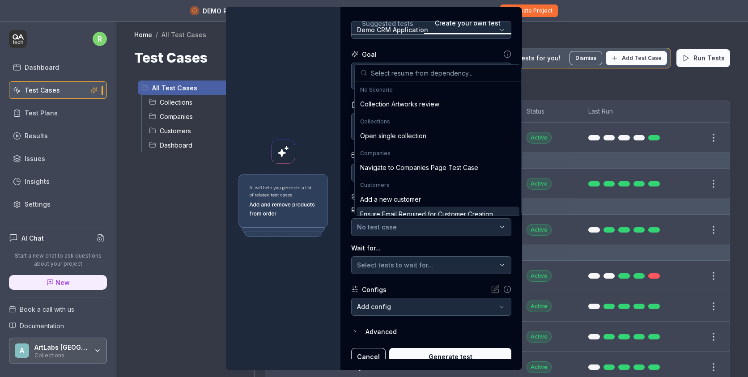
click at [453, 241] on div "Resume from state... No test case Wait for... Select tests to wait for..." at bounding box center [431, 239] width 160 height 69
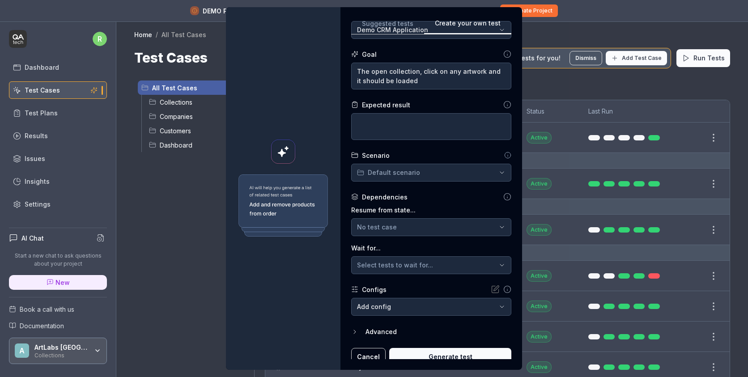
scroll to position [85, 0]
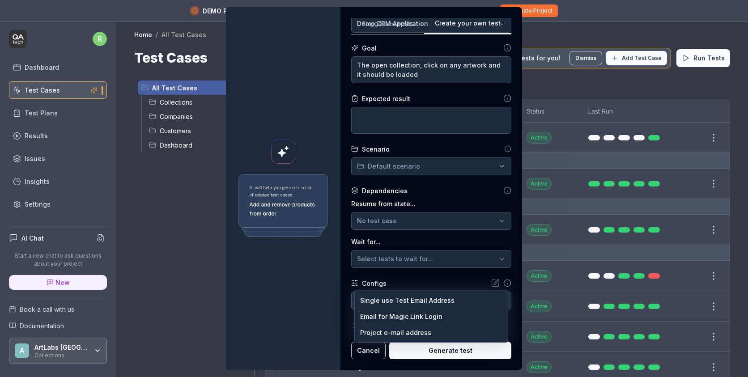
click at [410, 301] on body "DEMO PROJECT Exploring our features? Create your own project to unlock full pot…" at bounding box center [374, 199] width 748 height 398
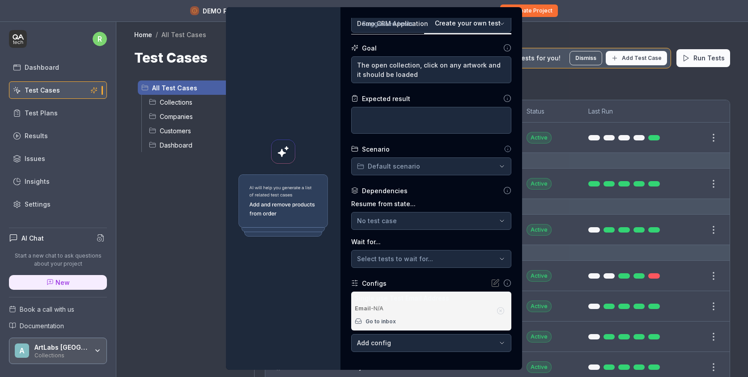
click at [418, 283] on div "Configs" at bounding box center [431, 283] width 160 height 9
click at [430, 338] on body "DEMO PROJECT Exploring our features? Create your own project to unlock full pot…" at bounding box center [374, 199] width 748 height 398
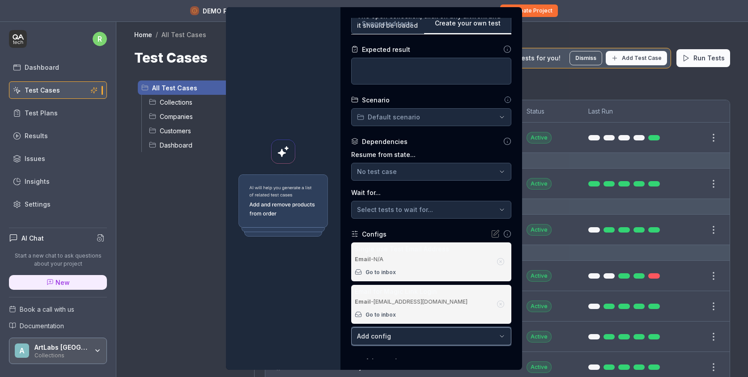
scroll to position [170, 0]
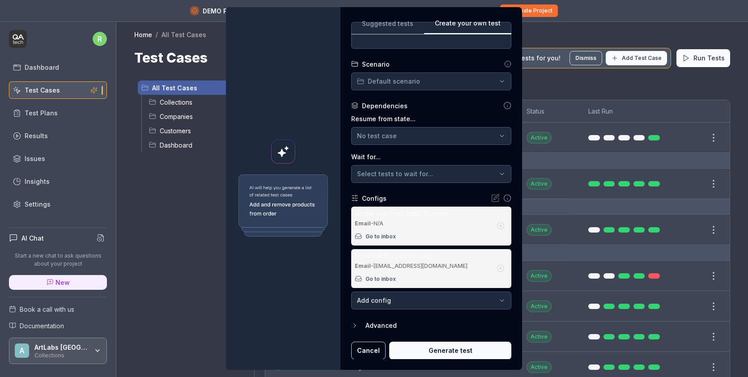
click at [496, 227] on icon "button" at bounding box center [500, 226] width 8 height 8
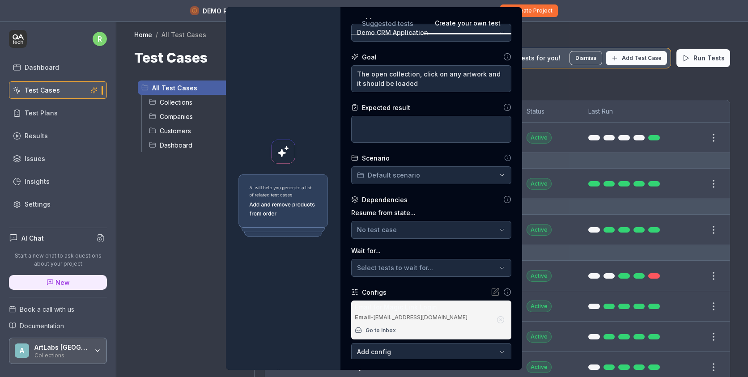
scroll to position [127, 0]
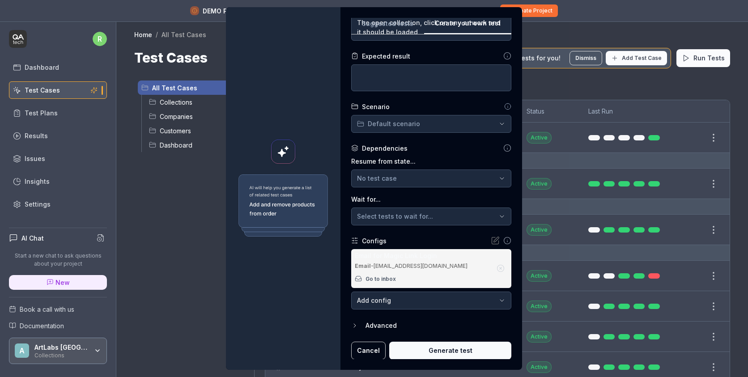
click at [446, 345] on button "Generate test" at bounding box center [450, 351] width 122 height 18
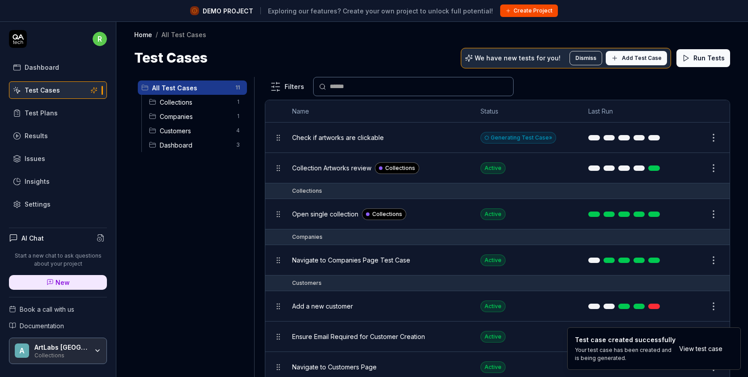
click at [694, 353] on link "View test case" at bounding box center [700, 348] width 43 height 9
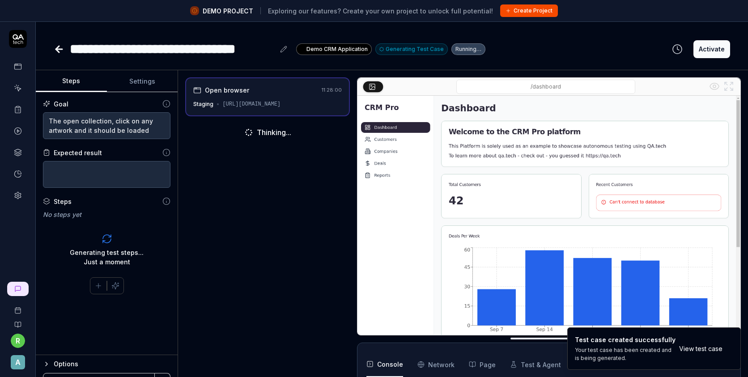
click at [280, 104] on div "https://qacrmdemo.netlify.app/" at bounding box center [251, 104] width 58 height 8
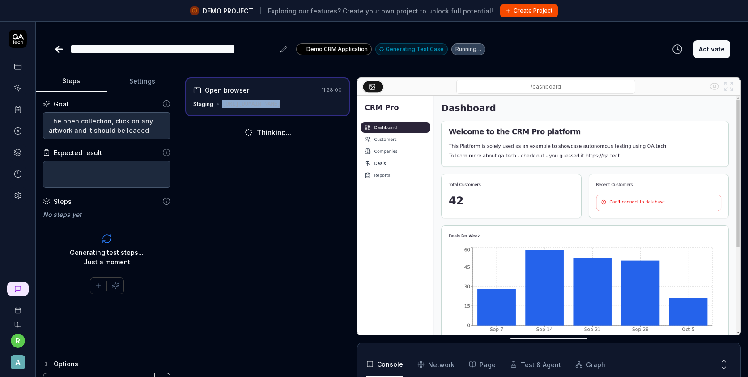
click at [238, 107] on div "https://qacrmdemo.netlify.app/" at bounding box center [251, 104] width 58 height 8
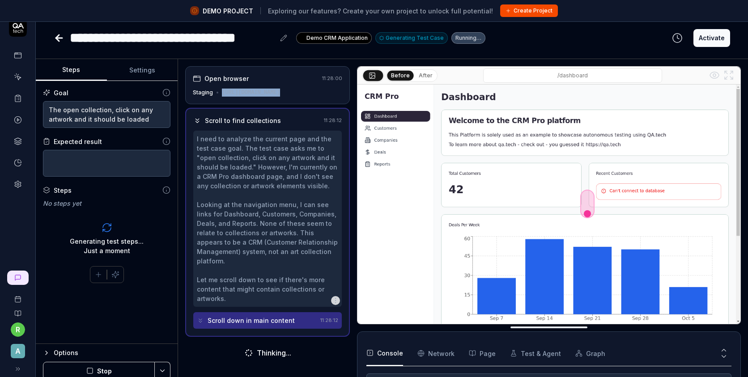
scroll to position [21, 0]
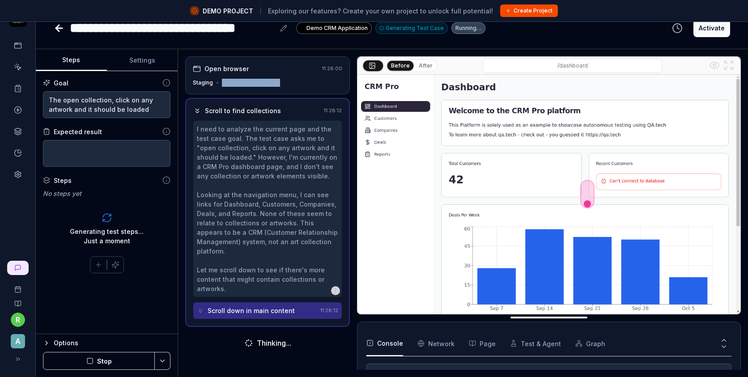
click at [98, 361] on button "Stop" at bounding box center [99, 361] width 112 height 18
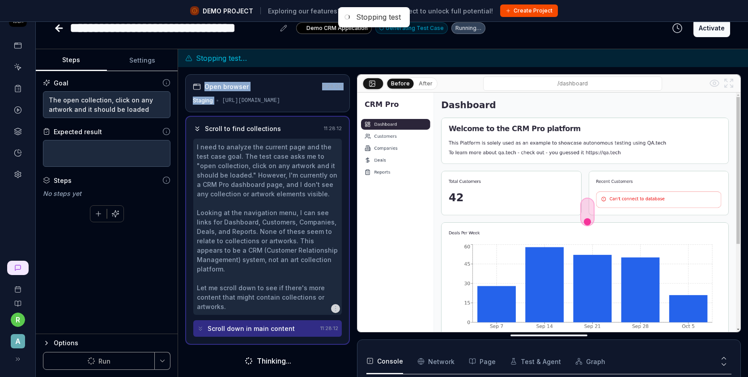
scroll to position [0, 0]
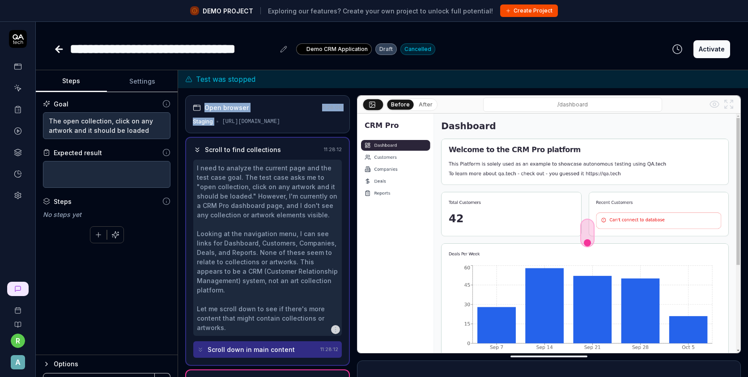
drag, startPoint x: 21, startPoint y: 112, endPoint x: 22, endPoint y: 85, distance: 26.9
click at [22, 85] on link at bounding box center [18, 88] width 16 height 16
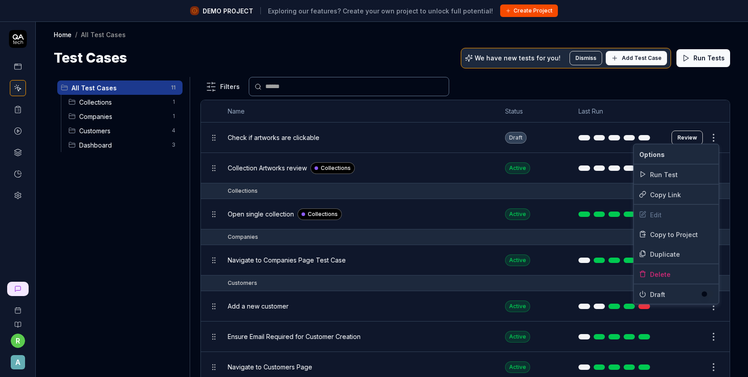
click at [715, 140] on body "DEMO PROJECT Exploring our features? Create your own project to unlock full pot…" at bounding box center [374, 199] width 748 height 398
click at [713, 138] on html "DEMO PROJECT Exploring our features? Create your own project to unlock full pot…" at bounding box center [374, 199] width 748 height 398
click at [654, 212] on div "Edit" at bounding box center [676, 215] width 85 height 20
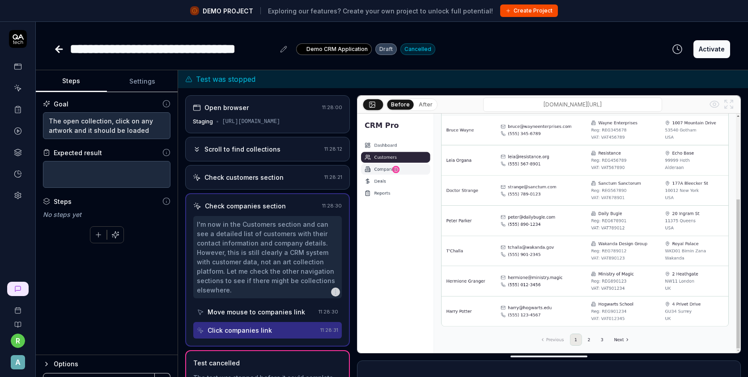
click at [238, 121] on div "https://qacrmdemo.netlify.app/" at bounding box center [251, 122] width 58 height 8
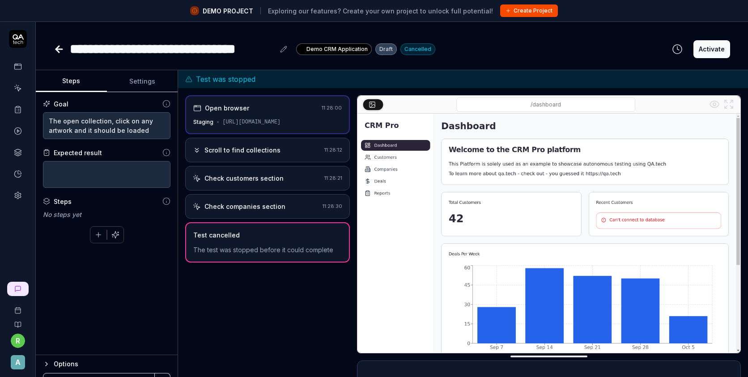
click at [238, 121] on div "https://qacrmdemo.netlify.app/" at bounding box center [251, 122] width 58 height 8
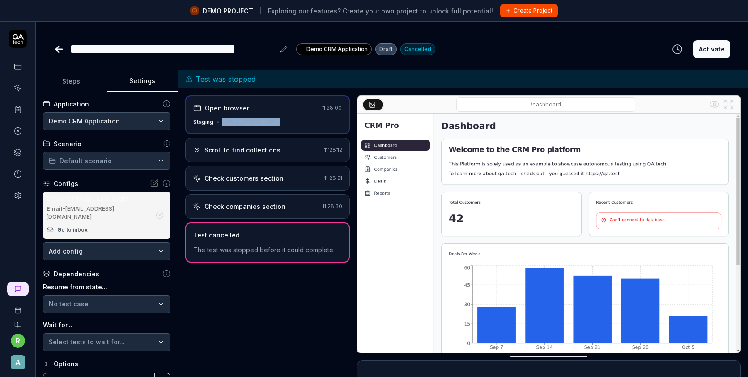
click at [147, 79] on button "Settings" at bounding box center [142, 81] width 71 height 21
click at [136, 118] on html "**********" at bounding box center [374, 199] width 748 height 398
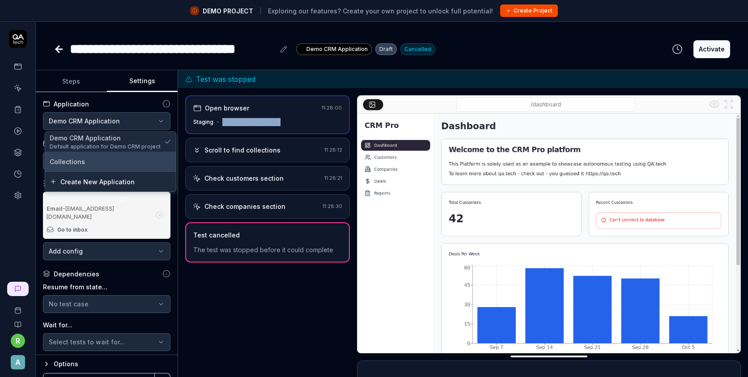
click at [111, 164] on div "Collections" at bounding box center [111, 161] width 122 height 9
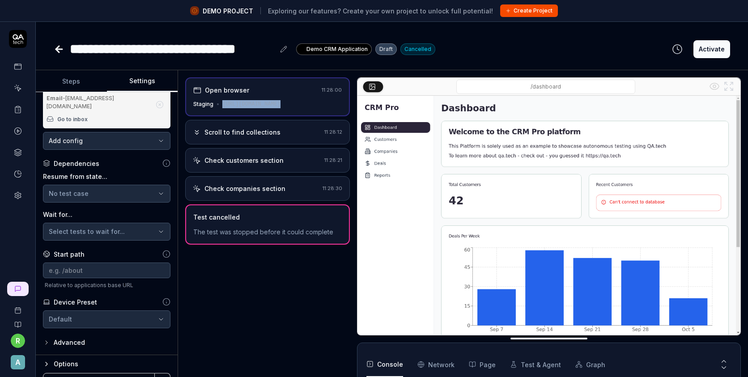
scroll to position [21, 0]
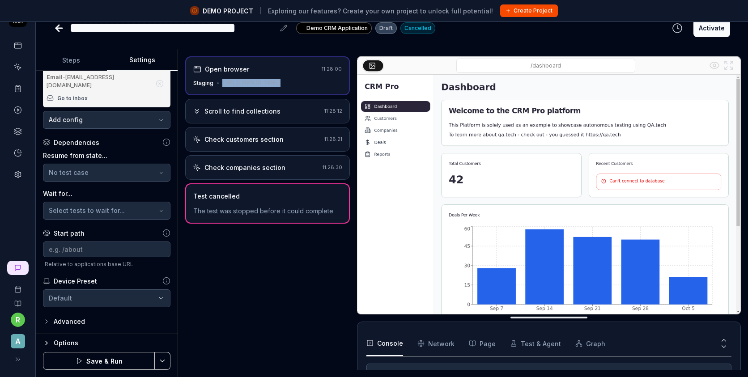
click at [101, 361] on button "Save & Run" at bounding box center [99, 361] width 112 height 18
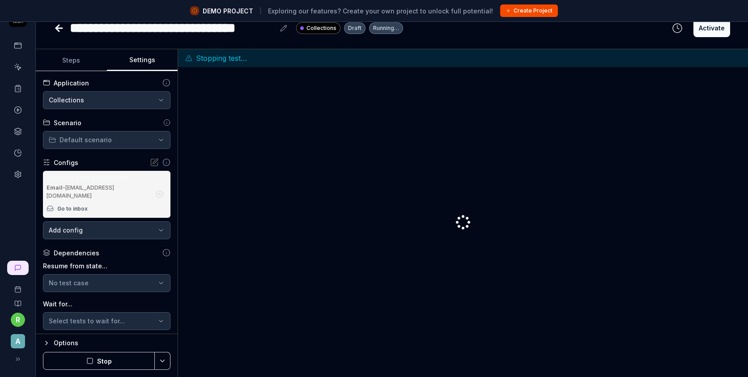
scroll to position [0, 0]
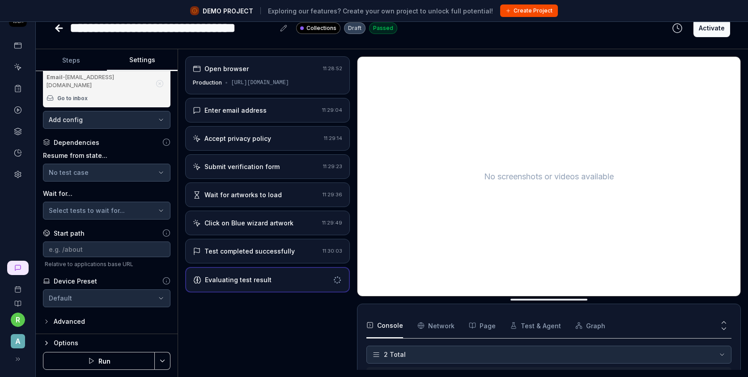
click at [164, 363] on html "**********" at bounding box center [374, 178] width 748 height 398
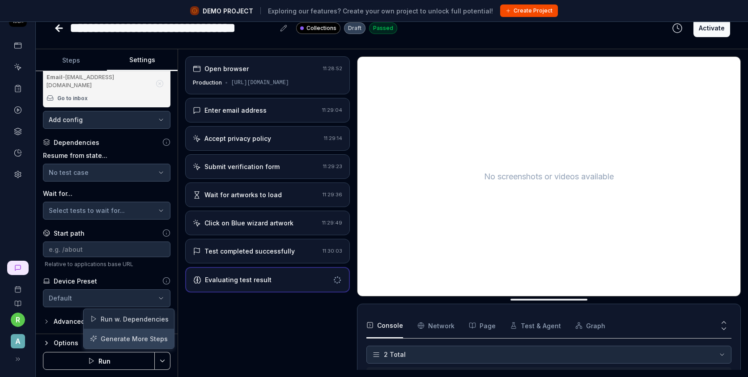
click at [97, 338] on div "Generate More Steps" at bounding box center [129, 339] width 90 height 20
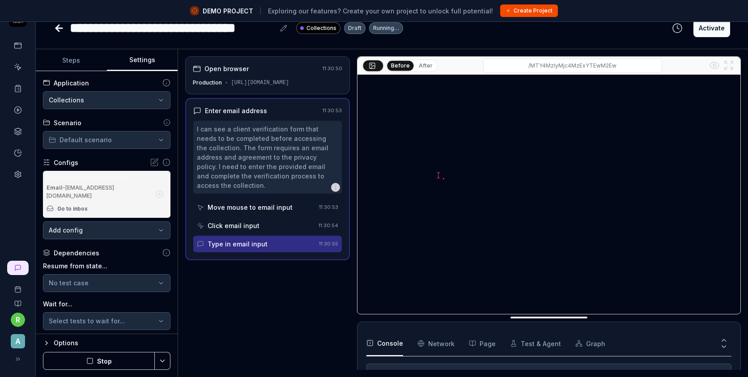
scroll to position [110, 0]
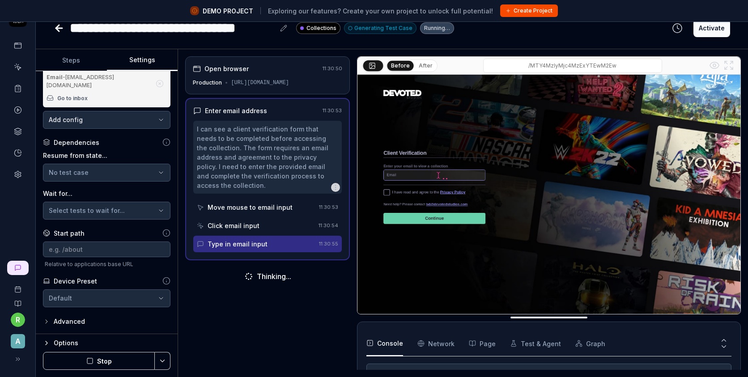
click at [47, 340] on icon "button" at bounding box center [46, 342] width 7 height 7
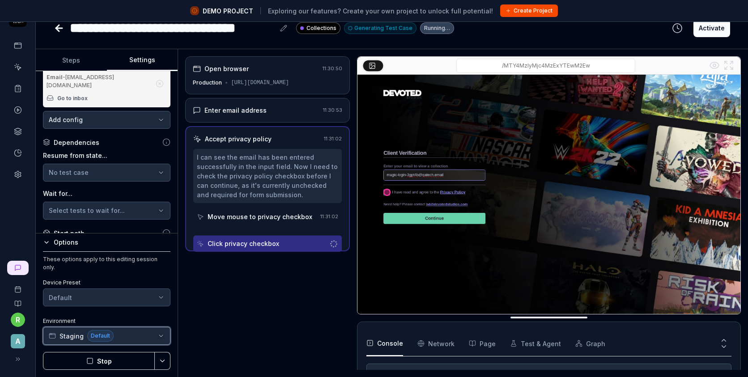
click at [160, 341] on button "Staging Default" at bounding box center [106, 336] width 127 height 18
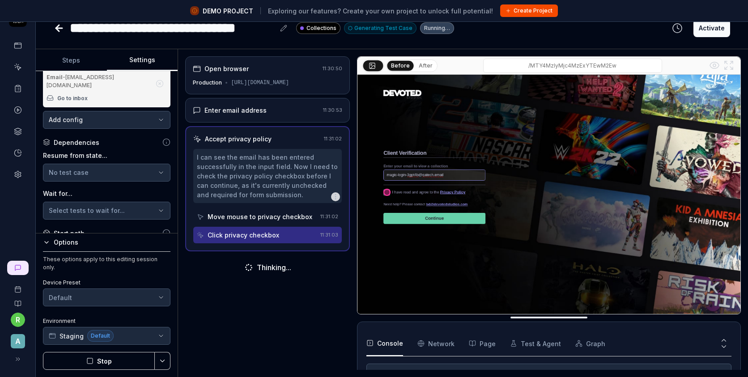
click at [202, 338] on div "Open browser 11:30:50 Production https://collections.devotedstudios.com/MTY4MzI…" at bounding box center [267, 212] width 165 height 313
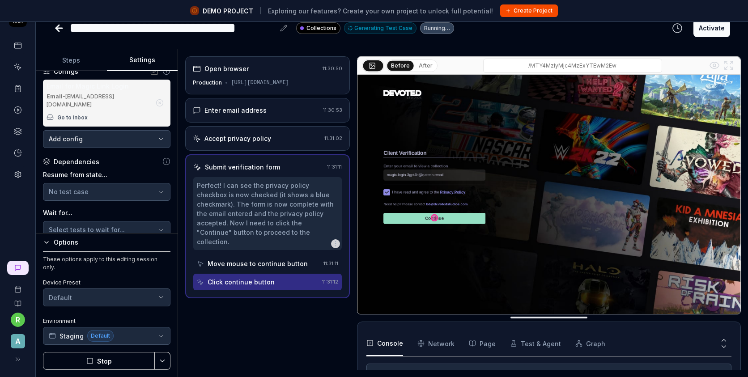
scroll to position [203, 0]
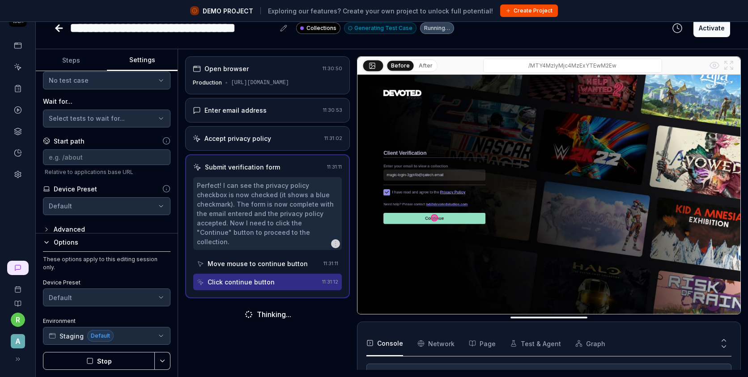
click at [50, 223] on div "**********" at bounding box center [107, 152] width 142 height 162
click at [47, 228] on icon "button" at bounding box center [46, 229] width 7 height 7
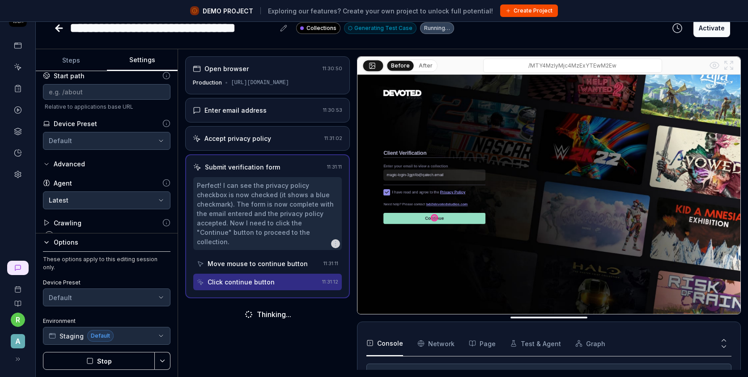
scroll to position [273, 0]
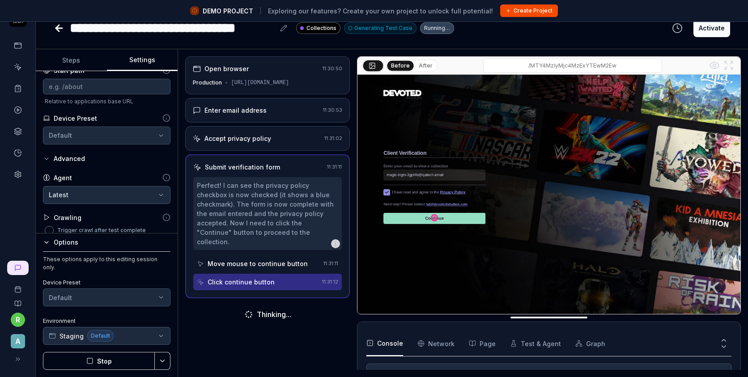
click at [51, 232] on button "Trigger crawl after test complete" at bounding box center [49, 230] width 9 height 9
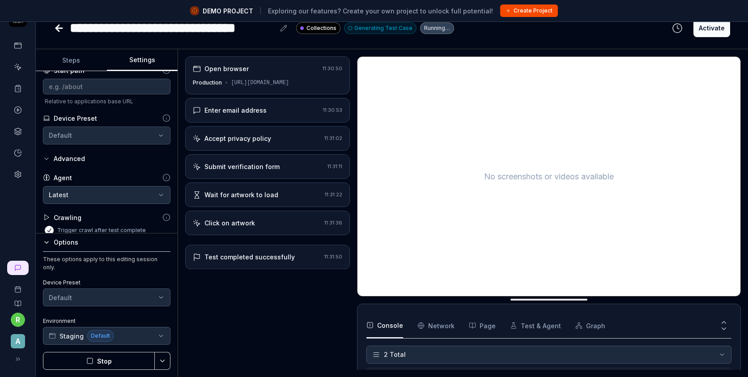
scroll to position [0, 0]
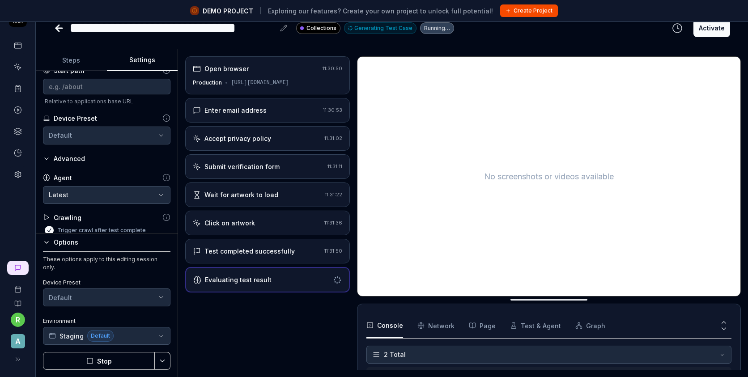
click at [127, 359] on button "Stop" at bounding box center [99, 361] width 112 height 18
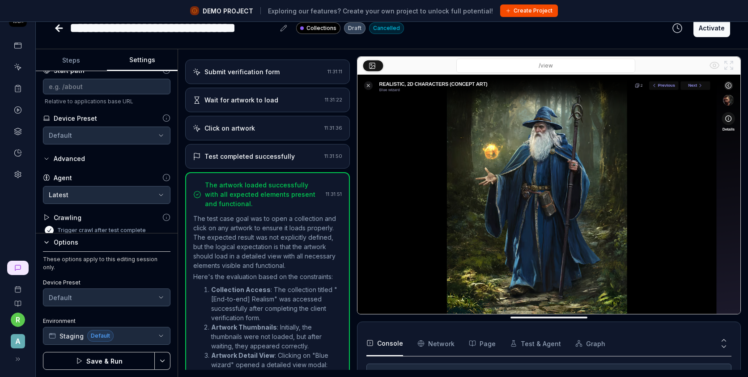
scroll to position [271, 0]
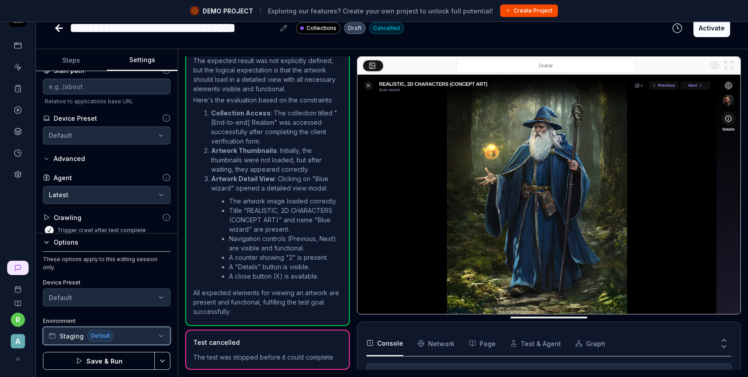
click at [167, 339] on button "Staging Default" at bounding box center [106, 336] width 127 height 18
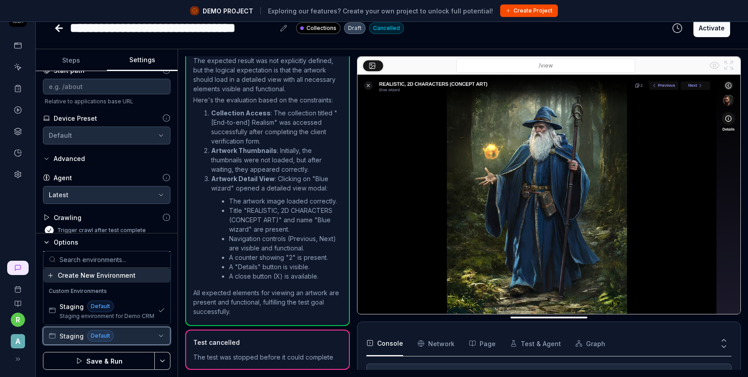
click at [167, 339] on button "Staging Default" at bounding box center [106, 336] width 127 height 18
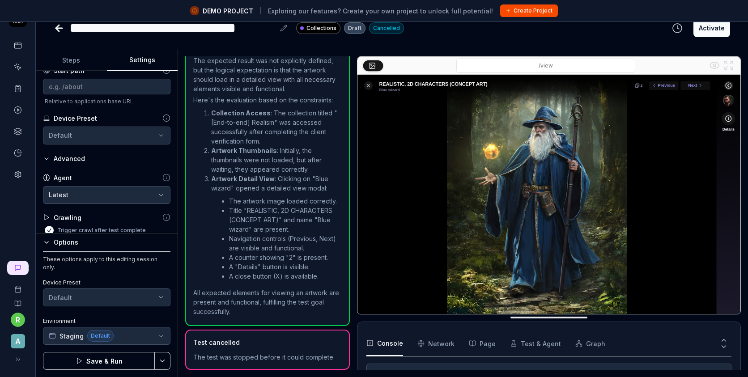
click at [168, 359] on html "**********" at bounding box center [374, 178] width 748 height 398
click at [234, 153] on html "**********" at bounding box center [374, 178] width 748 height 398
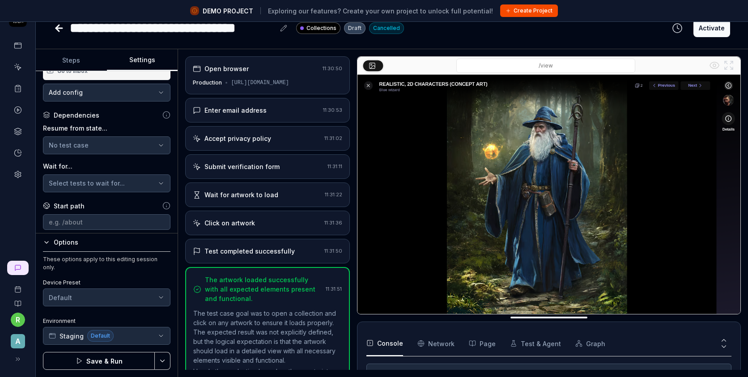
scroll to position [0, 0]
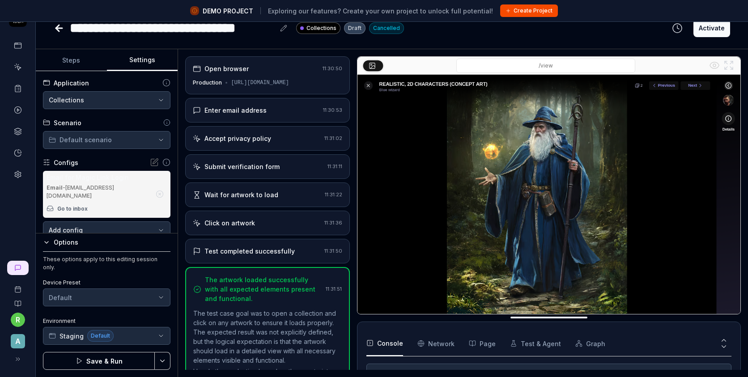
click at [718, 31] on button "Activate" at bounding box center [711, 28] width 37 height 18
click at [257, 254] on div "Test completed successfully" at bounding box center [249, 250] width 90 height 9
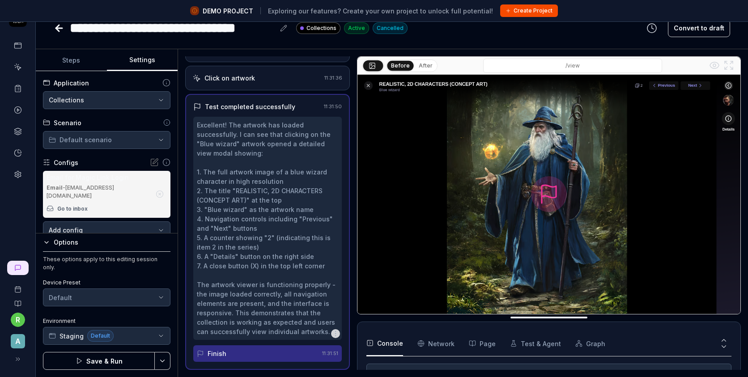
scroll to position [236, 0]
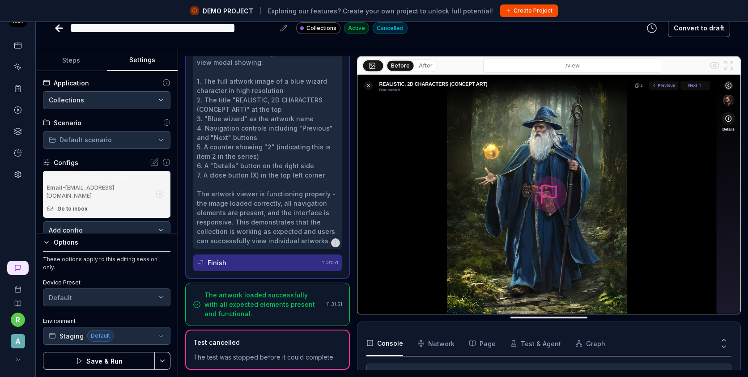
click at [336, 245] on icon "button" at bounding box center [335, 242] width 7 height 7
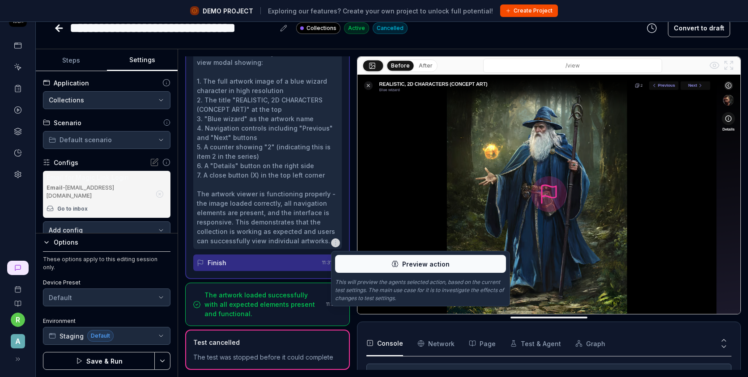
click at [336, 245] on icon "button" at bounding box center [335, 242] width 7 height 7
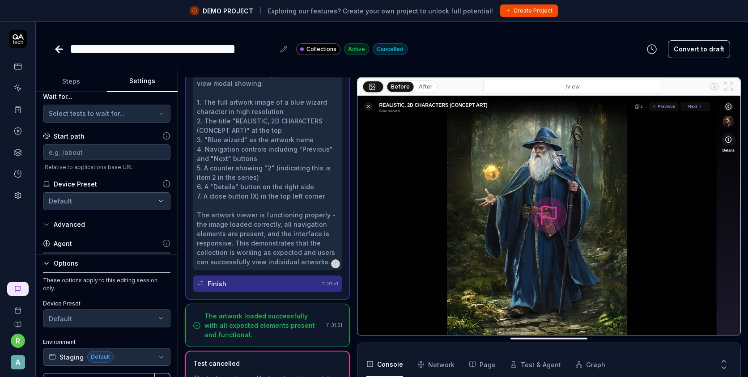
scroll to position [273, 0]
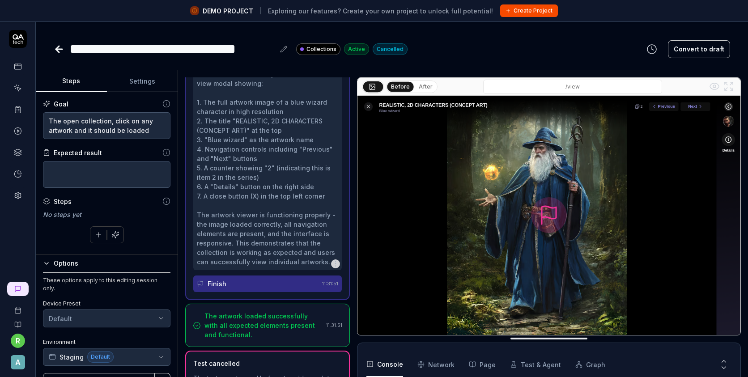
click at [74, 80] on button "Steps" at bounding box center [71, 81] width 71 height 21
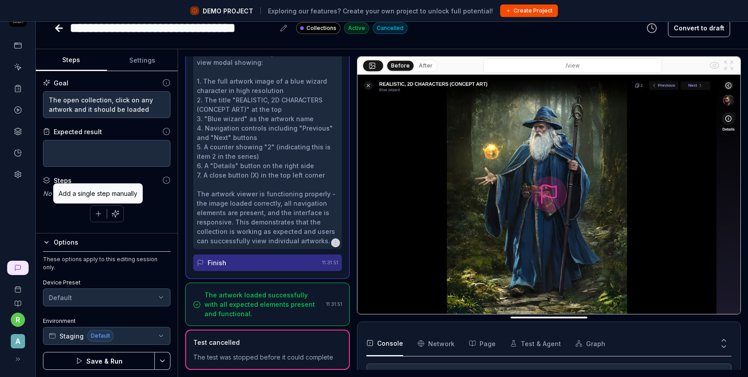
click at [98, 214] on icon "button" at bounding box center [98, 213] width 0 height 5
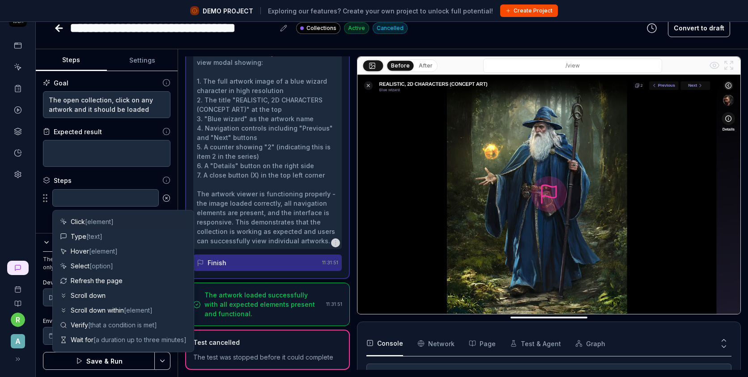
type textarea "*"
type textarea "C"
type textarea "*"
type textarea "Cl"
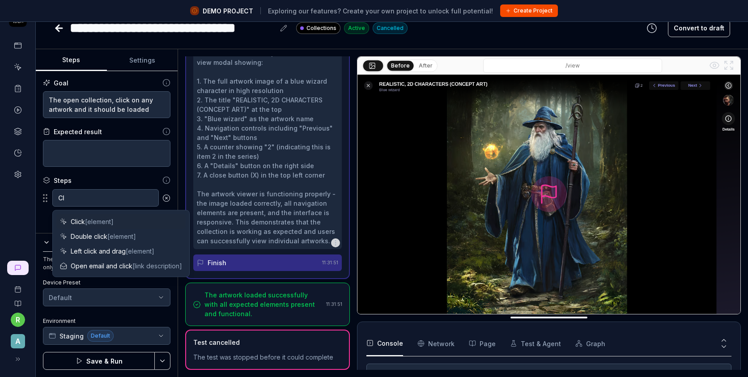
type textarea "*"
type textarea "Cli"
type textarea "*"
type textarea "Clic"
type textarea "*"
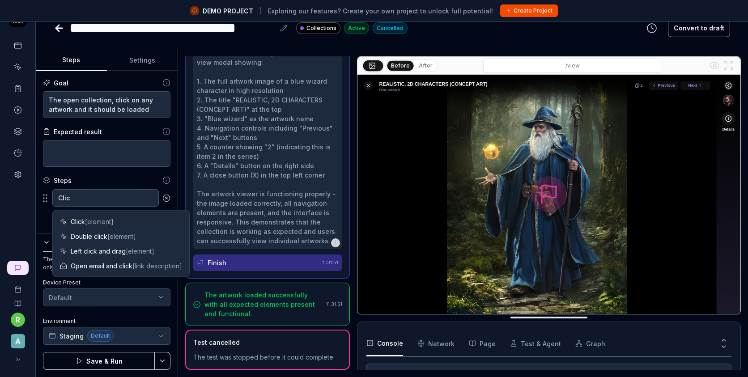
type textarea "Click"
type textarea "*"
type textarea "Click"
type textarea "*"
type textarea "Click o"
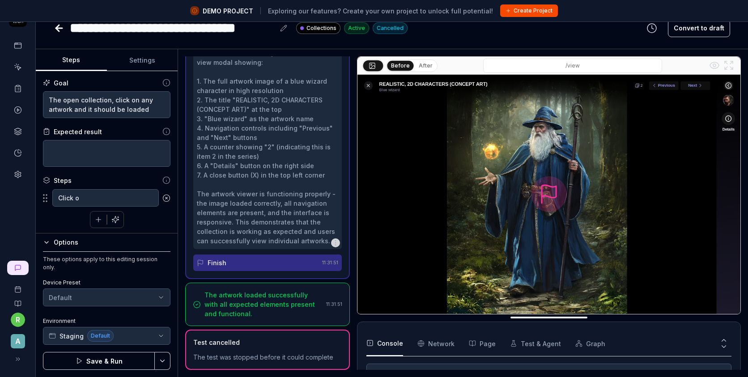
type textarea "*"
type textarea "Click on"
type textarea "*"
type textarea "Click on"
type textarea "*"
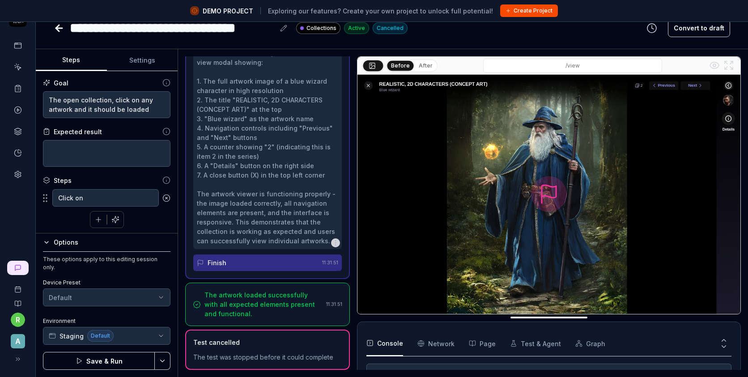
type textarea "Click on N"
type textarea "*"
type textarea "Click on Ne"
type textarea "*"
type textarea "Click on Nex"
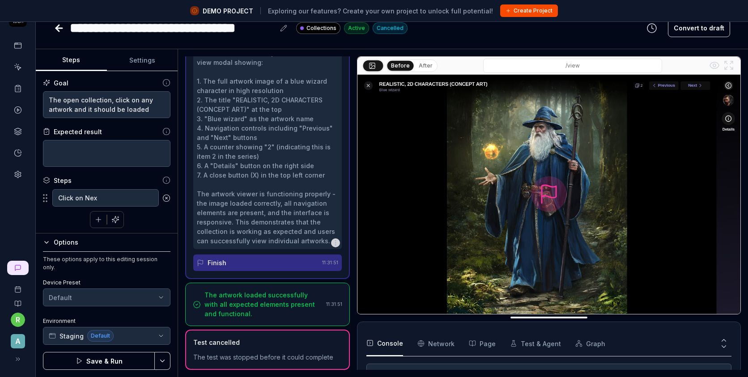
type textarea "*"
type textarea "Click on Next"
type textarea "*"
type textarea "Click on Next"
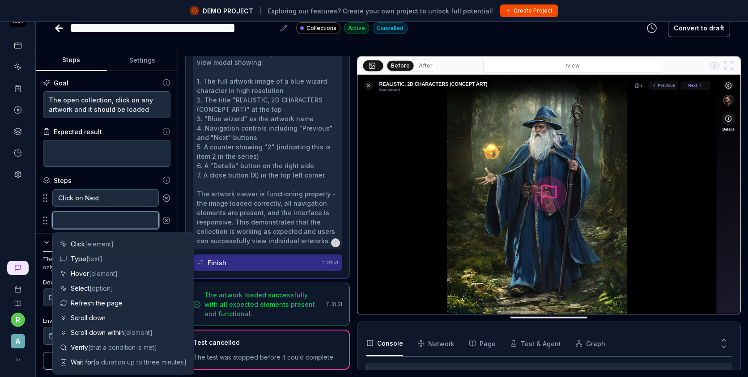
scroll to position [0, 0]
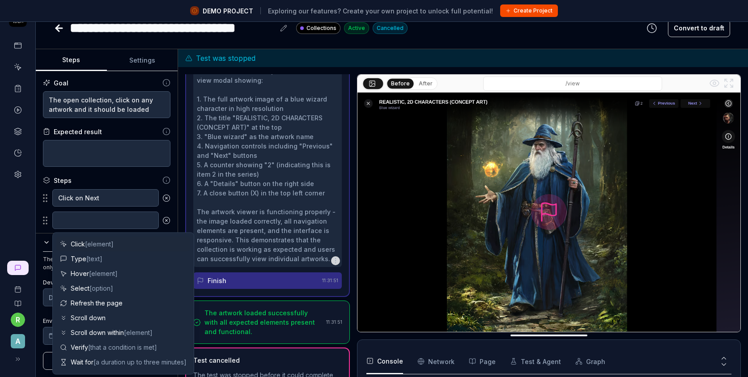
type textarea "*"
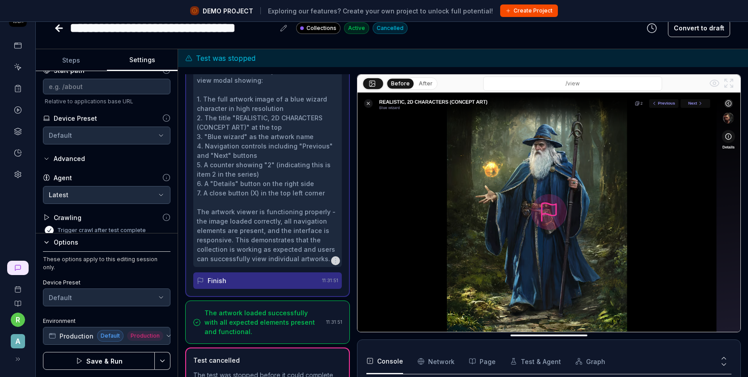
click at [118, 50] on button "Settings" at bounding box center [142, 60] width 71 height 21
click at [160, 357] on html "**********" at bounding box center [374, 178] width 748 height 398
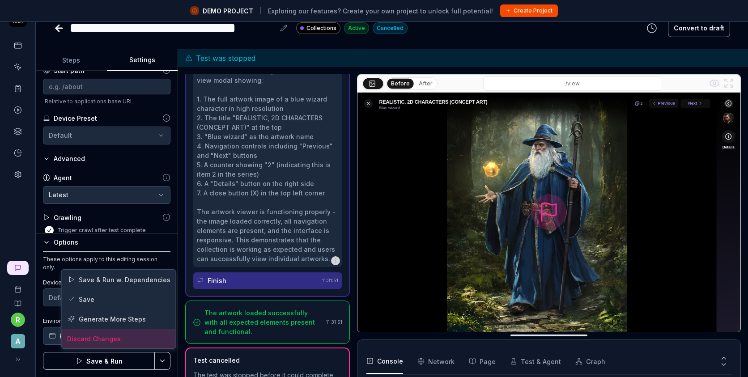
click at [131, 338] on div "Discard Changes" at bounding box center [119, 339] width 114 height 20
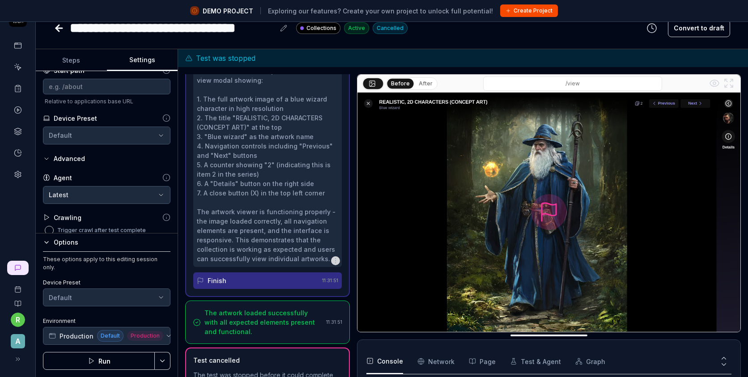
click at [161, 360] on html "**********" at bounding box center [374, 178] width 748 height 398
click at [57, 28] on html "**********" at bounding box center [374, 178] width 748 height 398
click at [57, 28] on icon at bounding box center [59, 28] width 6 height 0
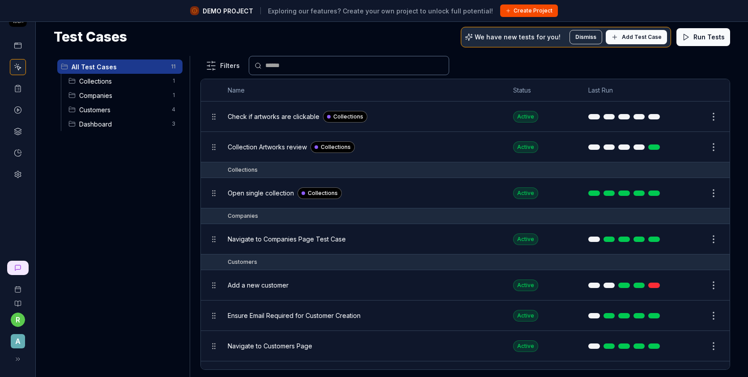
click at [711, 112] on html "DEMO PROJECT Exploring our features? Create your own project to unlock full pot…" at bounding box center [374, 178] width 748 height 398
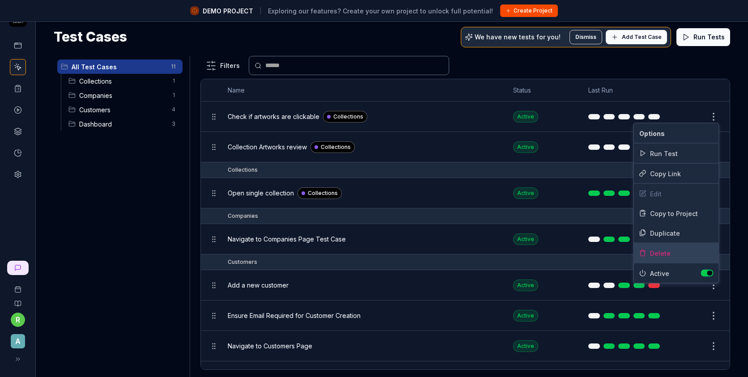
click at [678, 251] on div "Delete" at bounding box center [676, 253] width 85 height 20
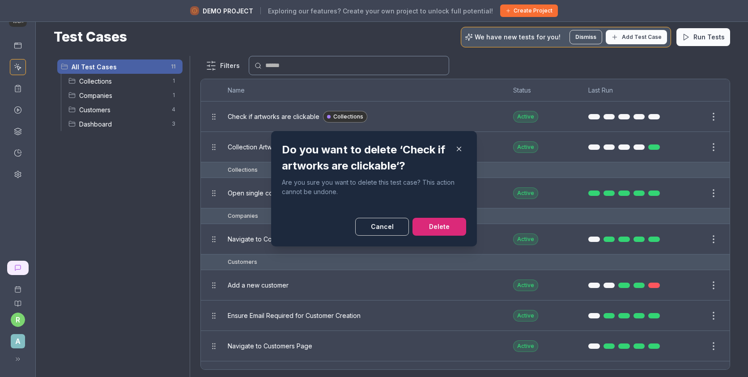
click at [433, 229] on button "Delete" at bounding box center [439, 227] width 54 height 18
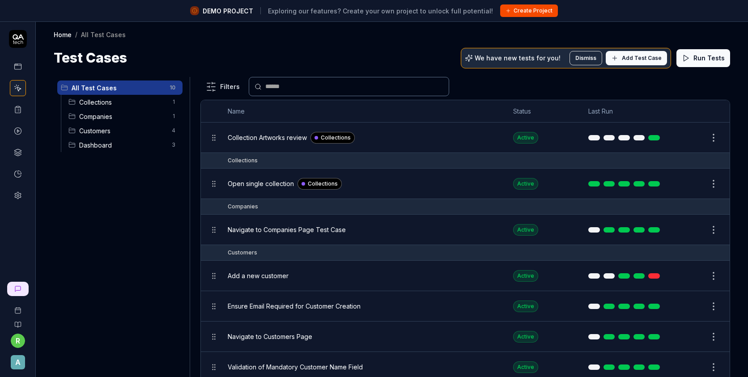
click at [646, 53] on button "Add Test Case" at bounding box center [635, 58] width 61 height 14
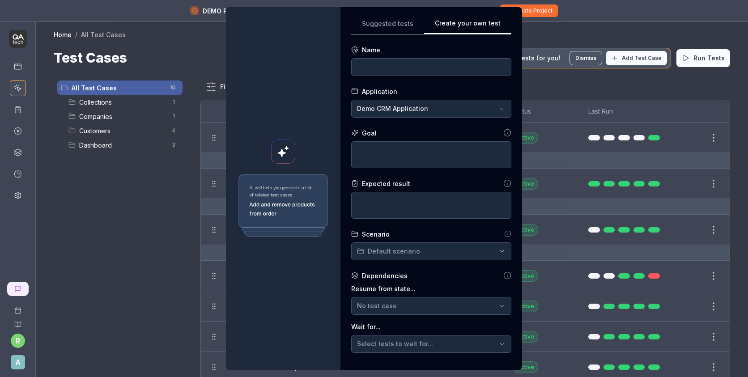
click at [487, 25] on button "Create your own test" at bounding box center [467, 26] width 87 height 16
click at [406, 69] on input at bounding box center [431, 67] width 160 height 18
type input "Verify that artworks are loaded in the public collections"
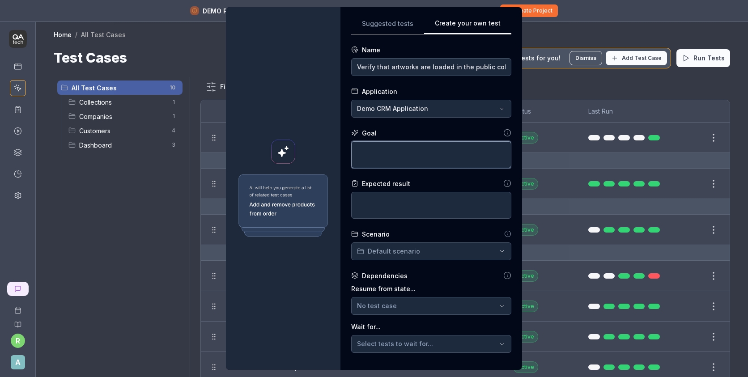
click at [388, 151] on textarea at bounding box center [431, 154] width 160 height 27
type textarea "*"
type textarea "T"
type textarea "*"
type textarea "To"
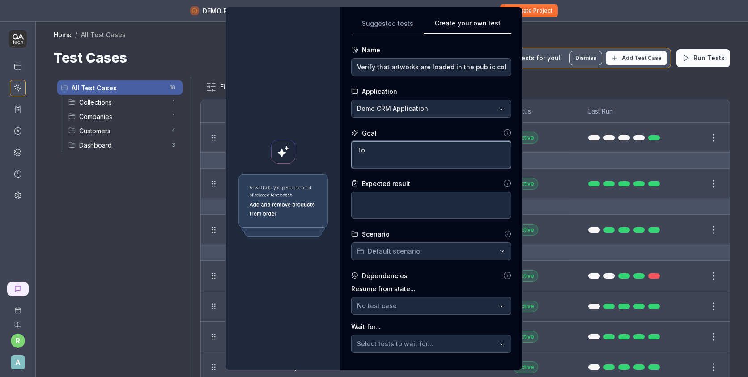
type textarea "*"
type textarea "To"
type textarea "*"
type textarea "To c"
type textarea "*"
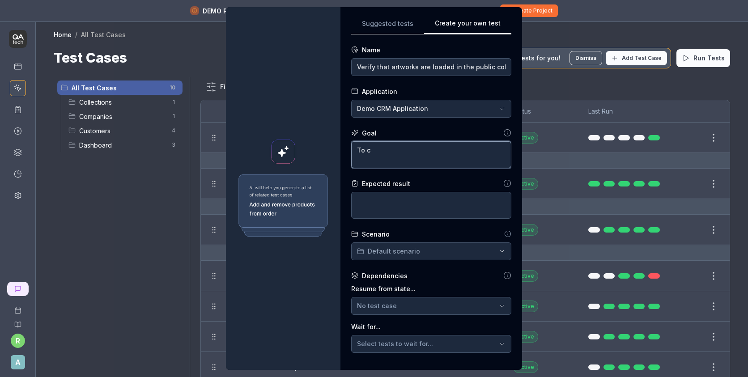
type textarea "To ck"
type textarea "*"
type textarea "To c"
type textarea "*"
type textarea "To ch"
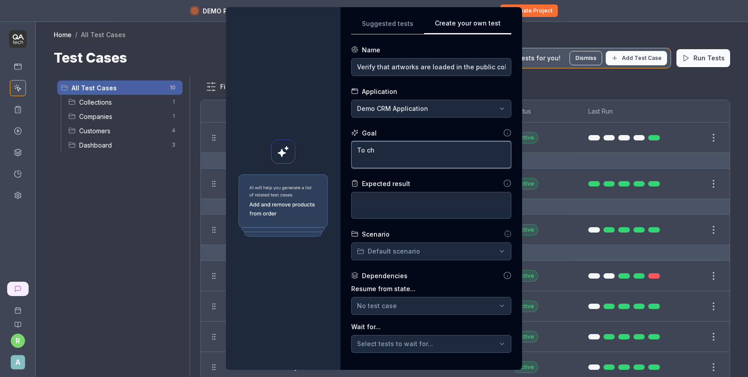
type textarea "*"
type textarea "To che"
type textarea "*"
type textarea "To chec"
type textarea "*"
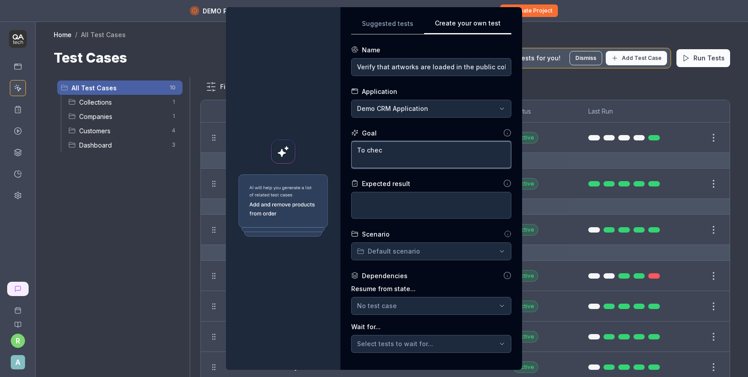
type textarea "To check"
type textarea "*"
type textarea "To check"
type textarea "*"
type textarea "To check o"
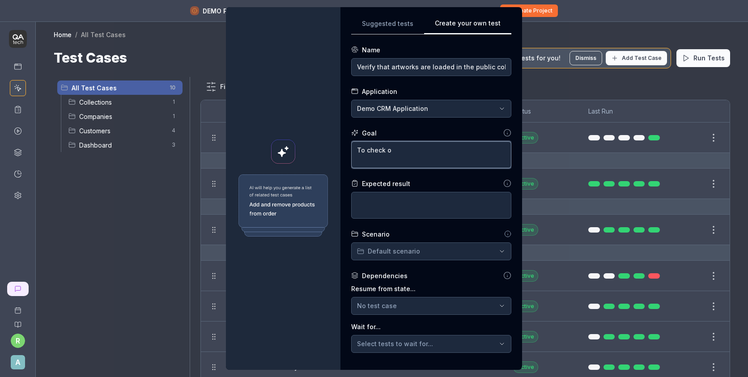
type textarea "*"
type textarea "To check"
type textarea "*"
type textarea "To check i"
type textarea "*"
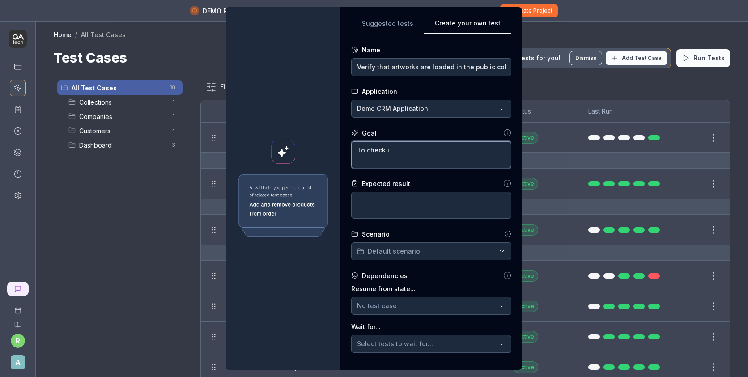
type textarea "To check if"
type textarea "*"
type textarea "To check if"
type textarea "*"
click at [386, 160] on textarea "To check if we could open any artwork and all related atributes" at bounding box center [431, 154] width 160 height 27
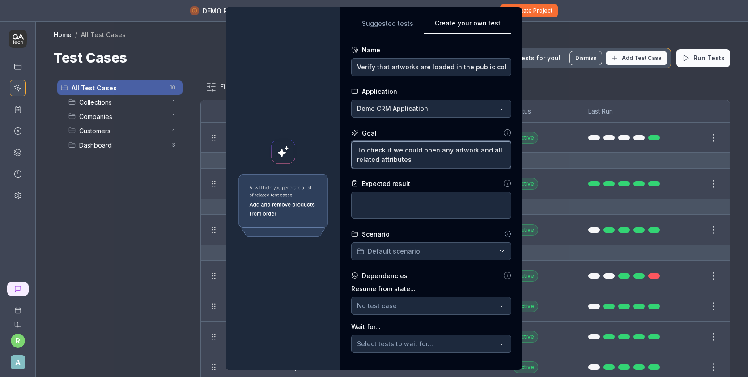
click at [454, 164] on textarea "To check if we could open any artwork and all related attributes" at bounding box center [431, 154] width 160 height 27
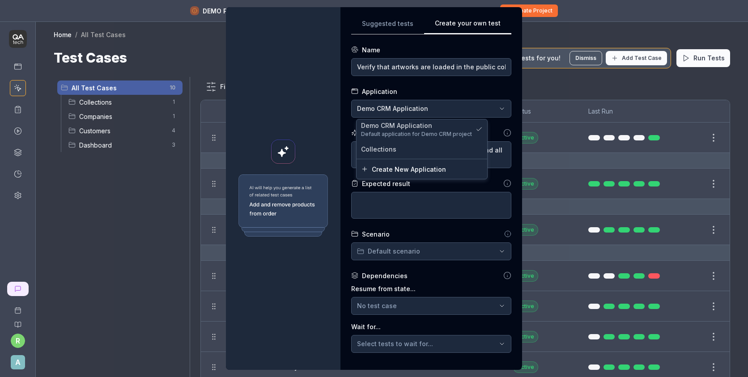
click at [420, 110] on div "**********" at bounding box center [374, 188] width 748 height 377
click at [396, 152] on div "Collections" at bounding box center [422, 148] width 122 height 9
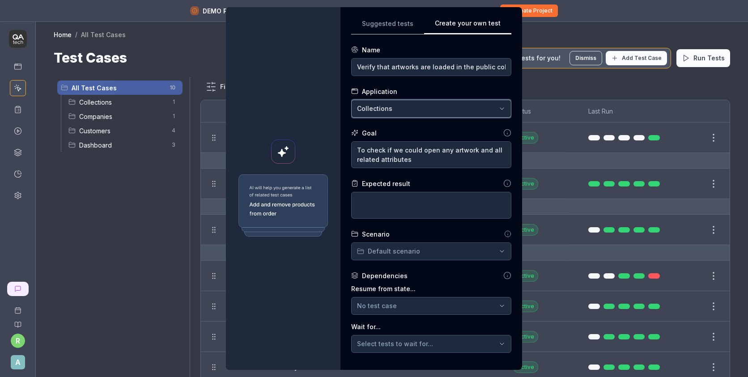
scroll to position [85, 0]
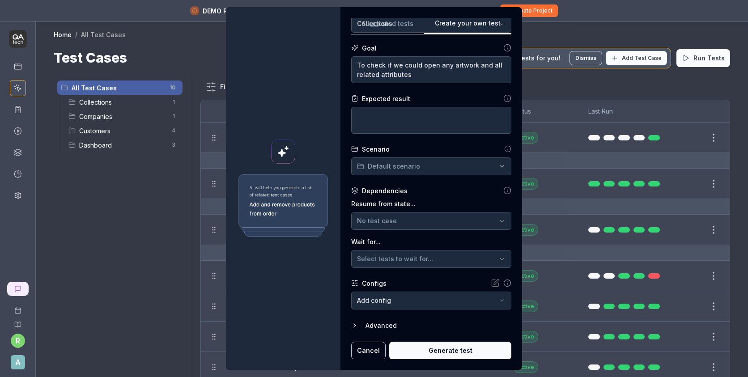
click at [406, 298] on body "DEMO PROJECT Exploring our features? Create your own project to unlock full pot…" at bounding box center [374, 199] width 748 height 398
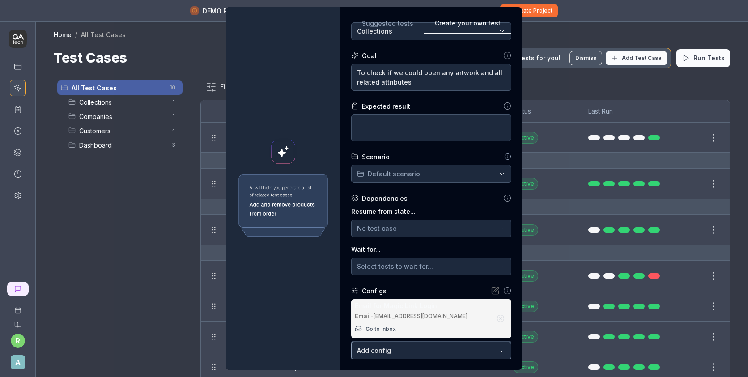
scroll to position [127, 0]
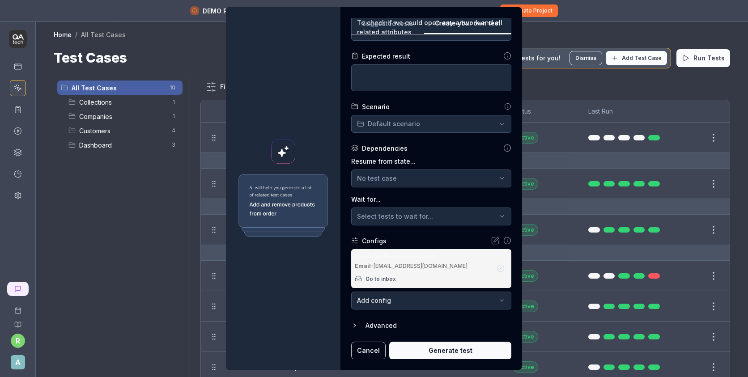
click at [449, 349] on button "Generate test" at bounding box center [450, 351] width 122 height 18
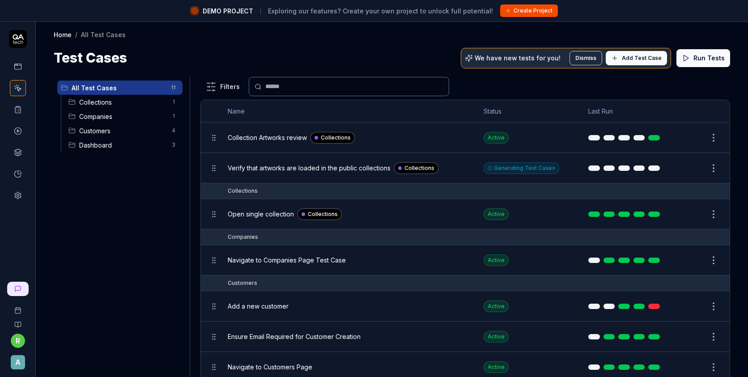
click at [323, 168] on span "Verify that artworks are loaded in the public collections" at bounding box center [309, 167] width 163 height 9
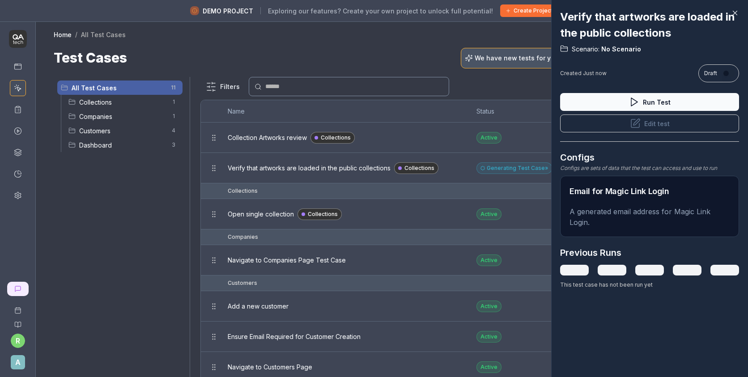
click at [732, 16] on icon at bounding box center [735, 13] width 8 height 8
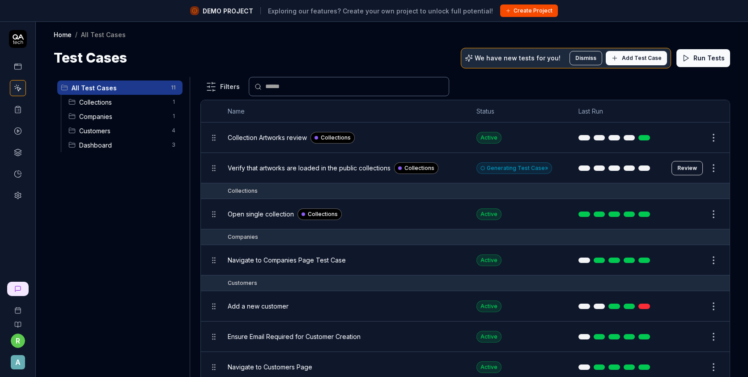
click at [690, 166] on button "Review" at bounding box center [686, 168] width 31 height 14
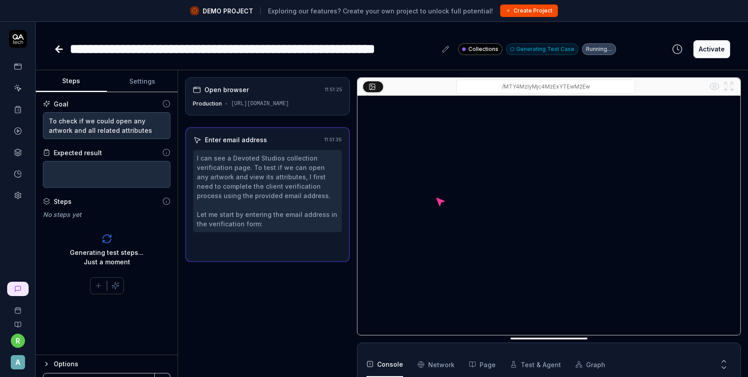
scroll to position [14, 0]
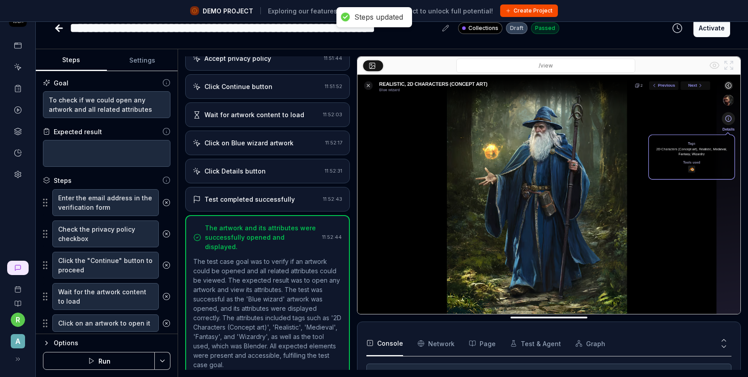
scroll to position [58, 0]
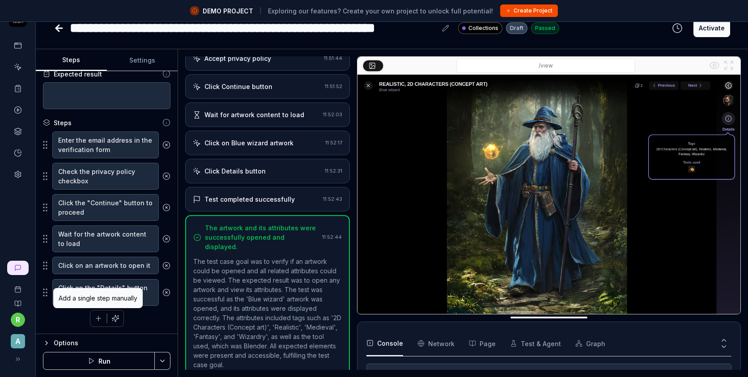
click at [105, 317] on button "button" at bounding box center [98, 318] width 16 height 16
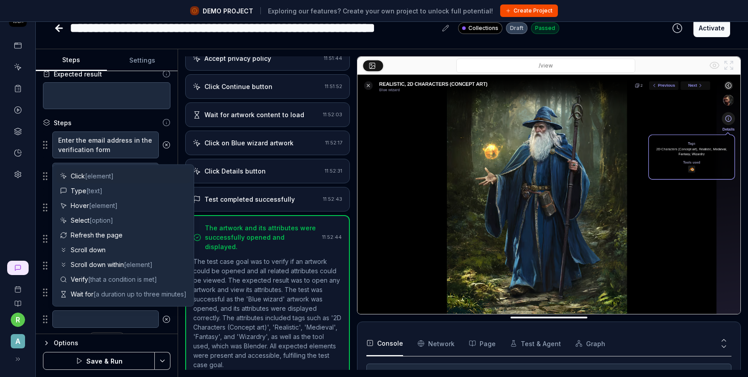
click at [120, 179] on div "Click [element]" at bounding box center [123, 176] width 134 height 15
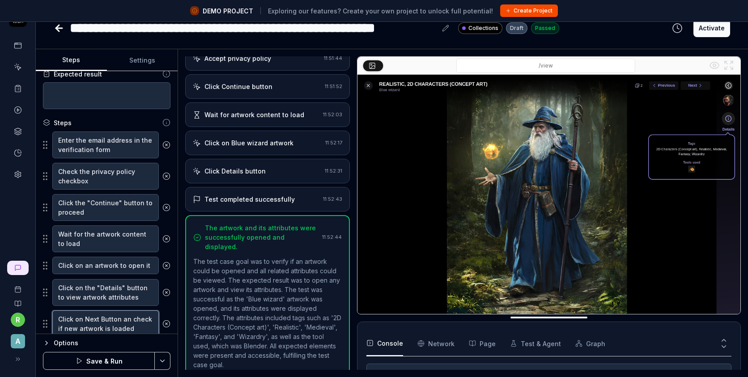
scroll to position [89, 0]
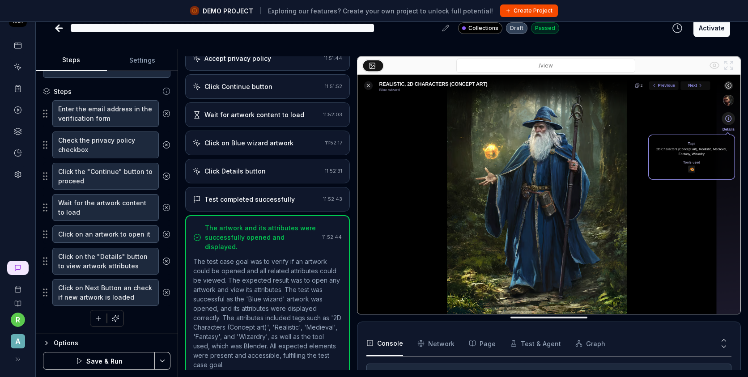
click at [106, 361] on button "Save & Run" at bounding box center [99, 361] width 112 height 18
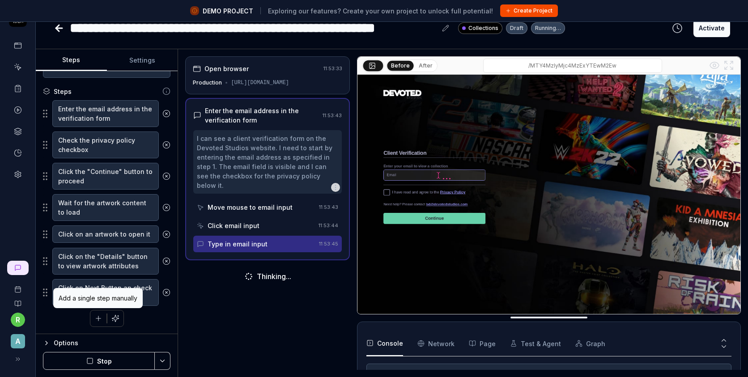
click at [97, 321] on icon "button" at bounding box center [98, 318] width 8 height 8
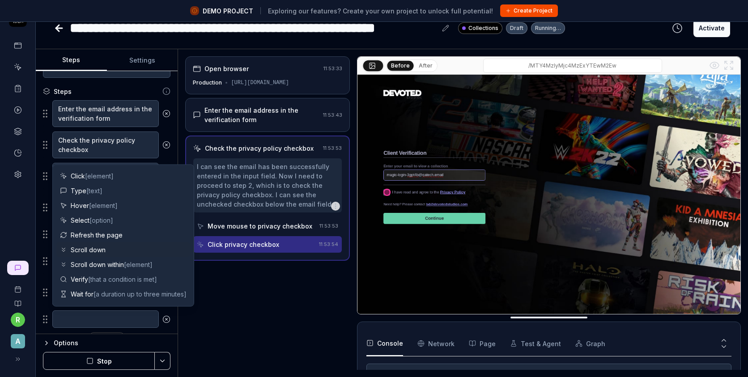
click at [93, 254] on span "Scroll down" at bounding box center [88, 249] width 35 height 9
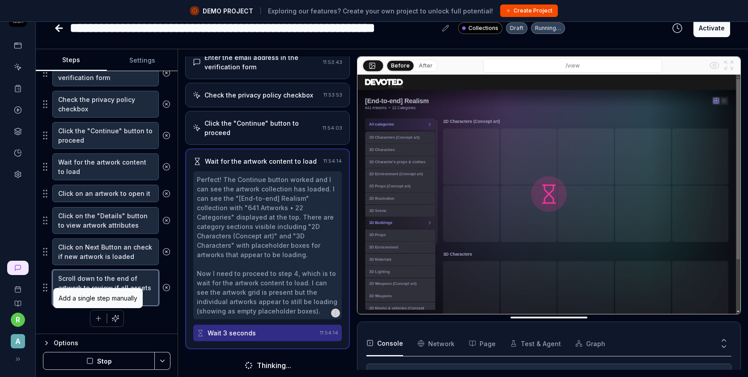
scroll to position [51, 0]
click at [99, 317] on icon "button" at bounding box center [98, 318] width 8 height 8
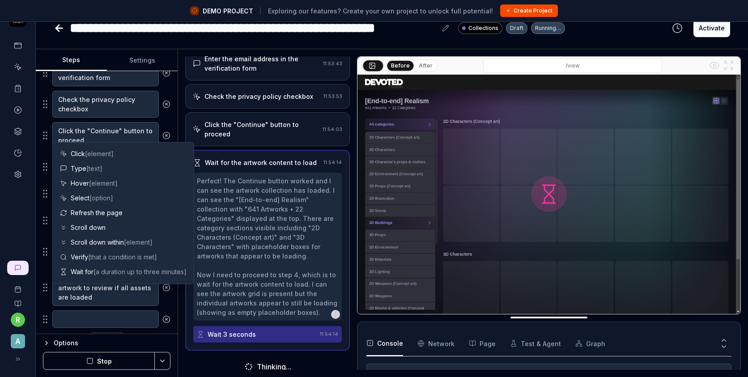
scroll to position [152, 0]
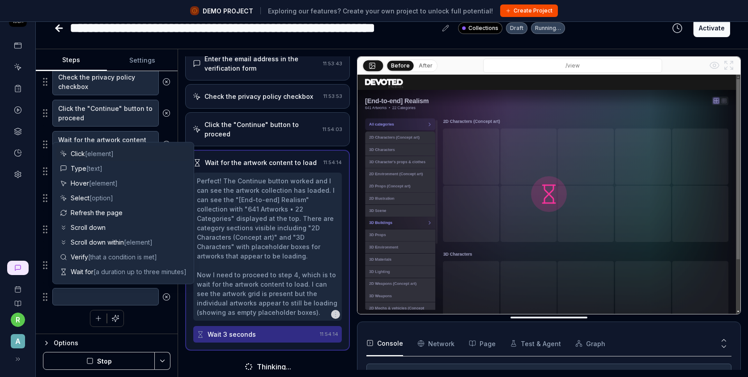
click at [98, 152] on span "[element]" at bounding box center [99, 154] width 29 height 8
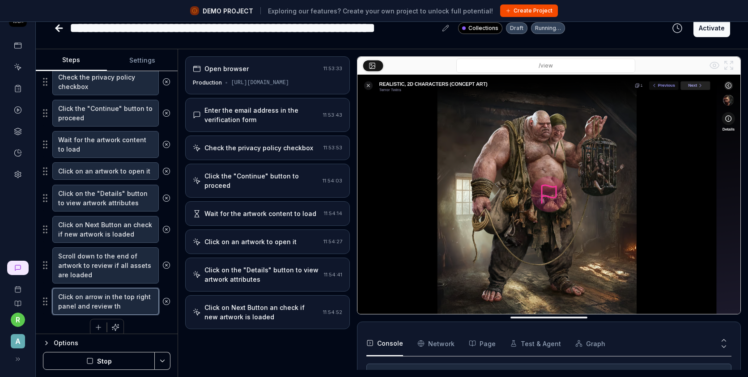
scroll to position [0, 0]
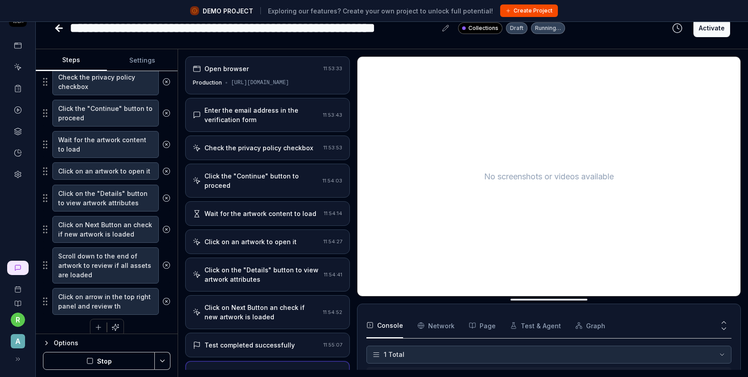
click at [292, 312] on div "Click on Next Button an check if new artwork is loaded" at bounding box center [261, 312] width 115 height 19
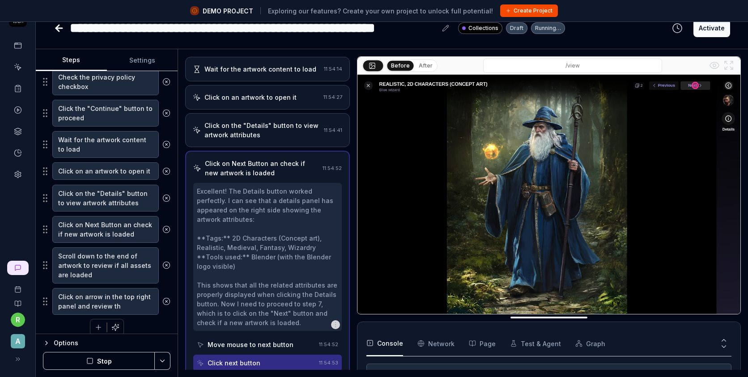
scroll to position [201, 0]
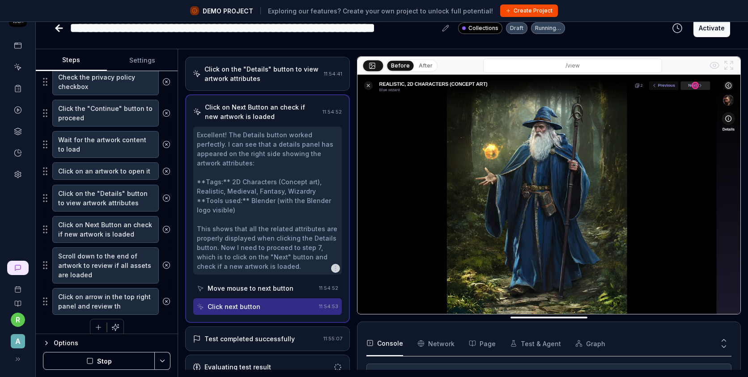
click at [280, 334] on div "Test completed successfully" at bounding box center [249, 338] width 90 height 9
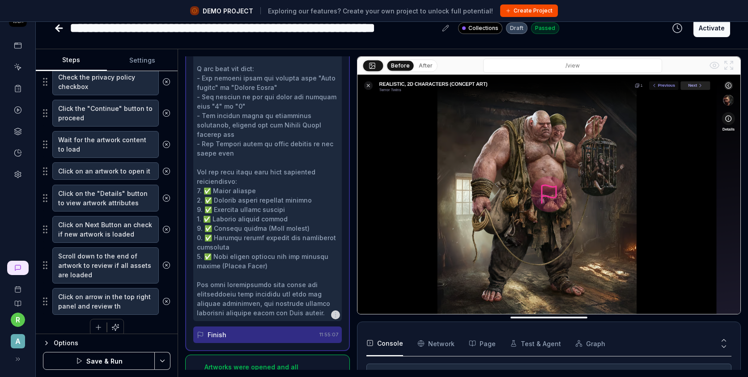
scroll to position [389, 0]
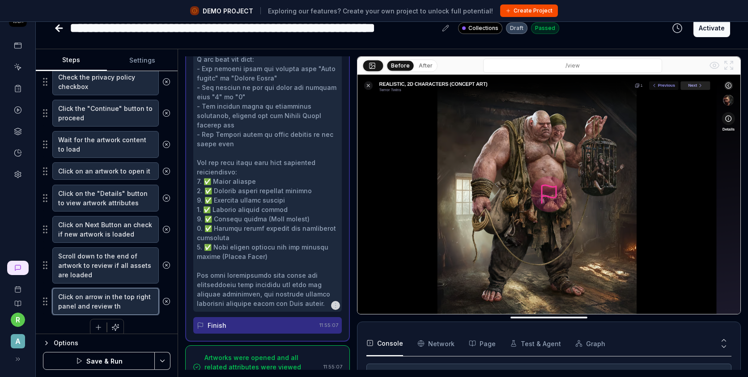
click at [131, 304] on textarea "Click on arrow in the top right panel and review th" at bounding box center [105, 301] width 106 height 27
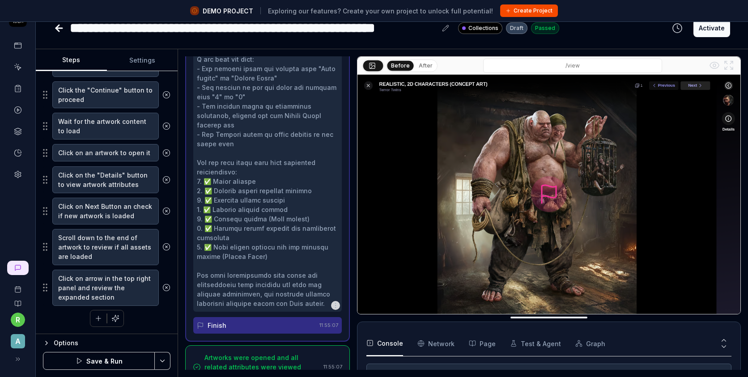
click at [105, 358] on button "Save & Run" at bounding box center [99, 361] width 112 height 18
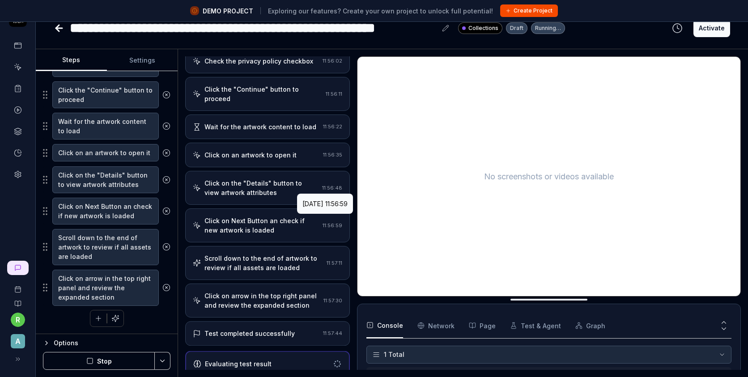
scroll to position [82, 0]
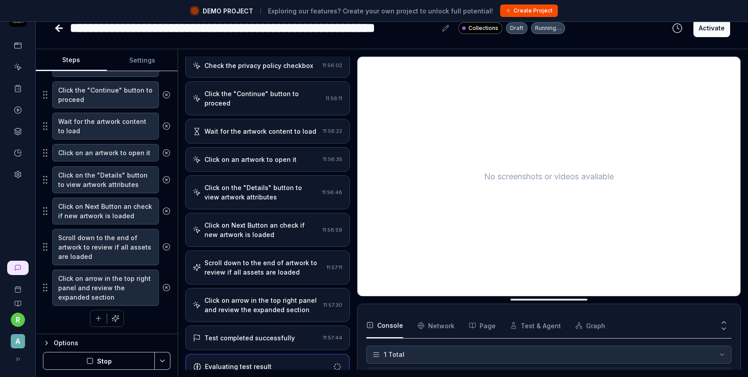
click at [255, 296] on div "Click on arrow in the top right panel and review the expanded section" at bounding box center [261, 305] width 115 height 19
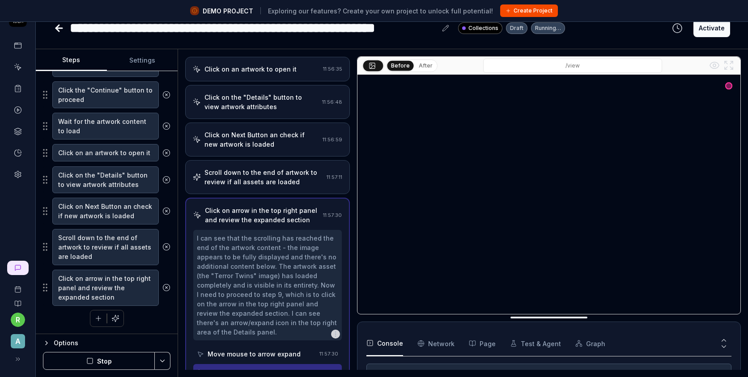
scroll to position [229, 0]
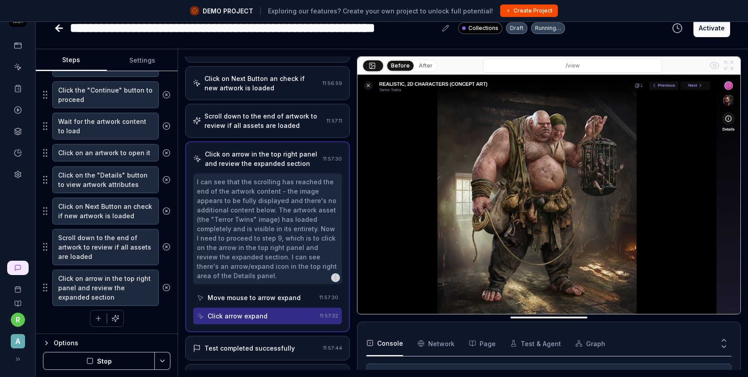
click at [254, 343] on div "Test completed successfully" at bounding box center [249, 347] width 90 height 9
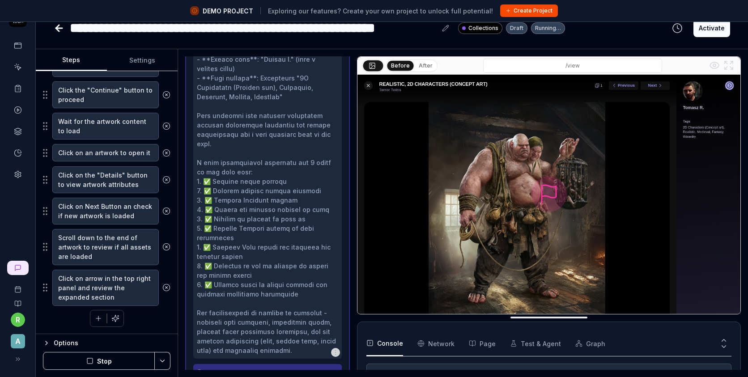
scroll to position [445, 0]
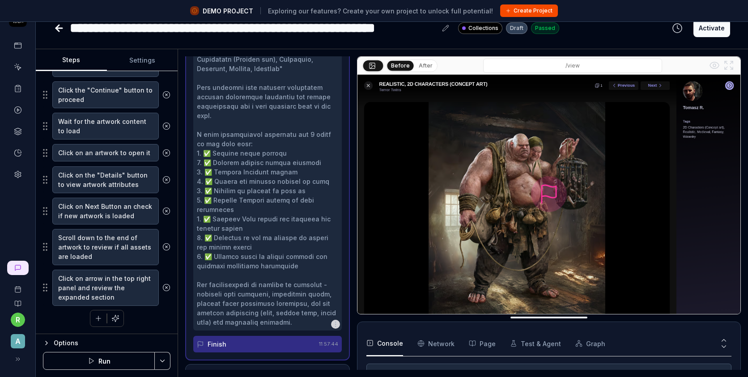
click at [711, 34] on button "Activate" at bounding box center [711, 28] width 37 height 18
click at [165, 362] on html "**********" at bounding box center [374, 178] width 748 height 398
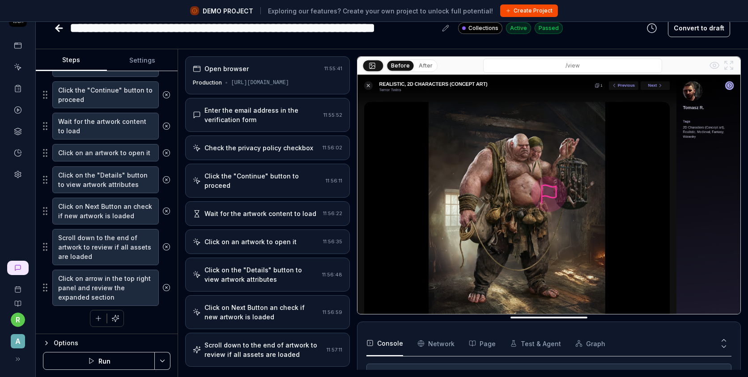
scroll to position [0, 0]
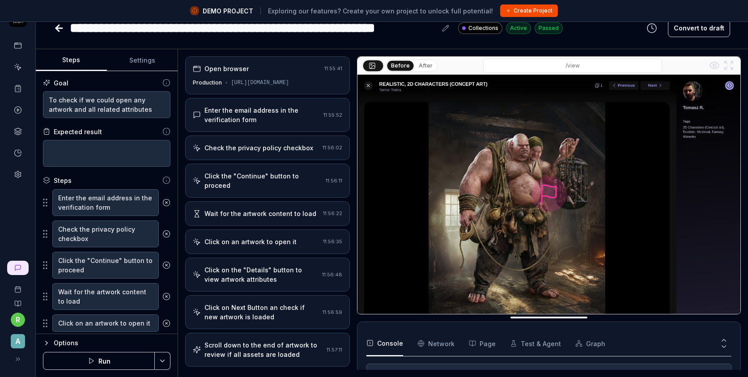
click at [16, 68] on icon at bounding box center [18, 67] width 8 height 8
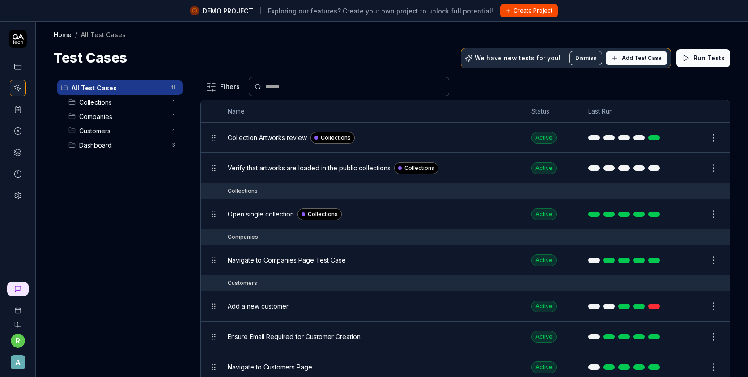
click at [152, 102] on span "Collections" at bounding box center [122, 101] width 87 height 9
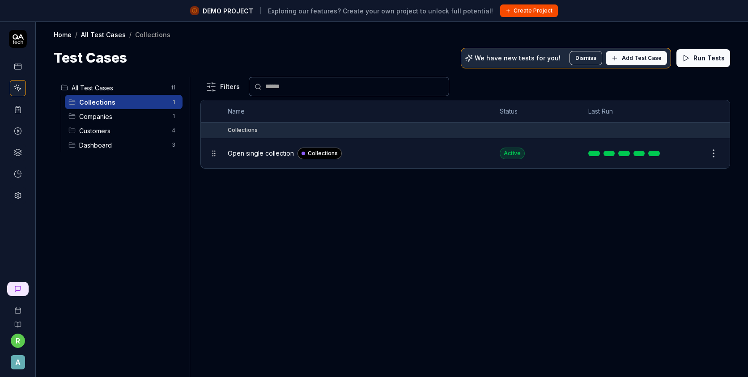
click at [109, 87] on span "All Test Cases" at bounding box center [119, 87] width 94 height 9
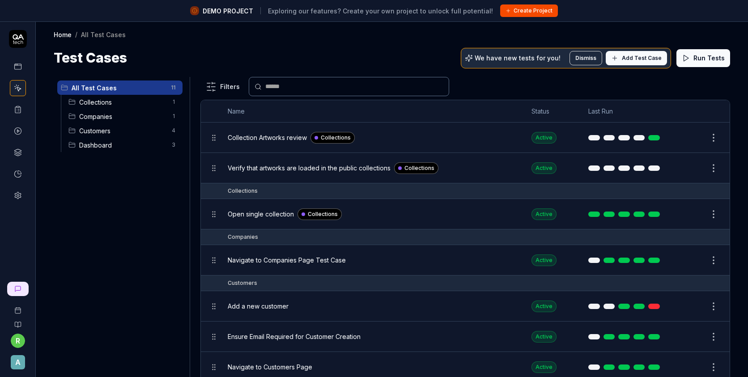
click at [21, 110] on icon at bounding box center [18, 110] width 8 height 8
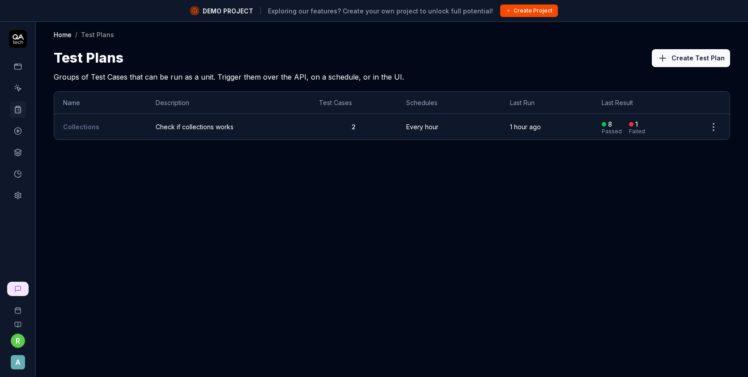
click at [245, 132] on td "Check if collections works" at bounding box center [228, 126] width 163 height 25
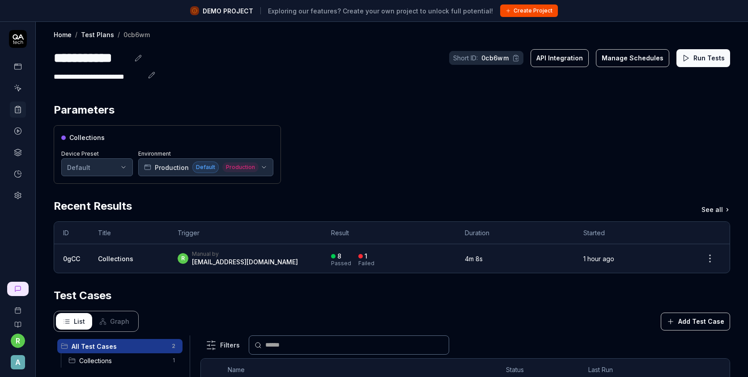
click at [199, 126] on div "Collections Device Preset Default Environment Production Default Production" at bounding box center [167, 154] width 227 height 59
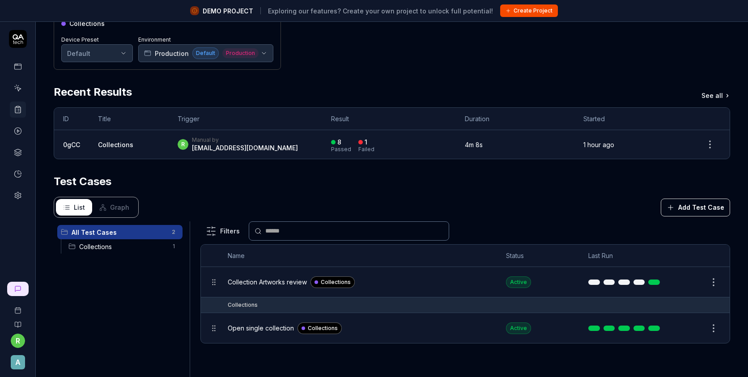
scroll to position [142, 0]
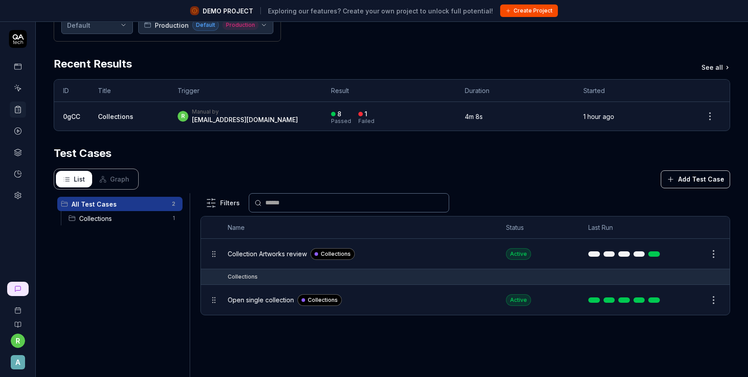
click at [713, 181] on button "Add Test Case" at bounding box center [694, 179] width 69 height 18
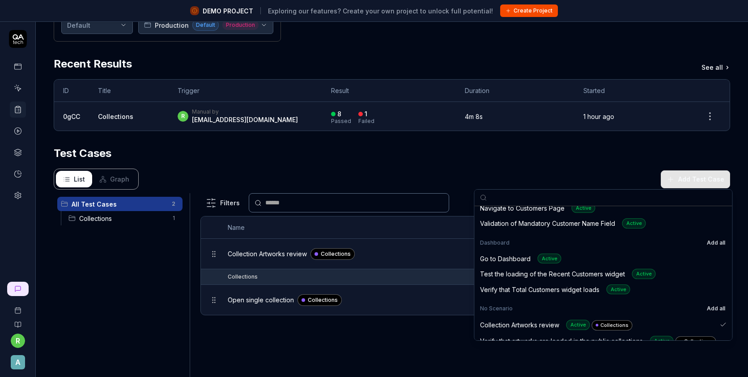
scroll to position [135, 0]
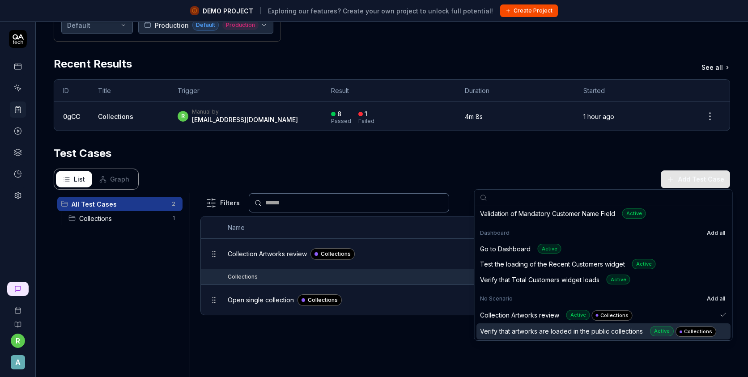
click at [524, 331] on div "Verify that artworks are loaded in the public collections Active Collections" at bounding box center [598, 331] width 236 height 11
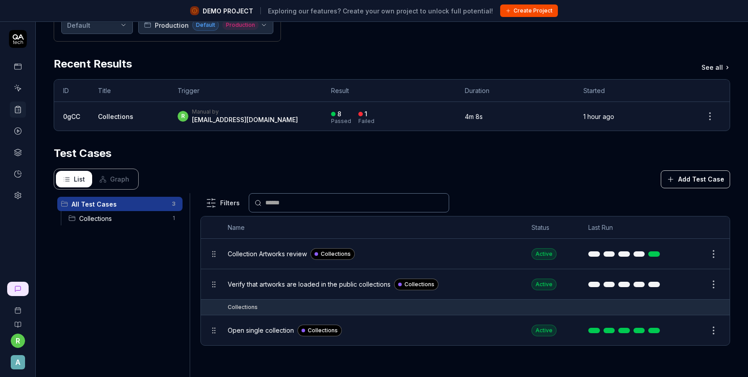
click at [417, 355] on div "Filters Name Status Last Run Collection Artworks review Collections Active Edit…" at bounding box center [464, 305] width 529 height 224
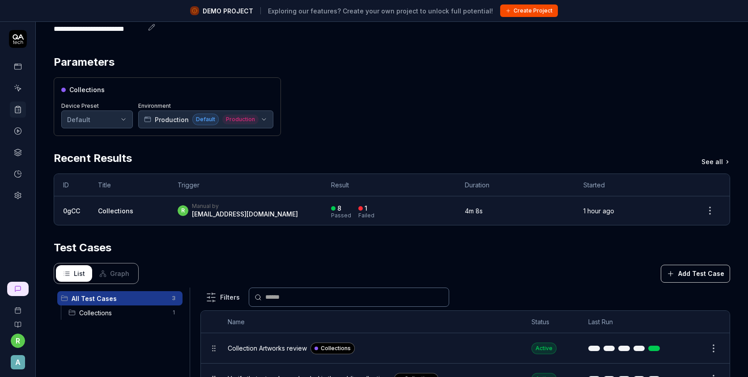
scroll to position [0, 0]
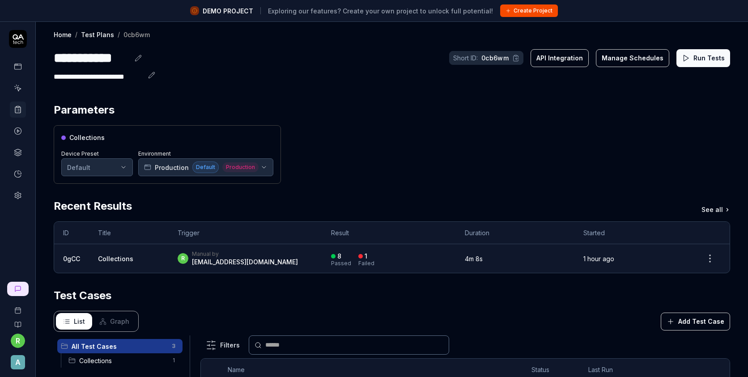
click at [695, 57] on button "Run Tests" at bounding box center [703, 58] width 54 height 18
click at [623, 63] on button "Manage Schedules" at bounding box center [632, 58] width 73 height 18
